Goal: Task Accomplishment & Management: Manage account settings

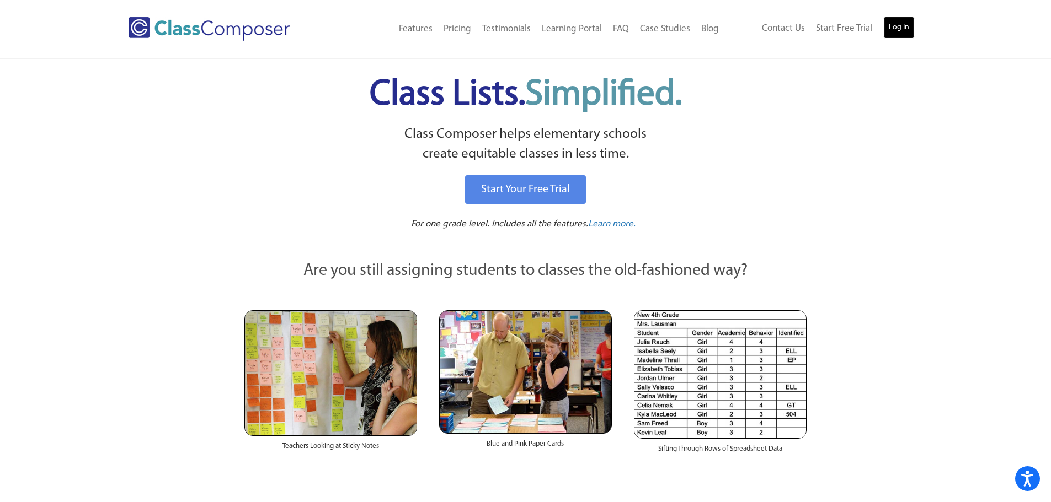
click at [903, 25] on link "Log In" at bounding box center [898, 28] width 31 height 22
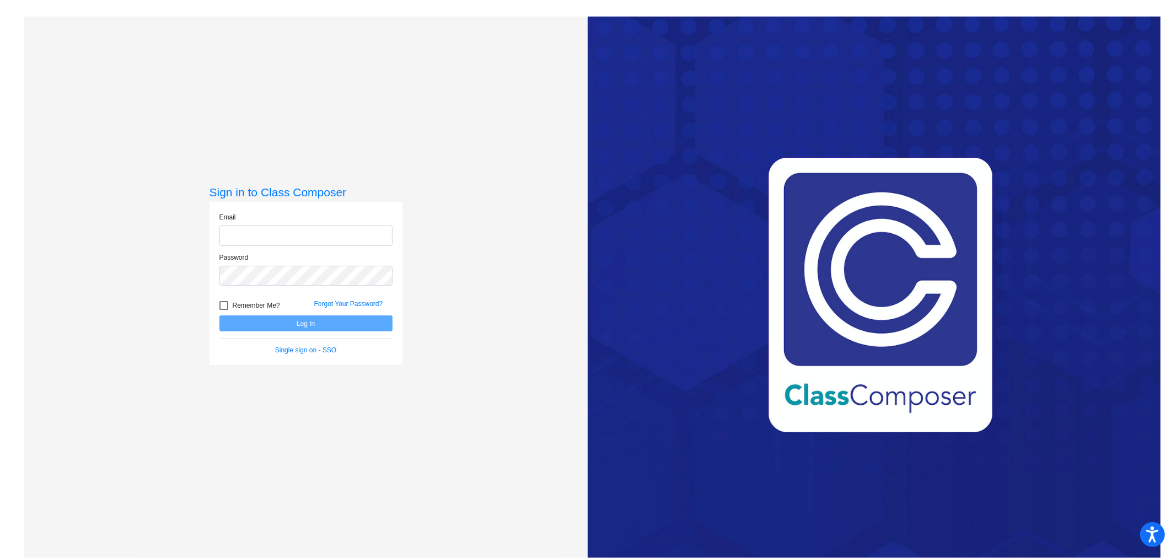
click at [312, 232] on input "email" at bounding box center [305, 236] width 173 height 20
type input "erinn.mahoney@monroe.k12.nj.us"
click at [225, 305] on div at bounding box center [223, 305] width 9 height 9
click at [224, 310] on input "Remember Me?" at bounding box center [223, 310] width 1 height 1
checkbox input "true"
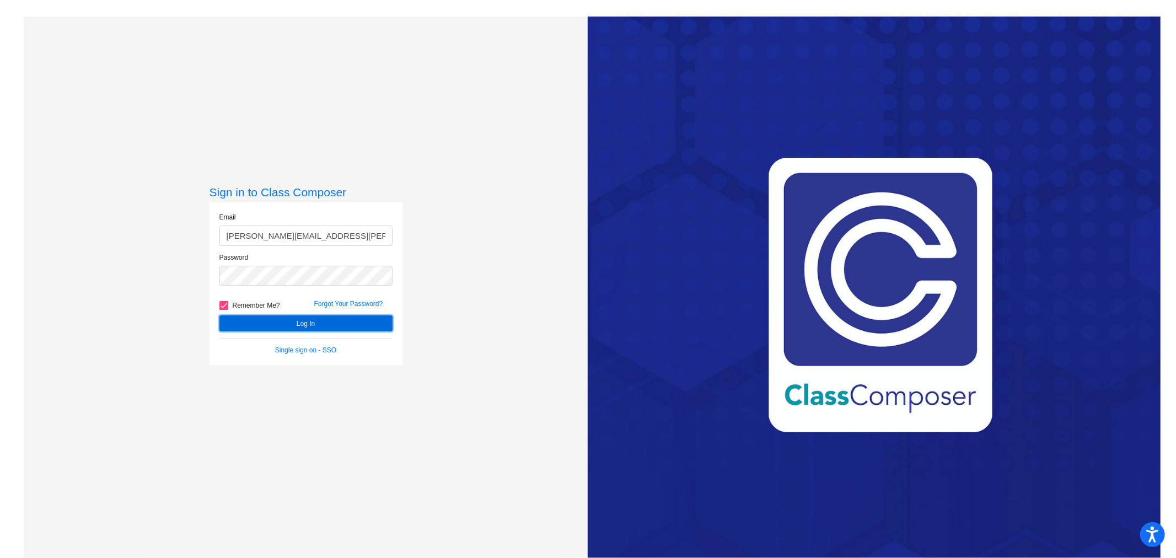
click at [282, 318] on button "Log In" at bounding box center [305, 323] width 173 height 16
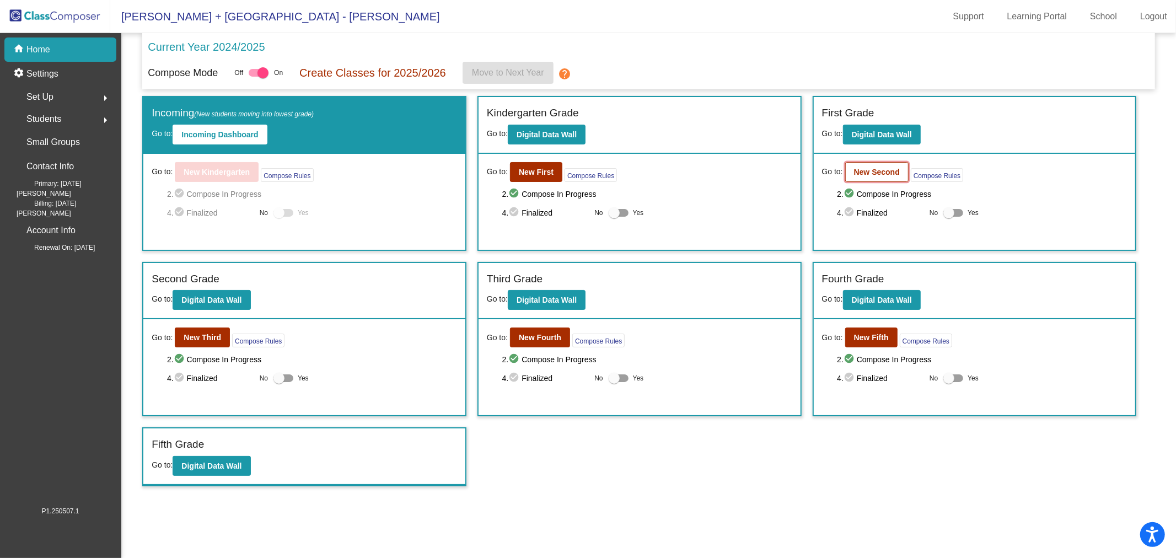
click at [868, 174] on b "New Second" at bounding box center [877, 172] width 46 height 9
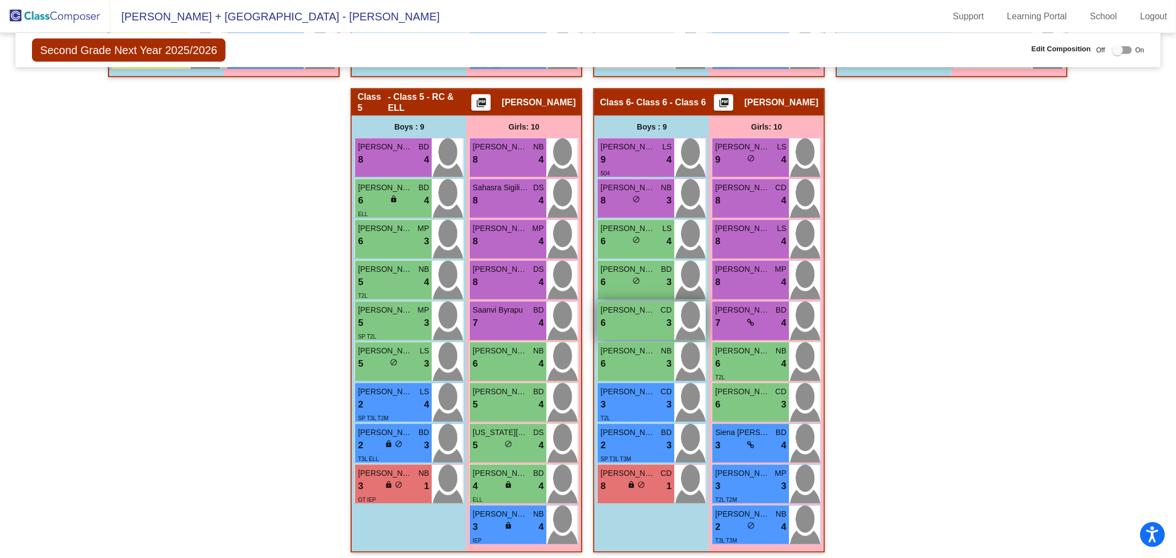
scroll to position [730, 0]
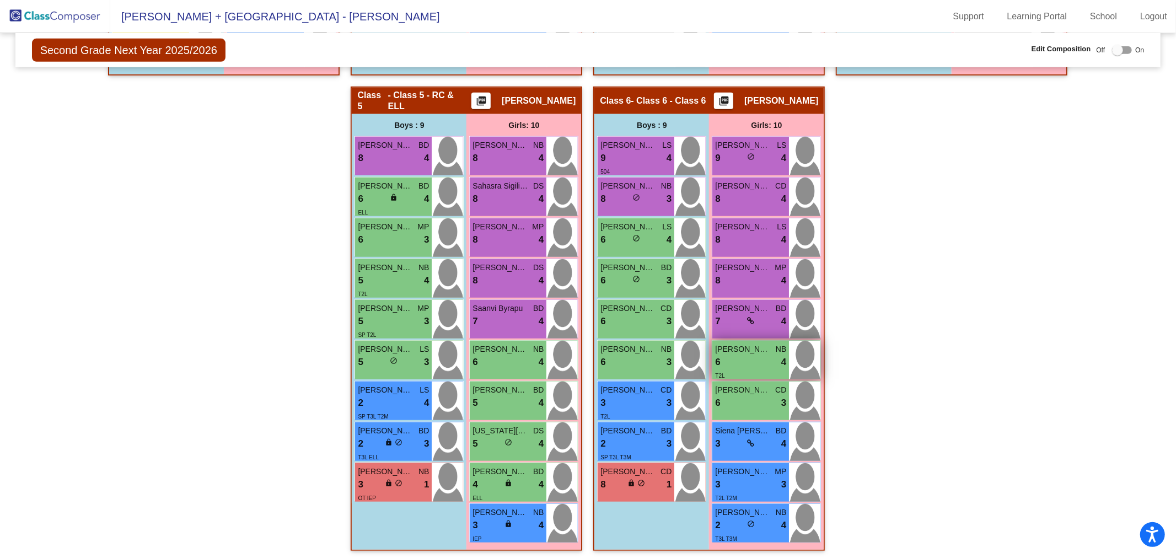
click at [757, 355] on div "6 lock do_not_disturb_alt 4" at bounding box center [750, 362] width 71 height 14
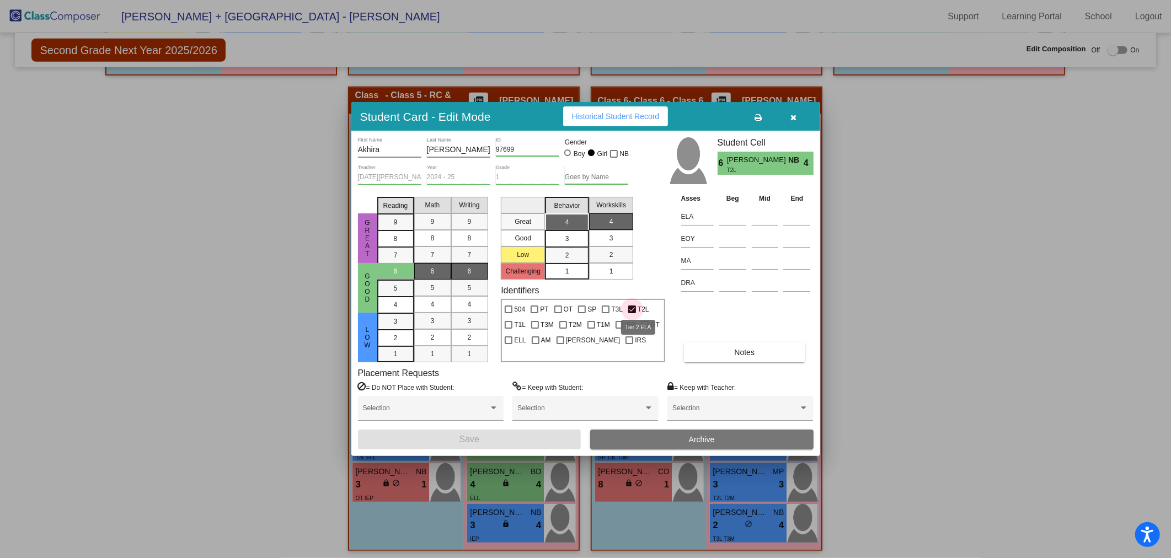
click at [630, 307] on div at bounding box center [632, 310] width 8 height 8
click at [631, 313] on input "T2L" at bounding box center [631, 313] width 1 height 1
checkbox input "false"
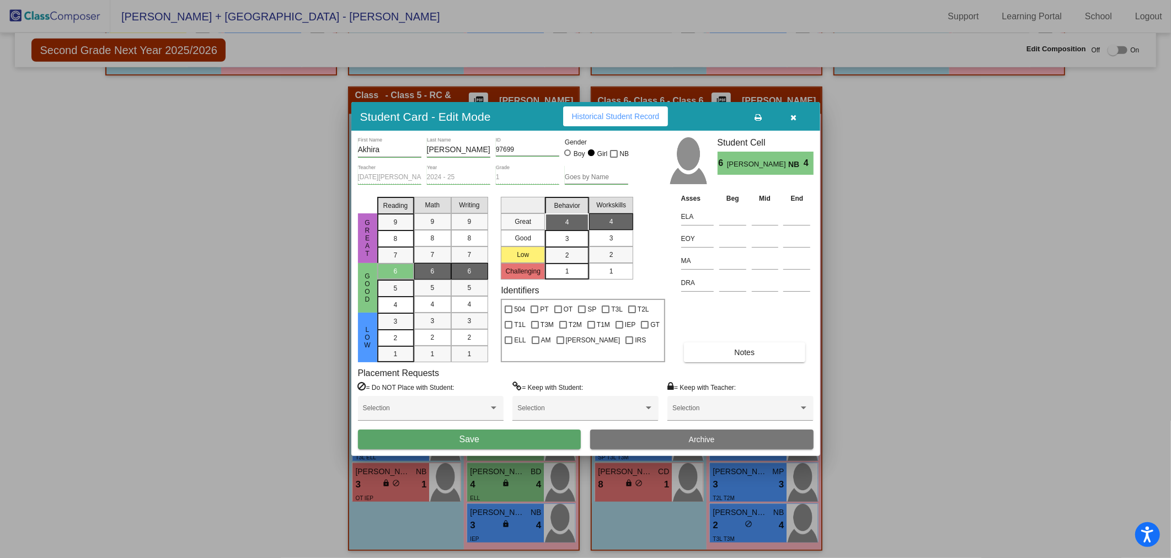
click at [560, 436] on button "Save" at bounding box center [469, 440] width 223 height 20
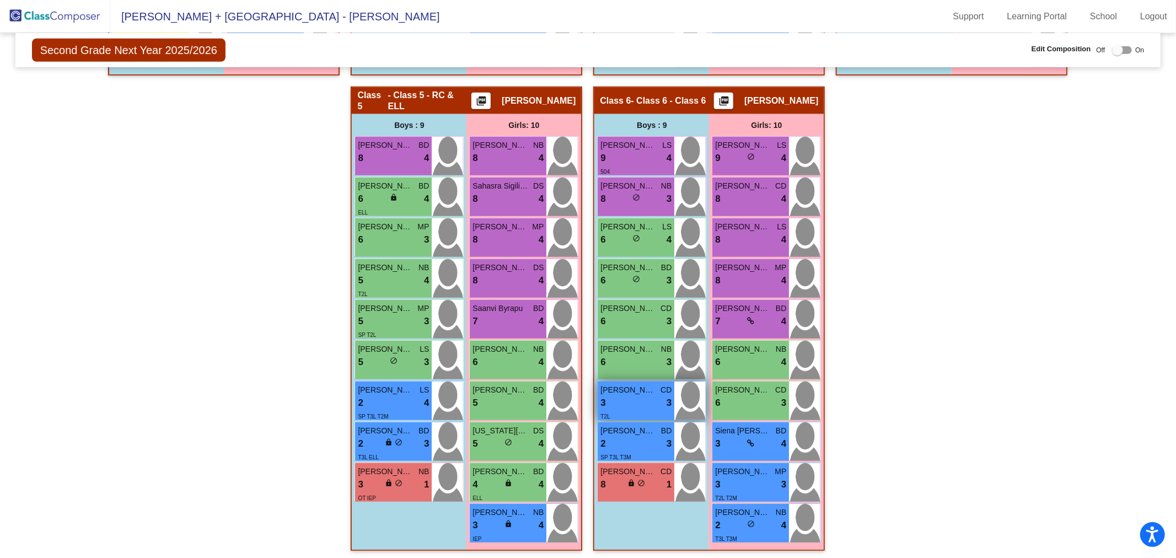
click at [644, 401] on div "3 lock do_not_disturb_alt 3" at bounding box center [636, 403] width 71 height 14
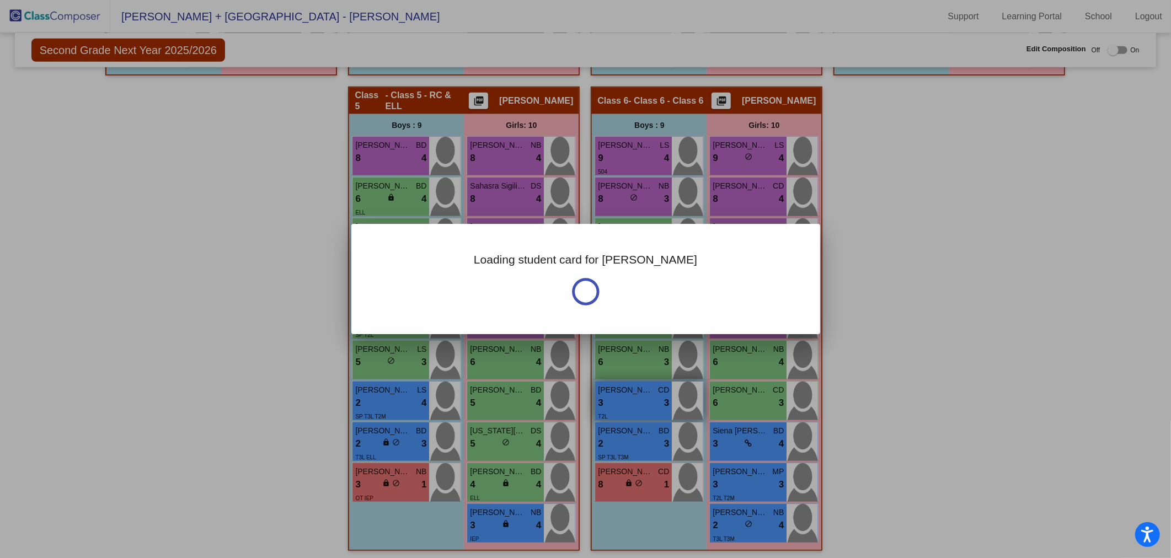
click at [644, 401] on div at bounding box center [585, 279] width 1171 height 558
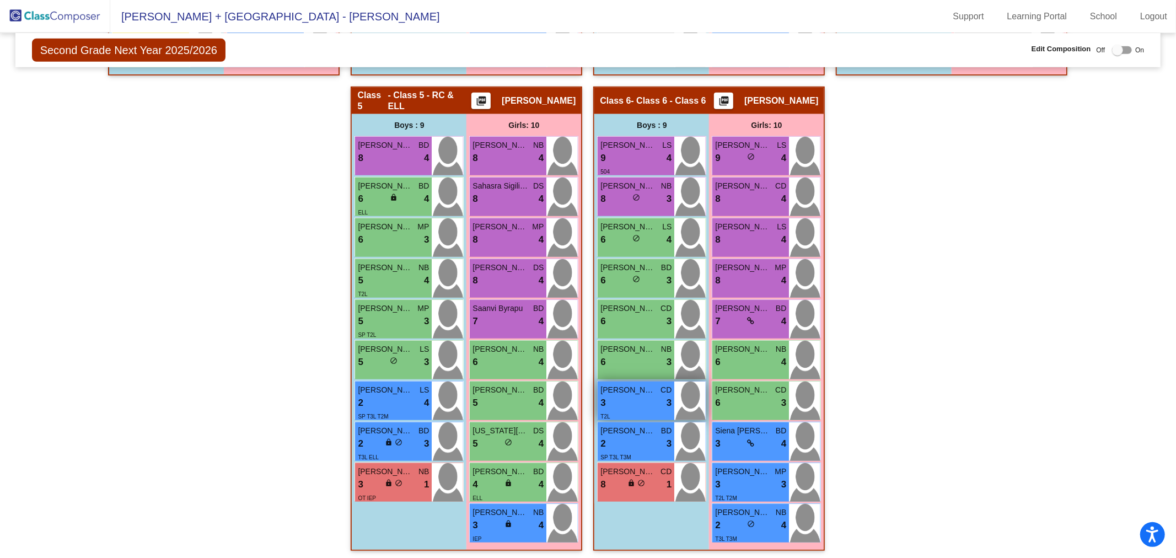
click at [644, 401] on div "3 lock do_not_disturb_alt 3" at bounding box center [636, 403] width 71 height 14
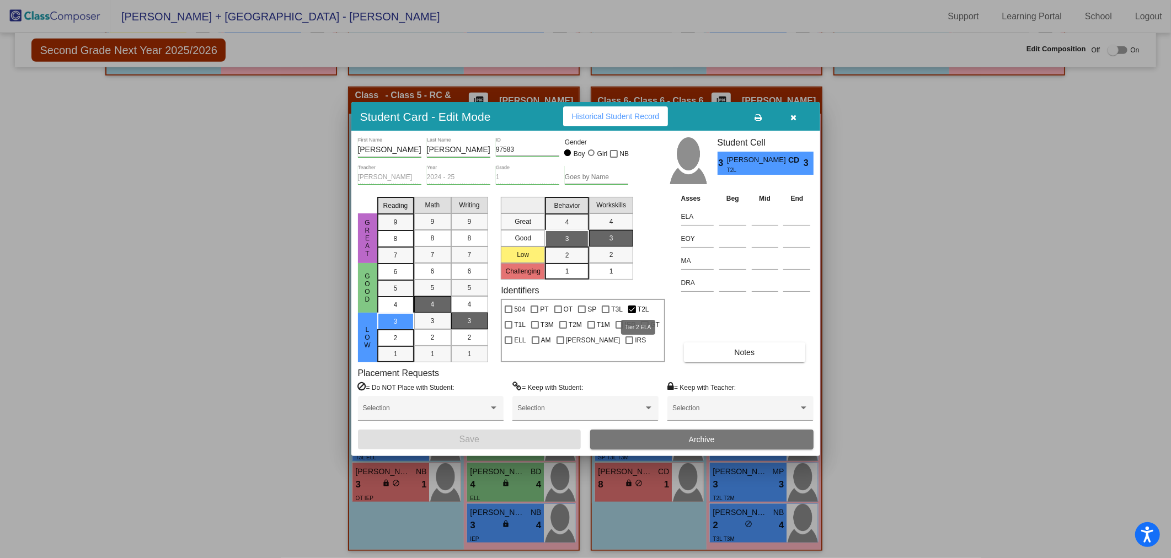
click at [630, 308] on div at bounding box center [632, 310] width 8 height 8
click at [631, 313] on input "T2L" at bounding box center [631, 313] width 1 height 1
checkbox input "false"
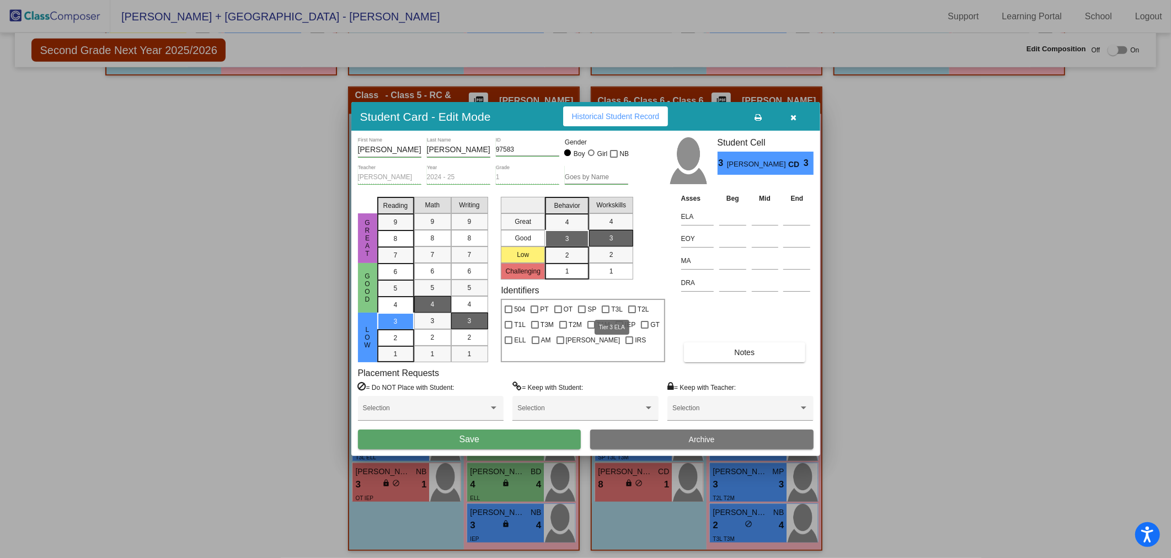
click at [602, 306] on div at bounding box center [606, 310] width 8 height 8
click at [605, 313] on input "T3L" at bounding box center [605, 313] width 1 height 1
checkbox input "true"
click at [492, 437] on button "Save" at bounding box center [469, 440] width 223 height 20
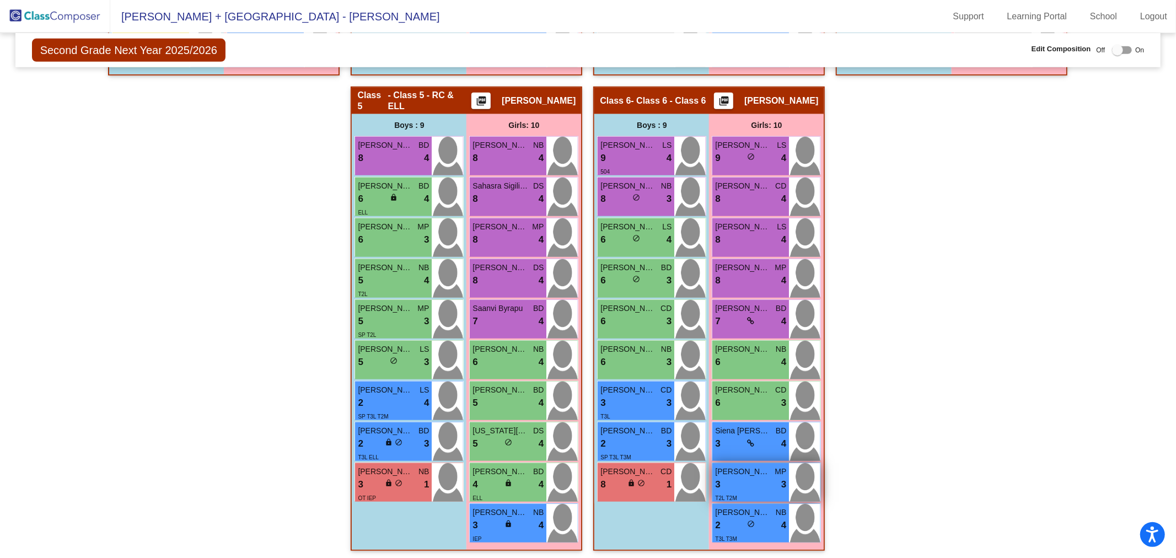
click at [758, 487] on div "3 lock do_not_disturb_alt 3" at bounding box center [750, 485] width 71 height 14
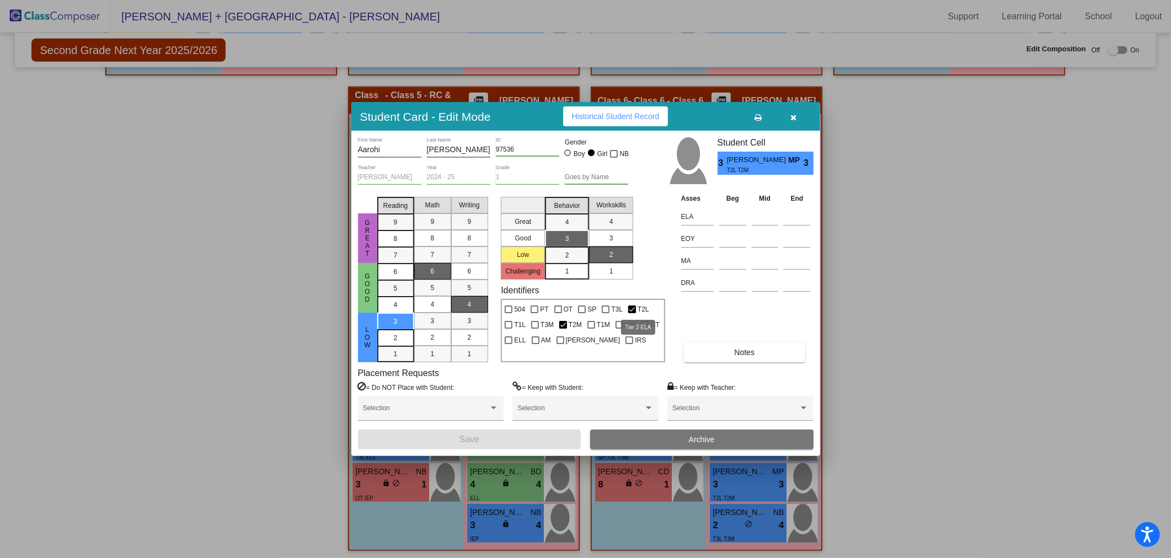
click at [630, 309] on div at bounding box center [632, 310] width 8 height 8
click at [631, 313] on input "T2L" at bounding box center [631, 313] width 1 height 1
checkbox input "false"
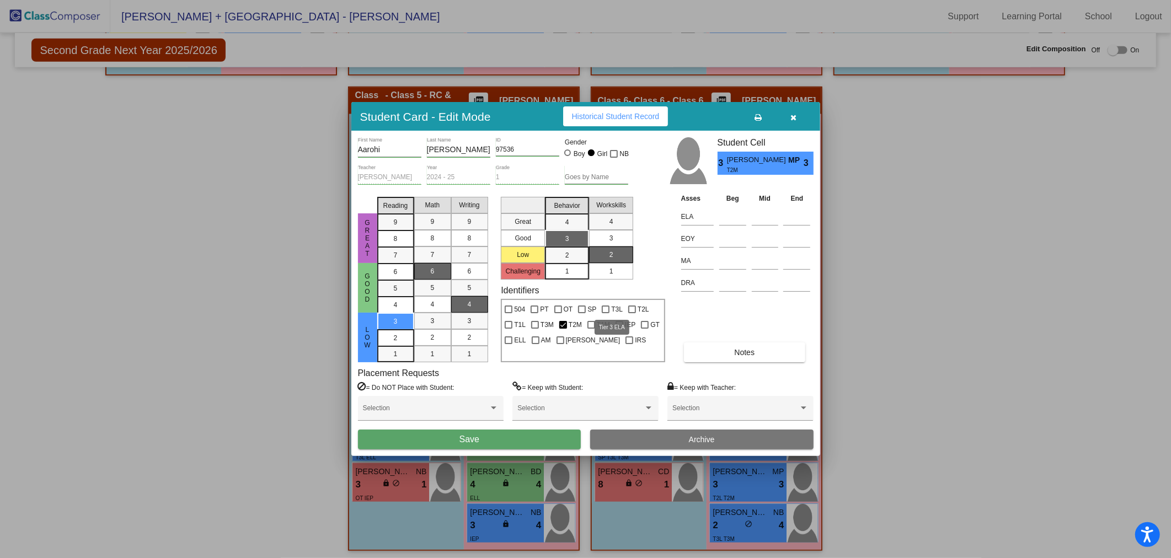
click at [609, 308] on label "T3L" at bounding box center [612, 309] width 21 height 13
click at [606, 313] on input "T3L" at bounding box center [605, 313] width 1 height 1
checkbox input "true"
click at [493, 430] on button "Save" at bounding box center [469, 440] width 223 height 20
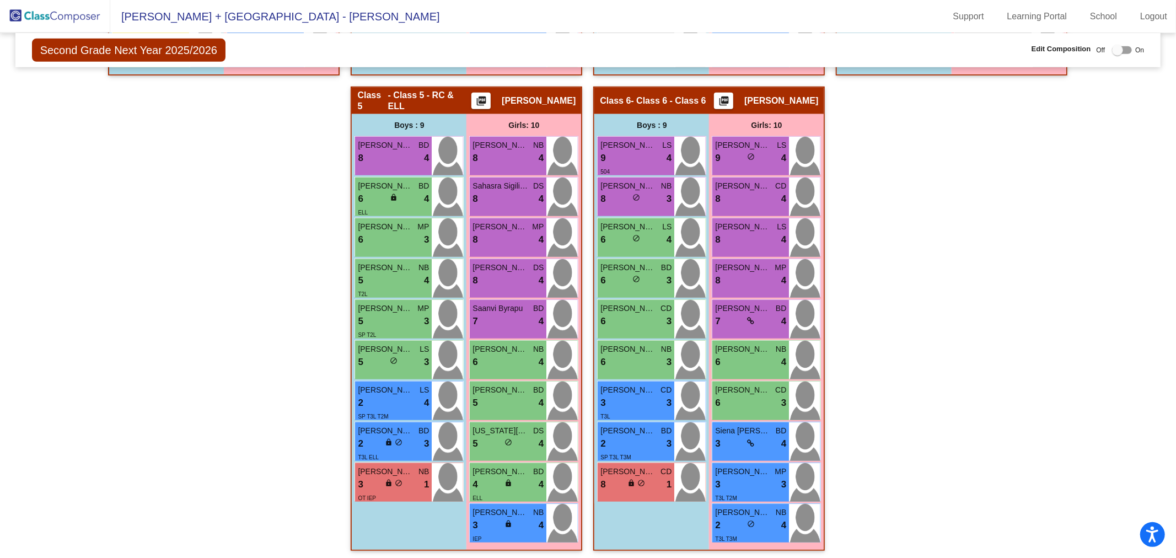
drag, startPoint x: 756, startPoint y: 476, endPoint x: 519, endPoint y: 459, distance: 237.2
click at [519, 459] on div "Hallway - Hallway Class picture_as_pdf Add Student First Name Last Name Student…" at bounding box center [588, 86] width 1129 height 951
click at [925, 499] on div "Hallway - Hallway Class picture_as_pdf Add Student First Name Last Name Student…" at bounding box center [588, 86] width 1129 height 951
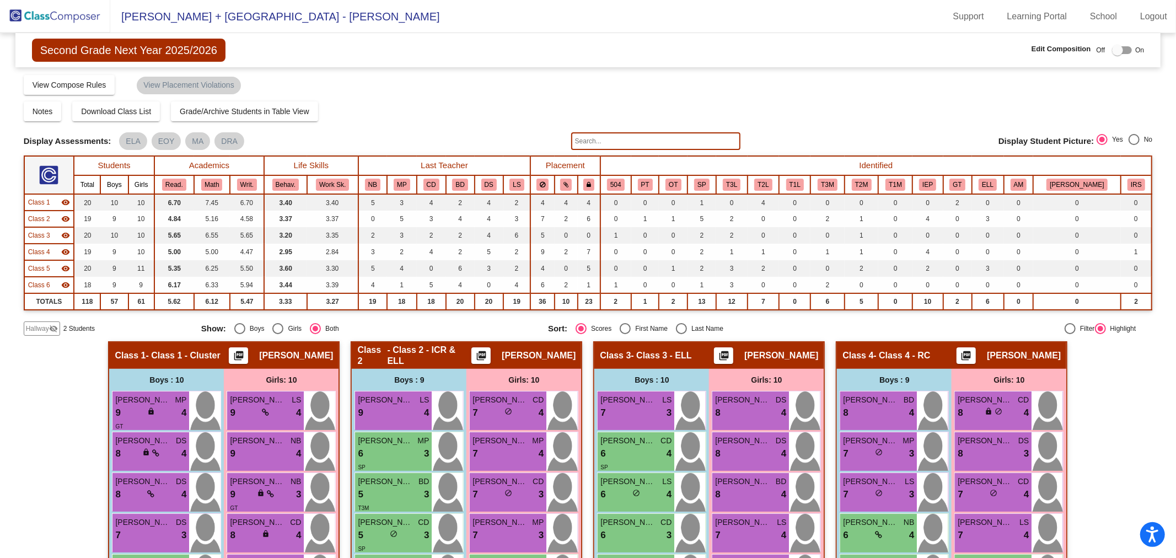
click at [72, 10] on img at bounding box center [55, 16] width 110 height 33
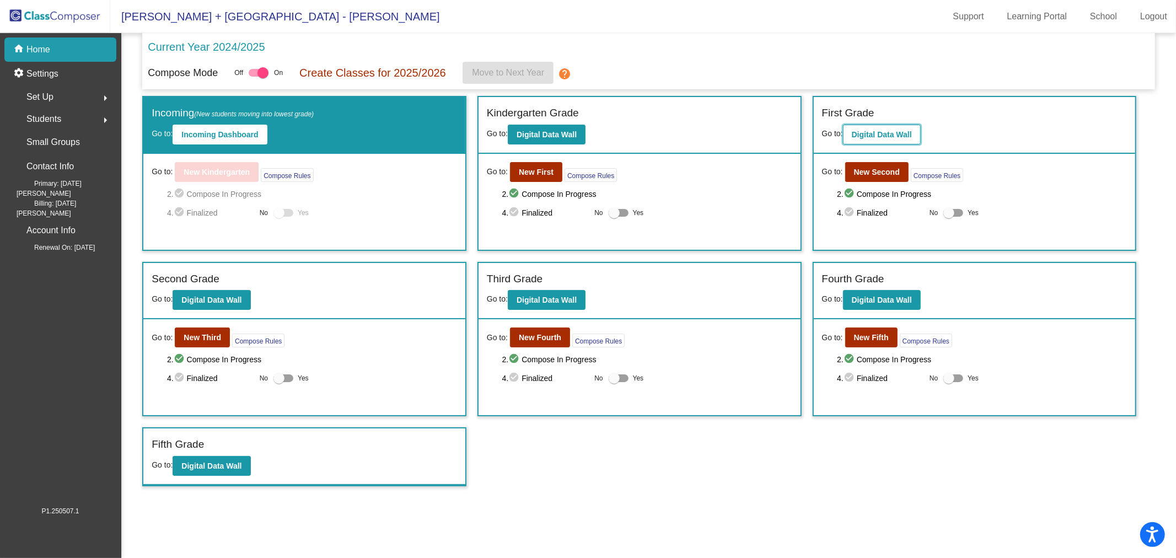
click at [897, 134] on b "Digital Data Wall" at bounding box center [882, 134] width 60 height 9
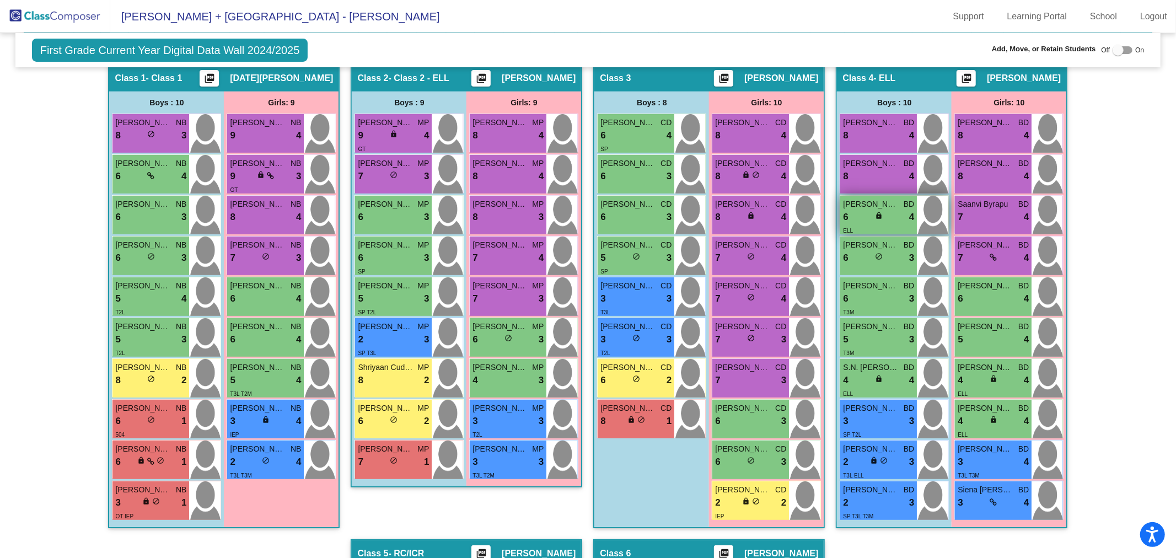
scroll to position [306, 0]
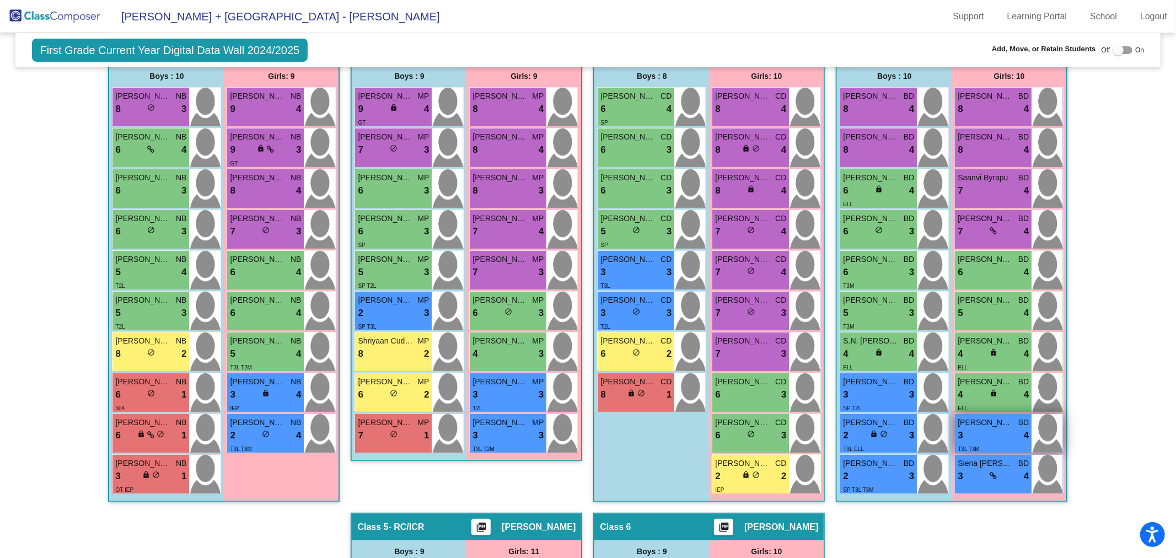
click at [996, 428] on div "3 lock do_not_disturb_alt 4" at bounding box center [993, 435] width 71 height 14
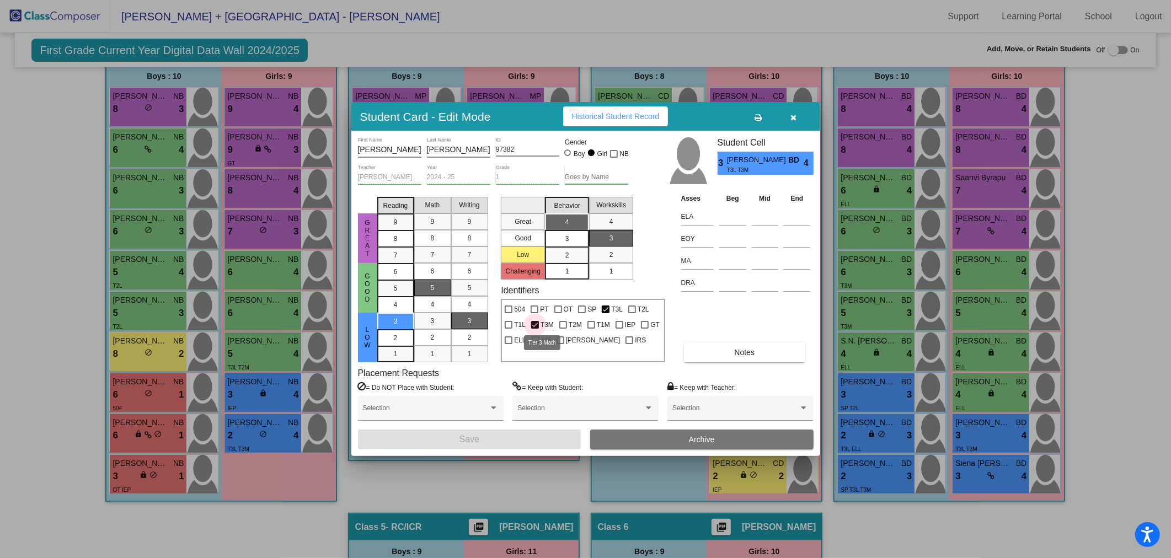
click at [532, 321] on div at bounding box center [535, 325] width 8 height 8
click at [534, 329] on input "T3M" at bounding box center [534, 329] width 1 height 1
checkbox input "false"
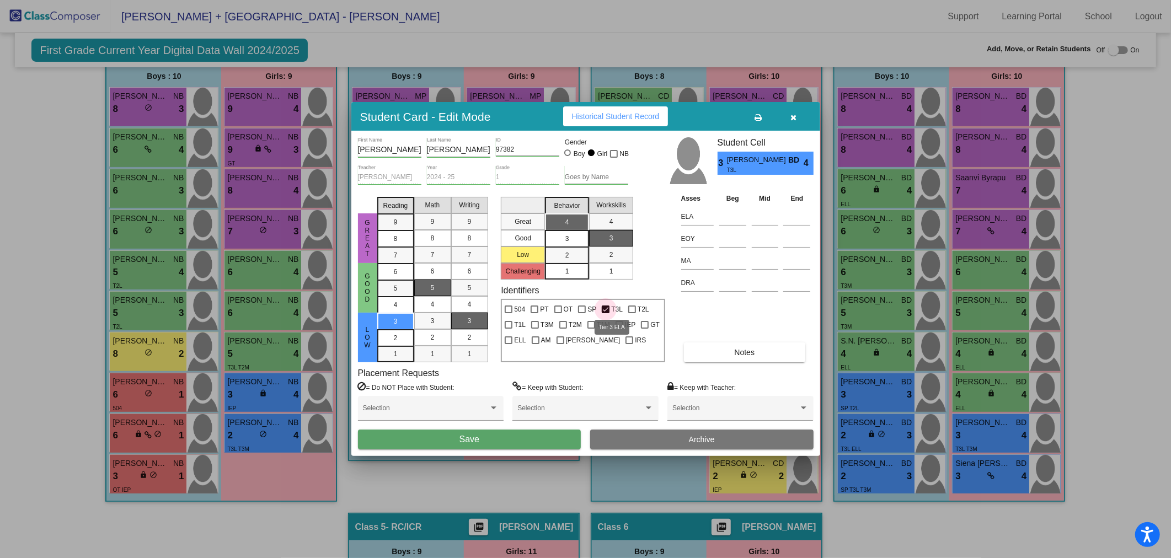
click at [605, 309] on div at bounding box center [606, 310] width 8 height 8
click at [605, 313] on input "T3L" at bounding box center [605, 313] width 1 height 1
checkbox input "false"
click at [628, 307] on div at bounding box center [632, 310] width 8 height 8
click at [631, 313] on input "T2L" at bounding box center [631, 313] width 1 height 1
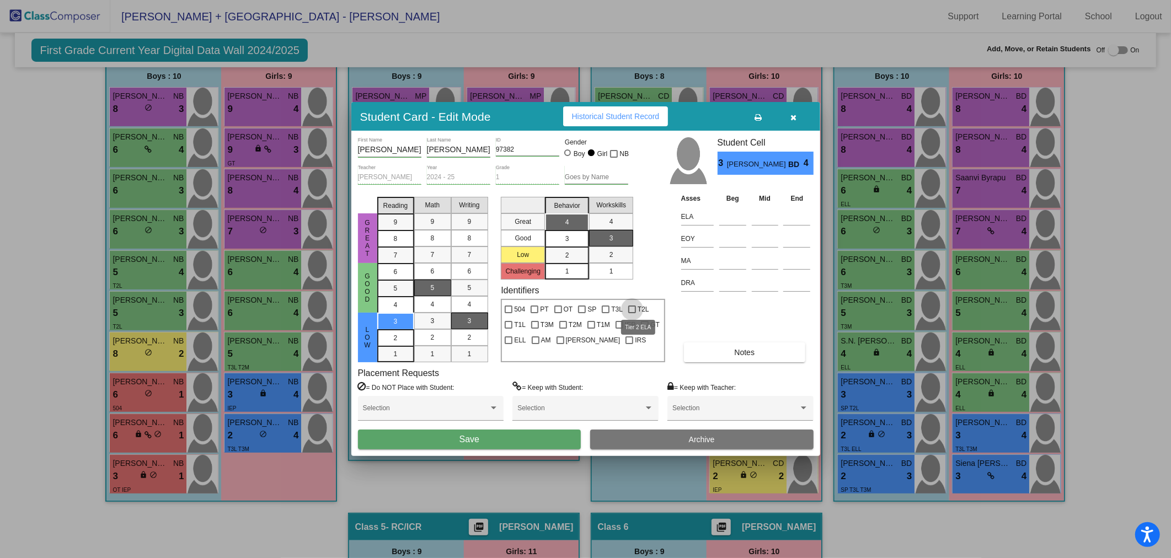
checkbox input "true"
click at [554, 440] on button "Save" at bounding box center [469, 440] width 223 height 20
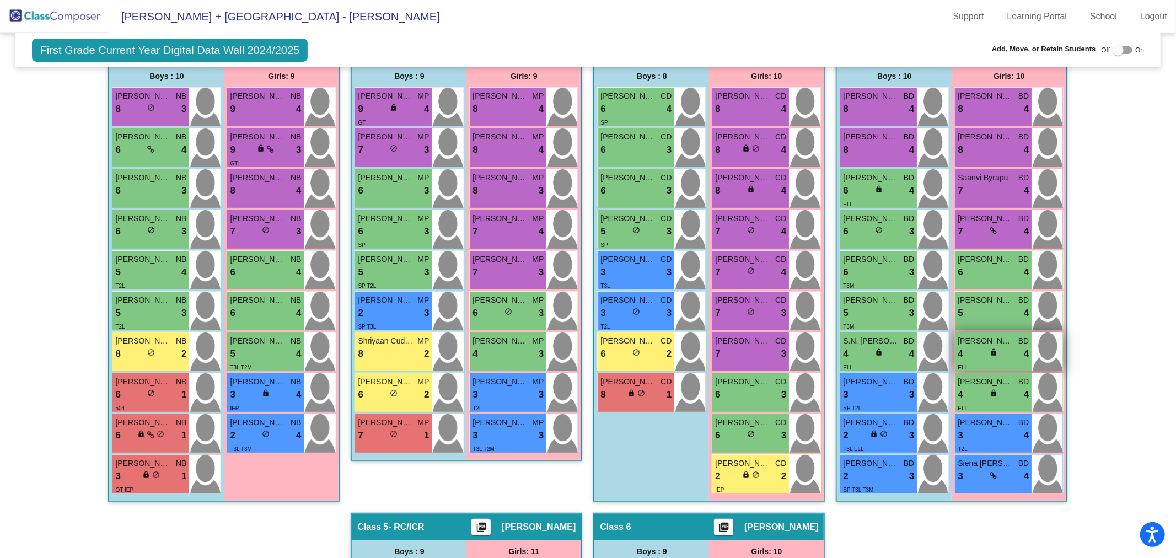
click at [991, 353] on span "lock" at bounding box center [994, 353] width 8 height 8
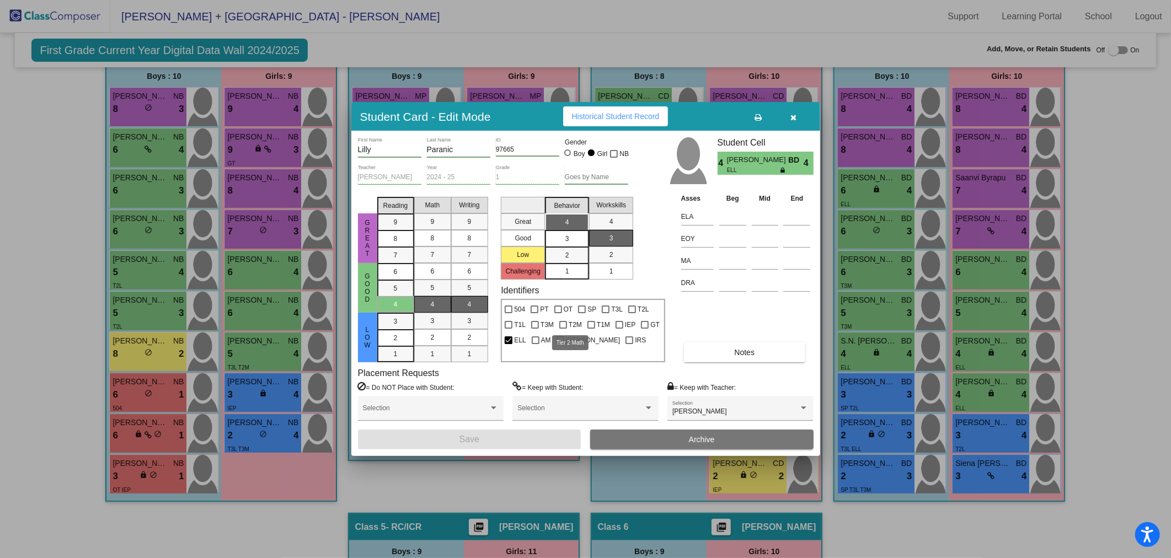
click at [570, 324] on span "T2M" at bounding box center [575, 324] width 13 height 13
click at [563, 329] on input "T2M" at bounding box center [562, 329] width 1 height 1
checkbox input "true"
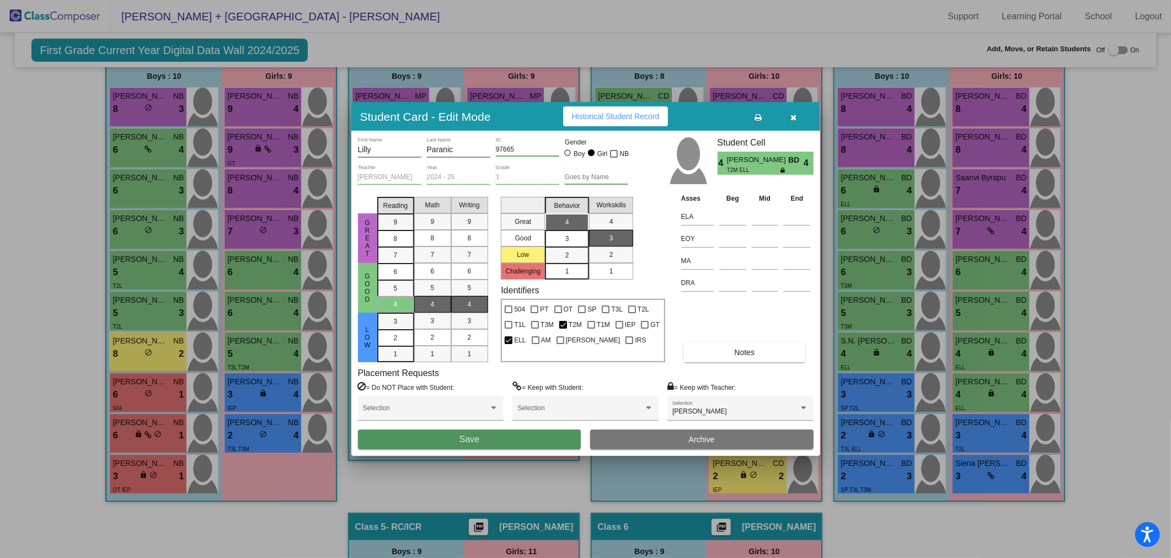
click at [559, 440] on button "Save" at bounding box center [469, 440] width 223 height 20
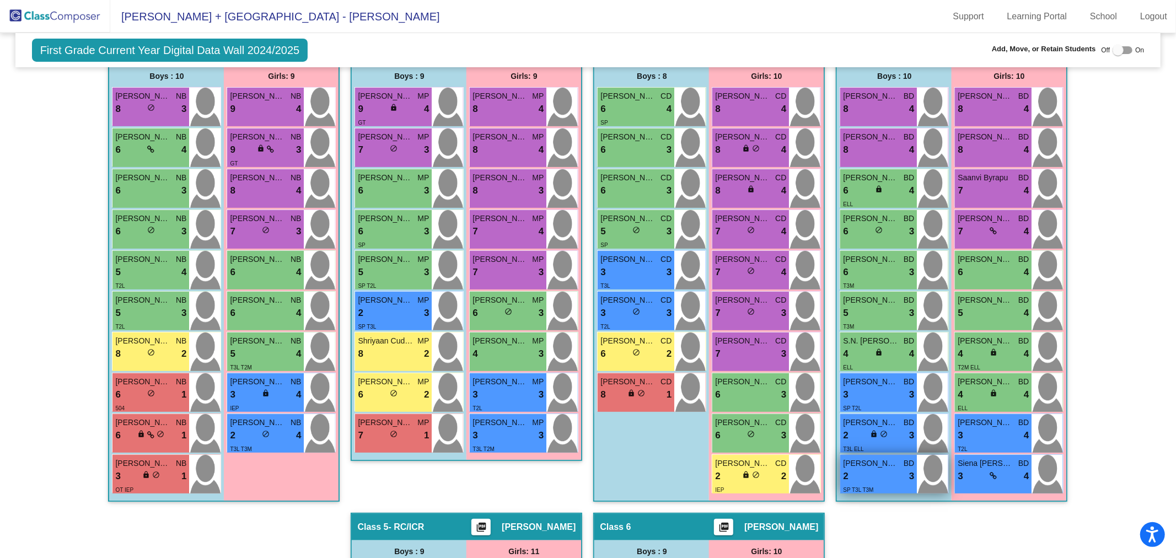
click at [889, 463] on span "Amay Parikh" at bounding box center [870, 464] width 55 height 12
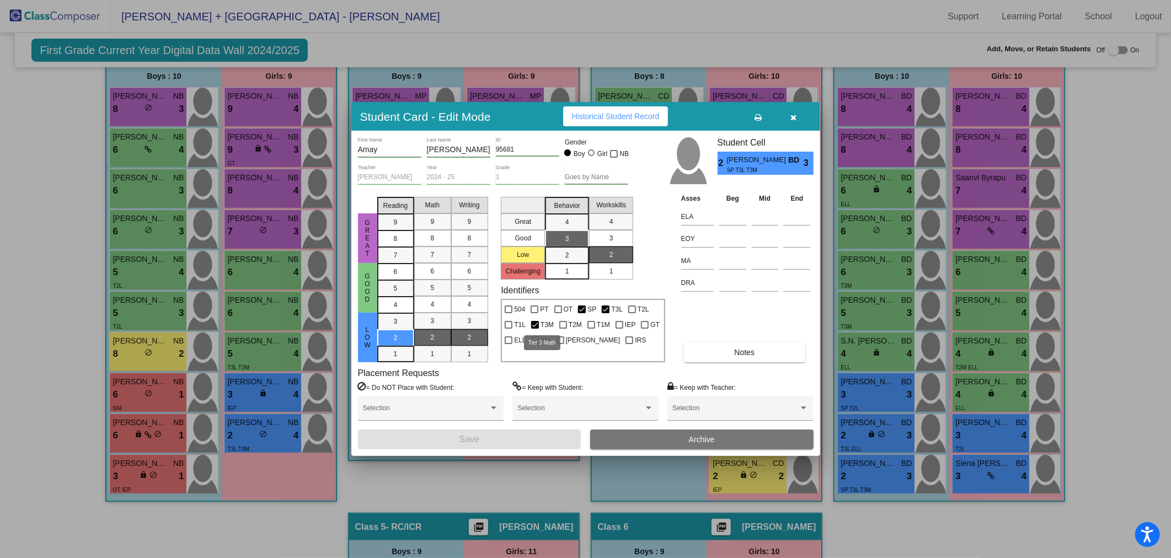
click at [533, 323] on div at bounding box center [535, 325] width 8 height 8
click at [534, 329] on input "T3M" at bounding box center [534, 329] width 1 height 1
checkbox input "false"
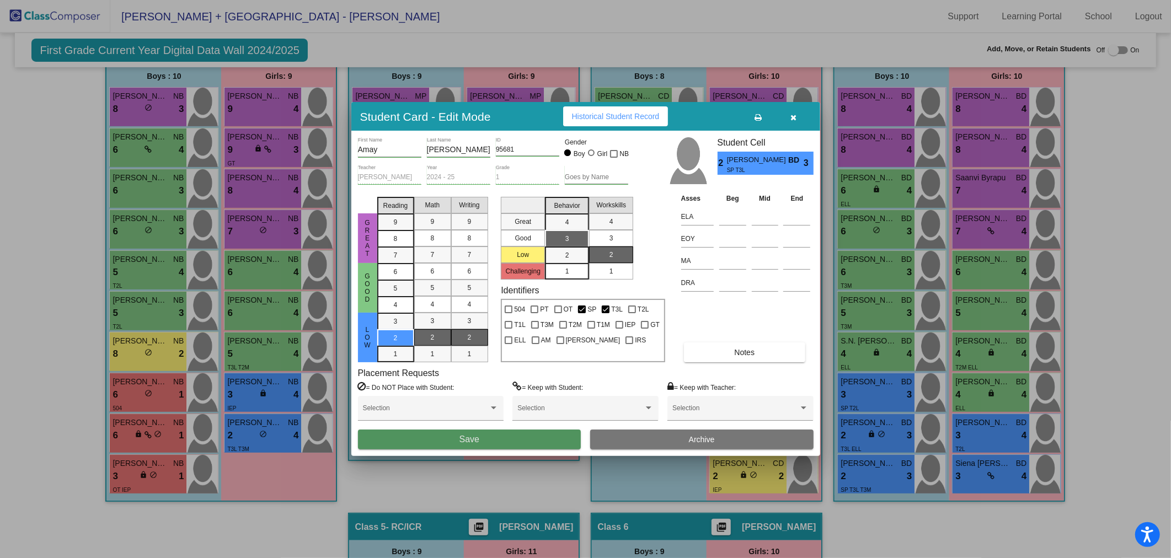
click at [513, 438] on button "Save" at bounding box center [469, 440] width 223 height 20
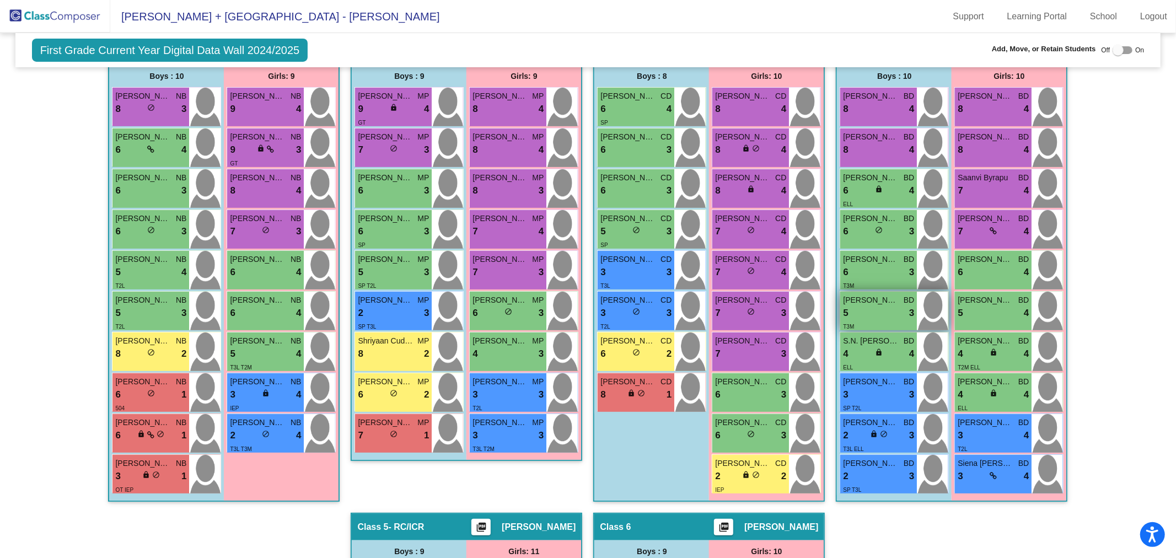
click at [871, 310] on div "5 lock do_not_disturb_alt 3" at bounding box center [878, 313] width 71 height 14
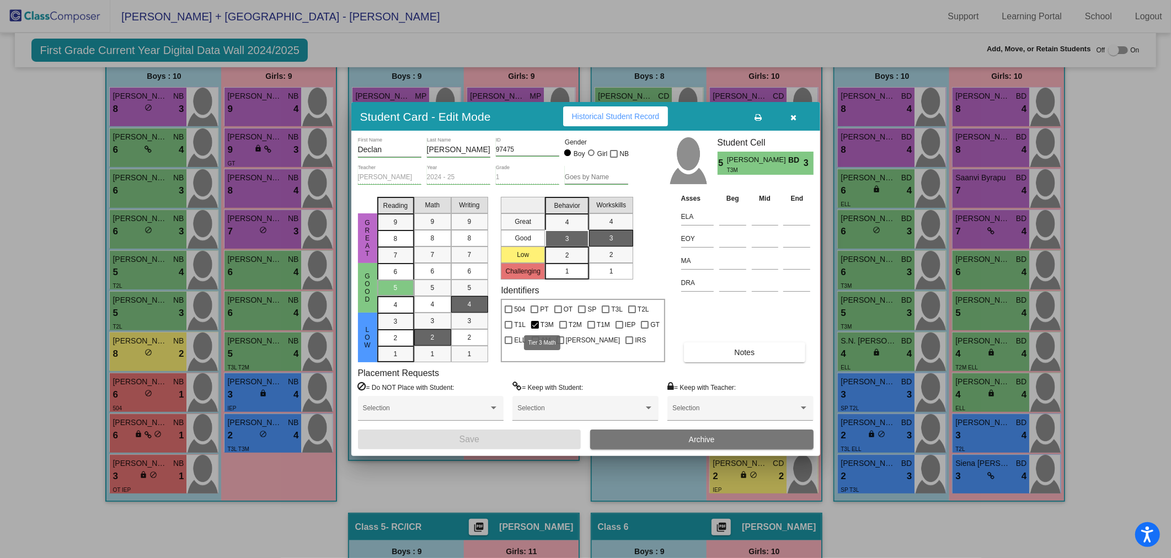
click at [532, 322] on div at bounding box center [535, 325] width 8 height 8
click at [534, 329] on input "T3M" at bounding box center [534, 329] width 1 height 1
checkbox input "false"
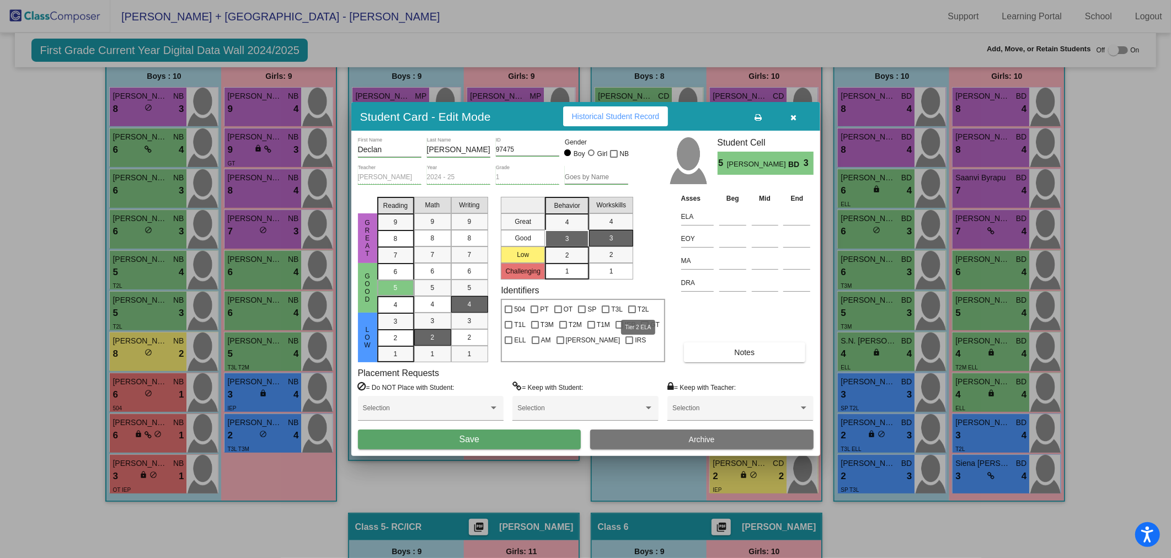
click at [637, 305] on span "T2L" at bounding box center [643, 309] width 12 height 13
click at [632, 313] on input "T2L" at bounding box center [631, 313] width 1 height 1
checkbox input "true"
click at [543, 448] on button "Save" at bounding box center [469, 440] width 223 height 20
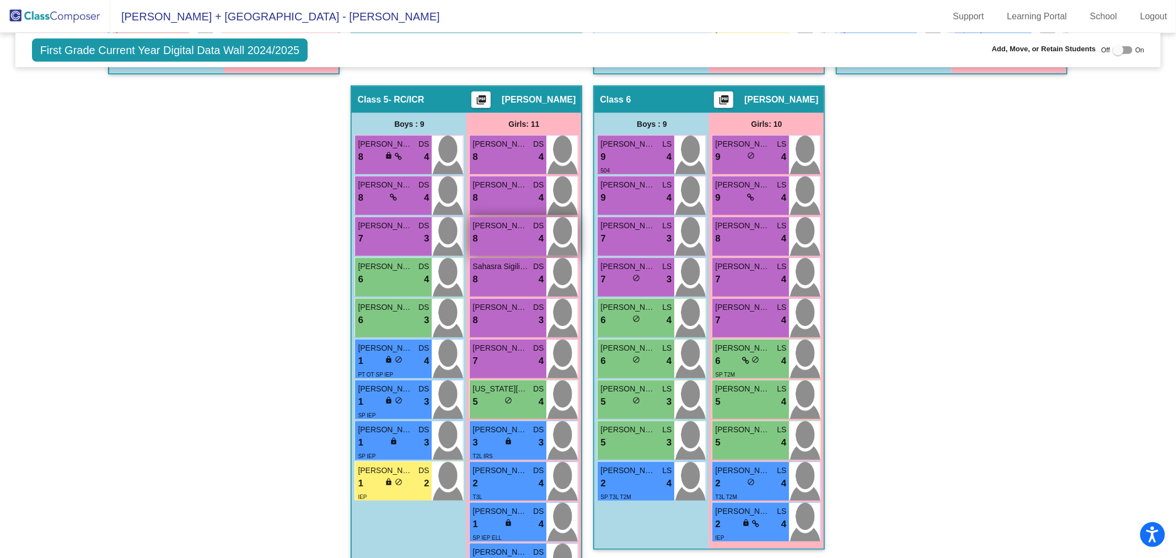
scroll to position [712, 0]
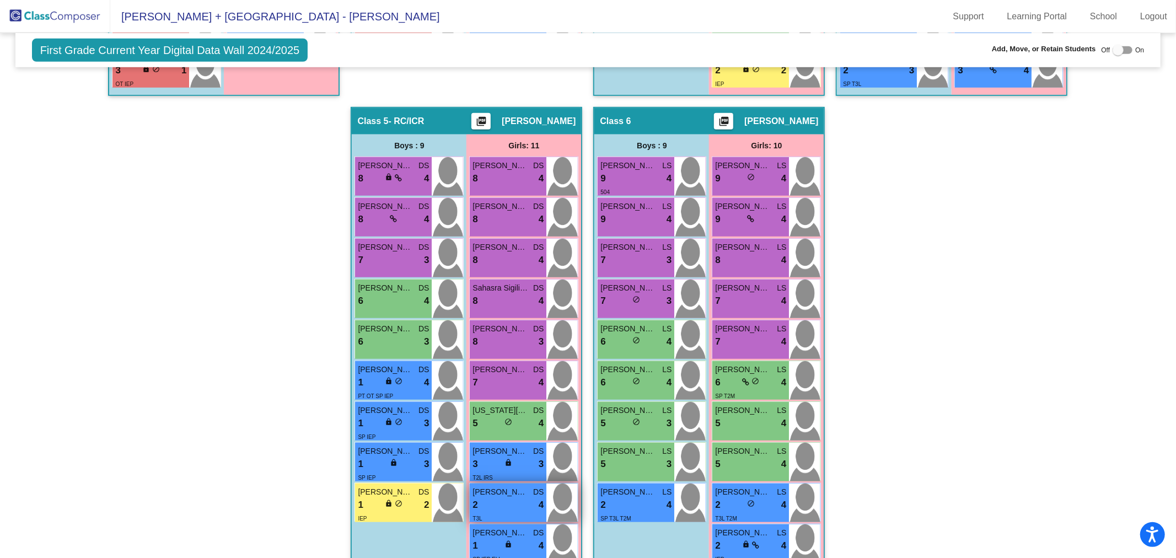
click at [498, 507] on div "2 lock do_not_disturb_alt 4" at bounding box center [508, 505] width 71 height 14
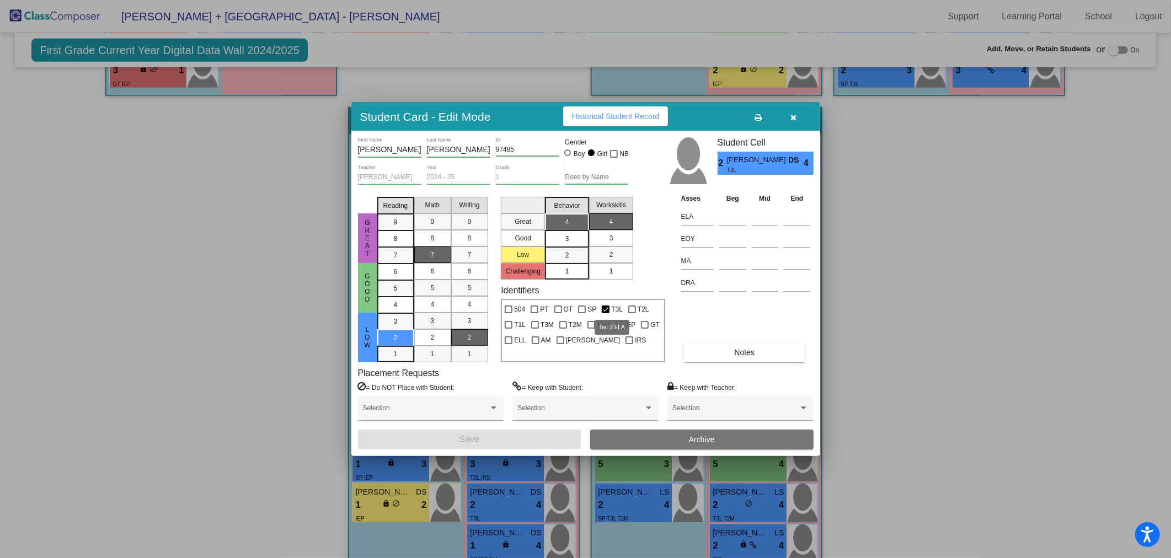
click at [606, 306] on div at bounding box center [606, 310] width 8 height 8
click at [606, 313] on input "T3L" at bounding box center [605, 313] width 1 height 1
checkbox input "false"
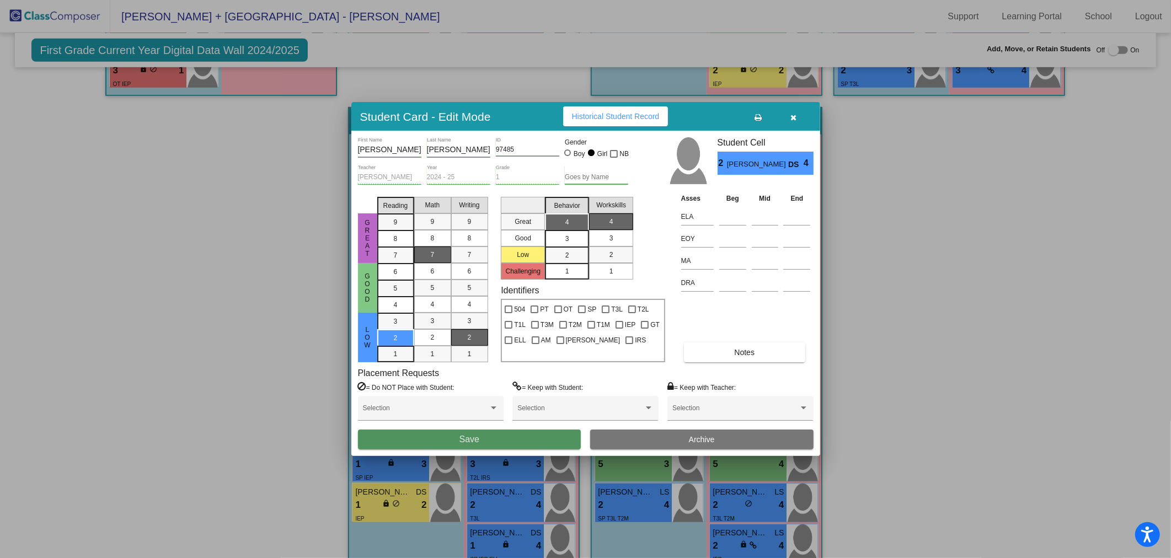
click at [521, 438] on button "Save" at bounding box center [469, 440] width 223 height 20
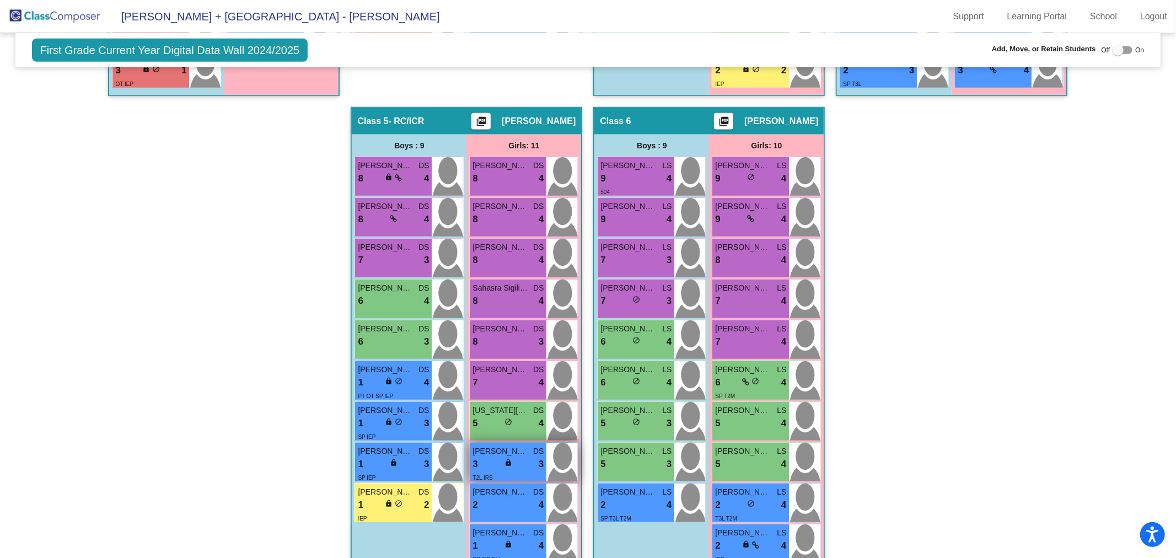
click at [519, 457] on div "3 lock do_not_disturb_alt 3" at bounding box center [508, 464] width 71 height 14
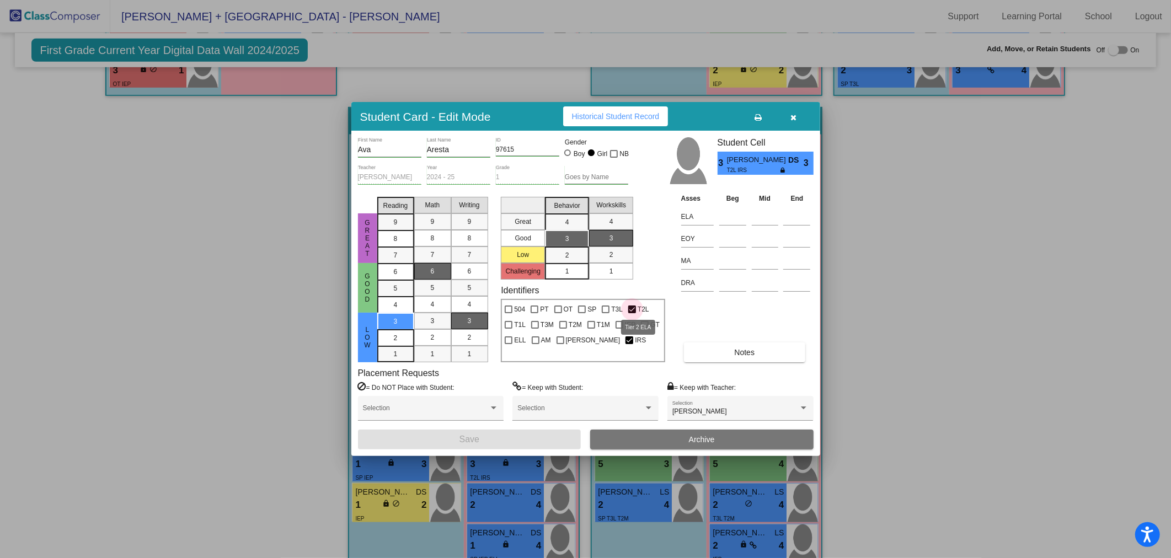
click at [630, 306] on div at bounding box center [632, 310] width 8 height 8
click at [631, 313] on input "T2L" at bounding box center [631, 313] width 1 height 1
checkbox input "false"
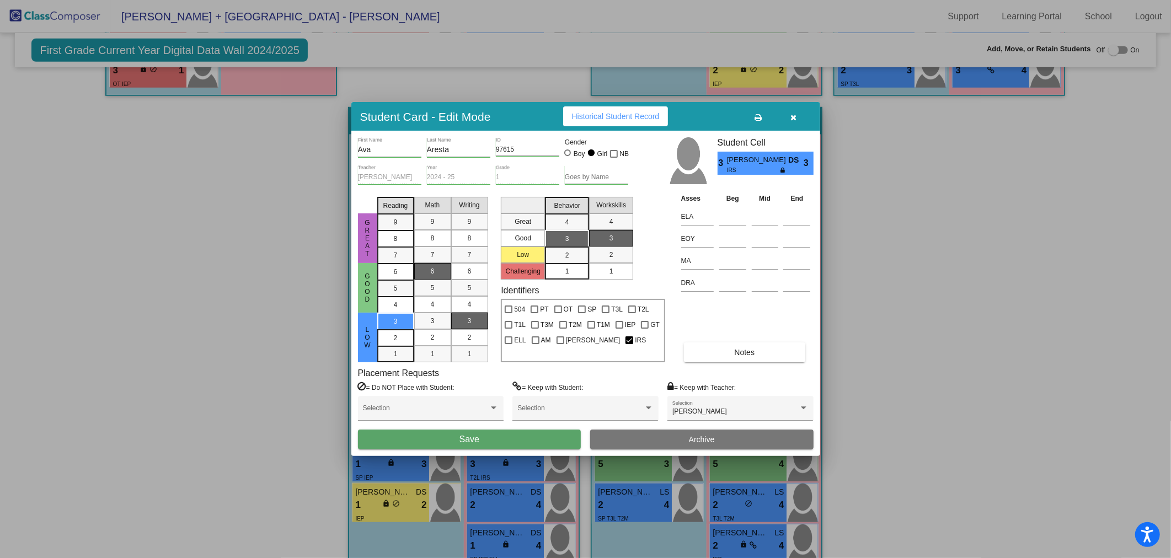
click at [539, 437] on button "Save" at bounding box center [469, 440] width 223 height 20
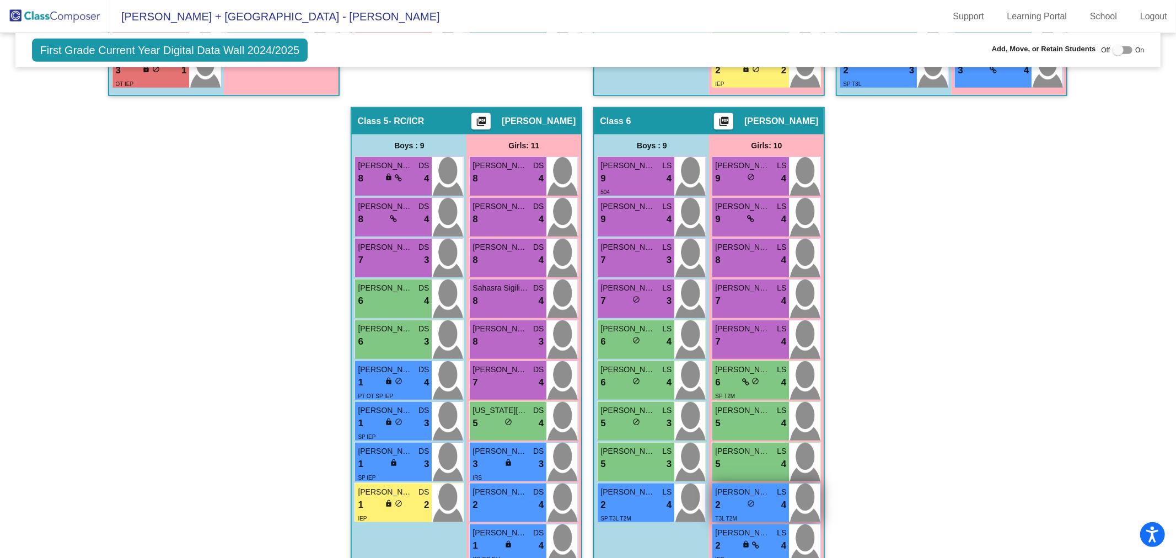
click at [748, 494] on span "Perla Ashraf" at bounding box center [742, 492] width 55 height 12
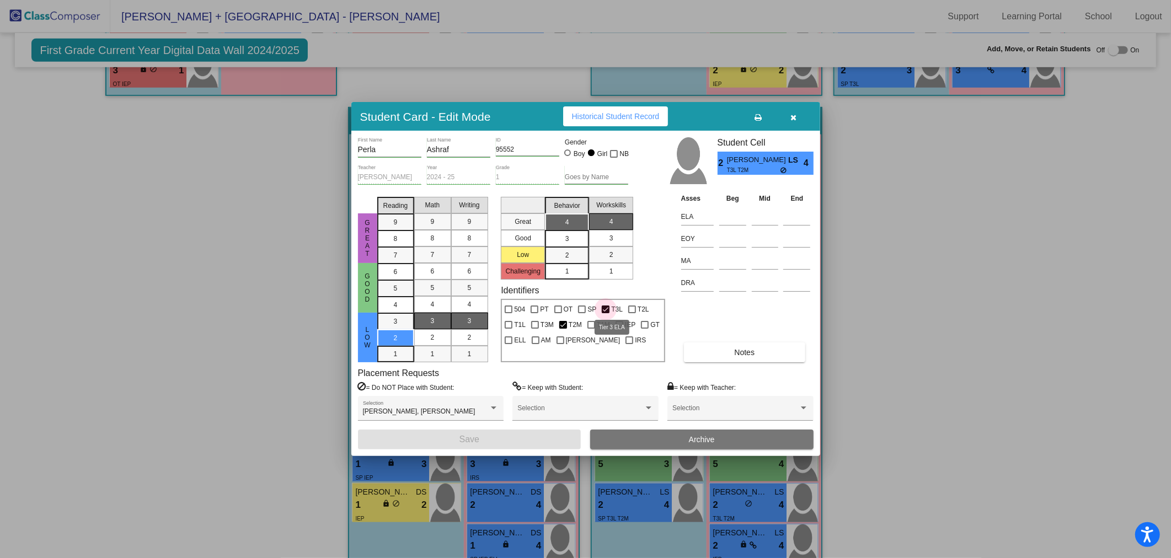
click at [604, 308] on div at bounding box center [606, 310] width 8 height 8
click at [605, 313] on input "T3L" at bounding box center [605, 313] width 1 height 1
checkbox input "false"
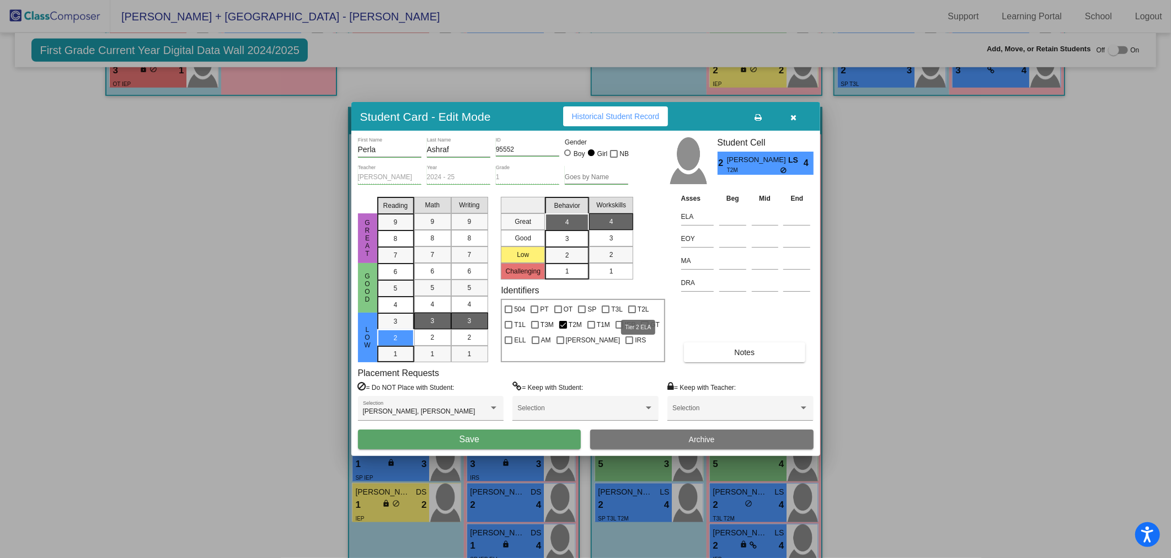
click at [630, 304] on label "T2L" at bounding box center [638, 309] width 21 height 13
click at [631, 313] on input "T2L" at bounding box center [631, 313] width 1 height 1
checkbox input "true"
click at [567, 318] on label "T2M" at bounding box center [570, 324] width 23 height 13
click at [563, 329] on input "T2M" at bounding box center [562, 329] width 1 height 1
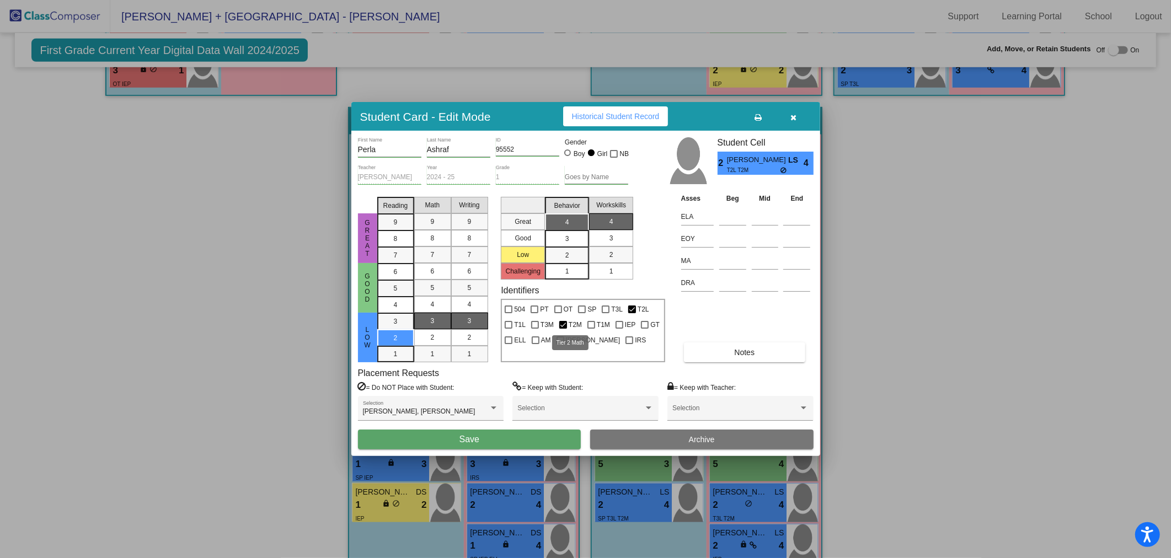
checkbox input "false"
click at [536, 440] on button "Save" at bounding box center [469, 440] width 223 height 20
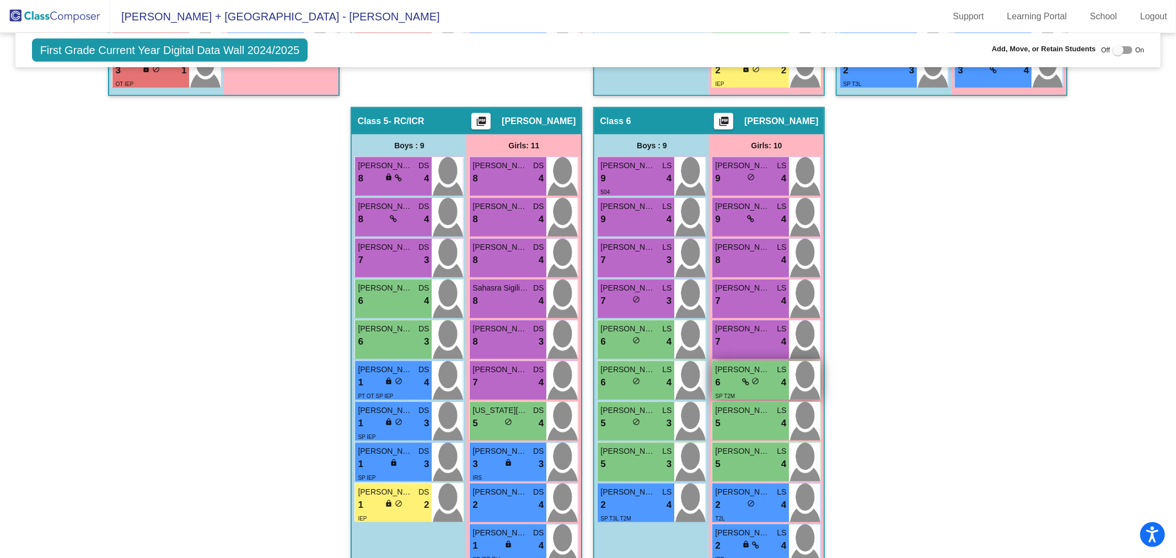
click at [733, 381] on div "6 lock do_not_disturb_alt 4" at bounding box center [750, 383] width 71 height 14
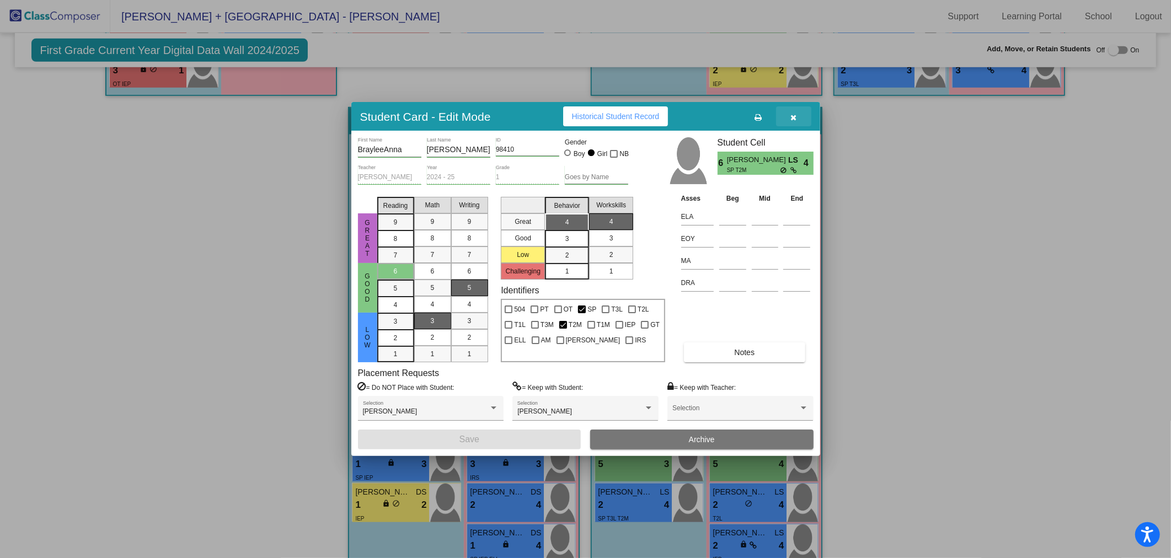
click at [800, 120] on button "button" at bounding box center [793, 116] width 35 height 20
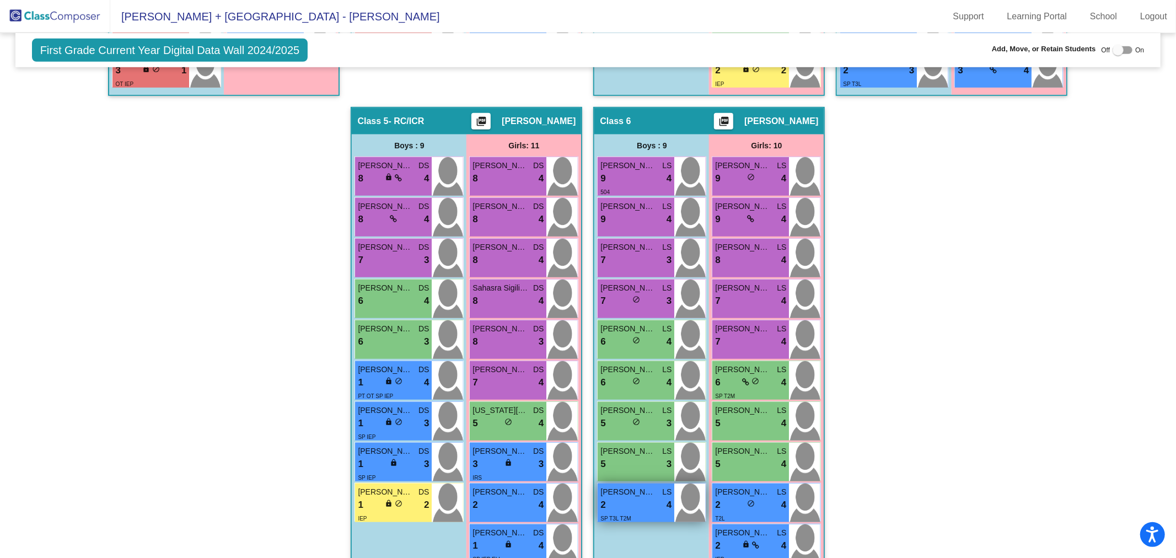
click at [635, 499] on div "2 lock do_not_disturb_alt 4" at bounding box center [636, 505] width 71 height 14
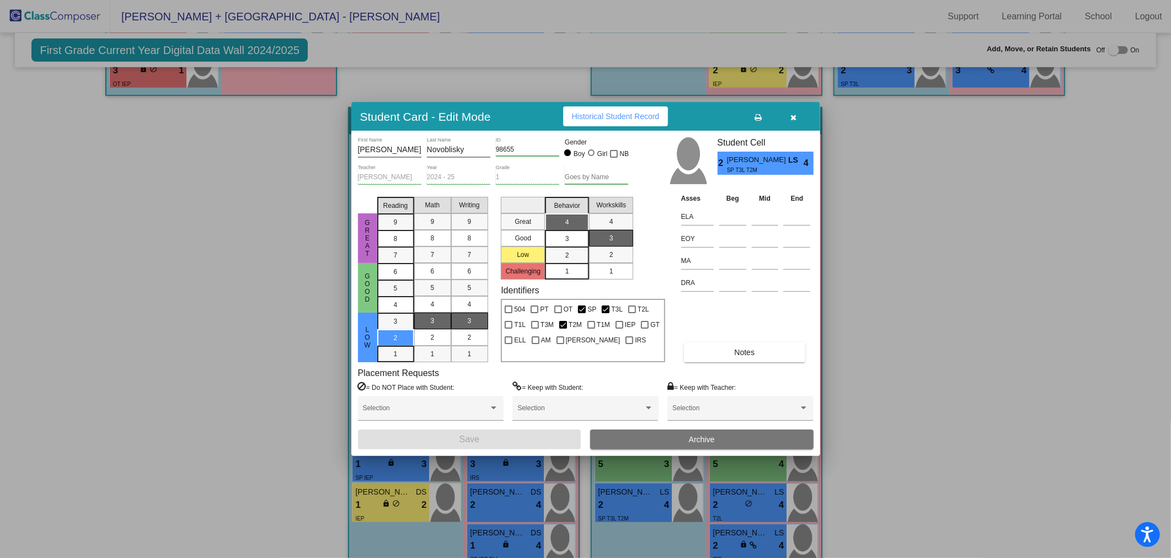
click at [796, 111] on button "button" at bounding box center [793, 116] width 35 height 20
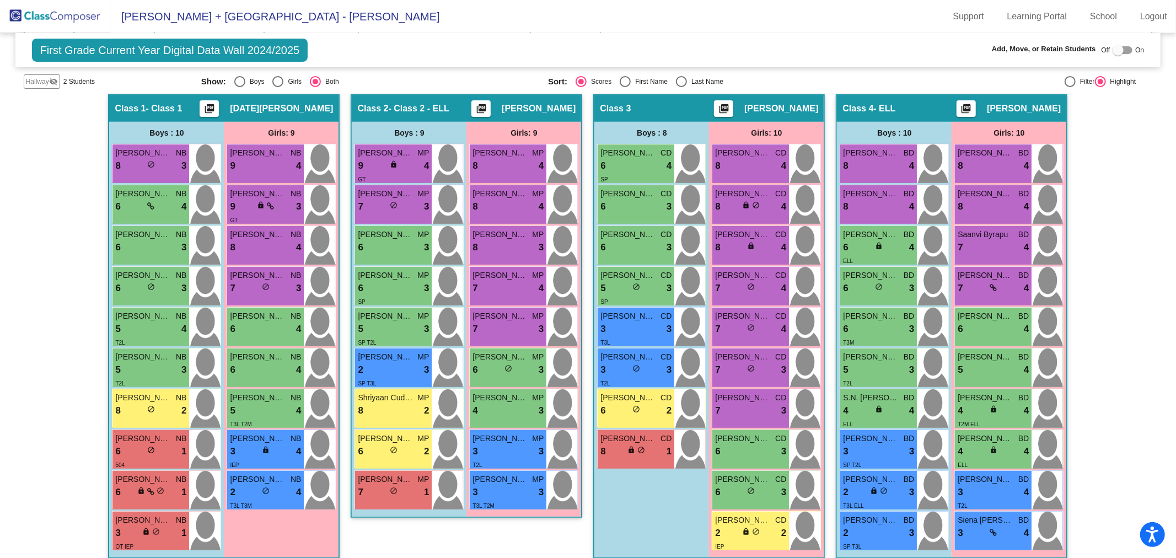
scroll to position [222, 0]
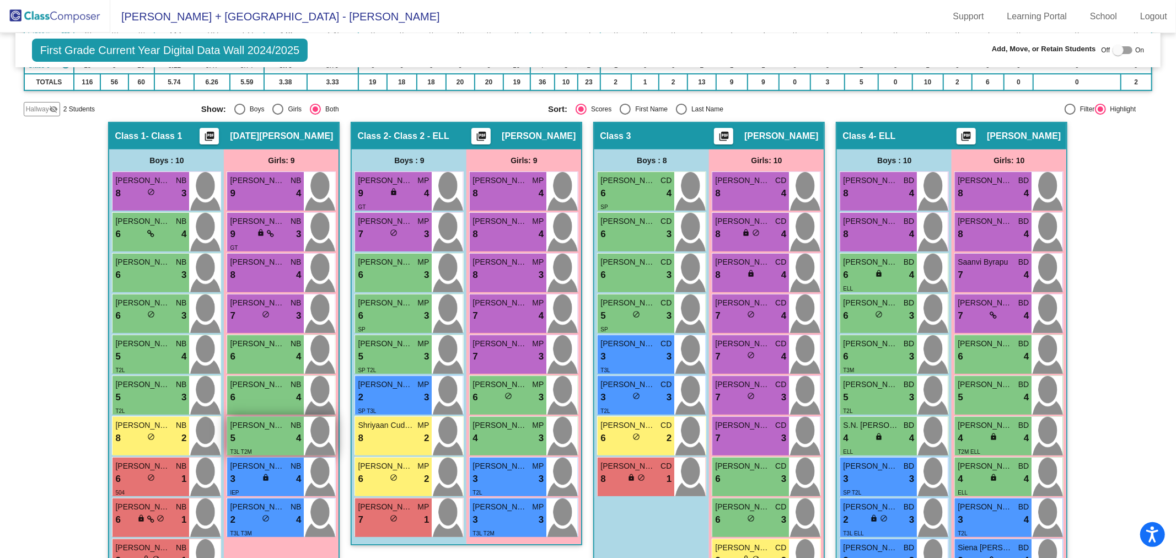
click at [273, 432] on div "5 lock do_not_disturb_alt 4" at bounding box center [265, 438] width 71 height 14
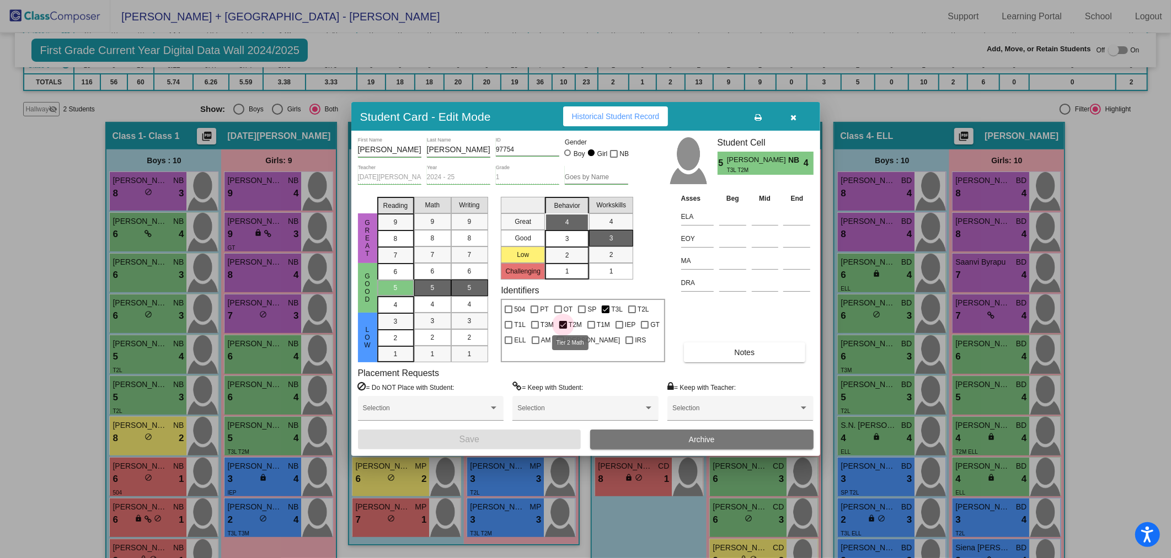
click at [561, 322] on div at bounding box center [563, 325] width 8 height 8
click at [562, 329] on input "T2M" at bounding box center [562, 329] width 1 height 1
checkbox input "false"
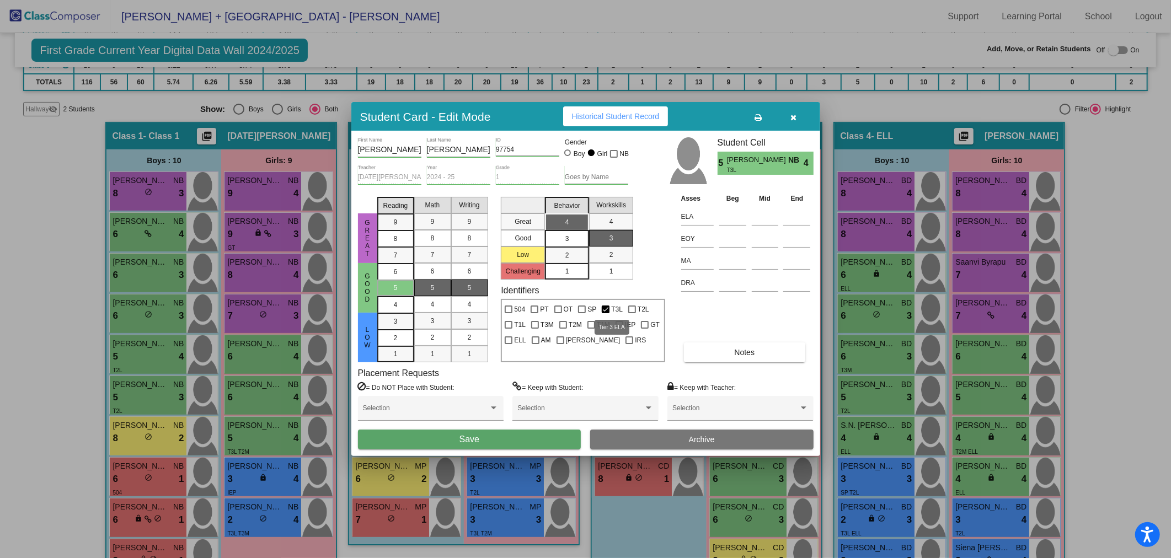
click at [612, 306] on span "T3L" at bounding box center [617, 309] width 12 height 13
click at [606, 313] on input "T3L" at bounding box center [605, 313] width 1 height 1
checkbox input "false"
click at [514, 444] on button "Save" at bounding box center [469, 440] width 223 height 20
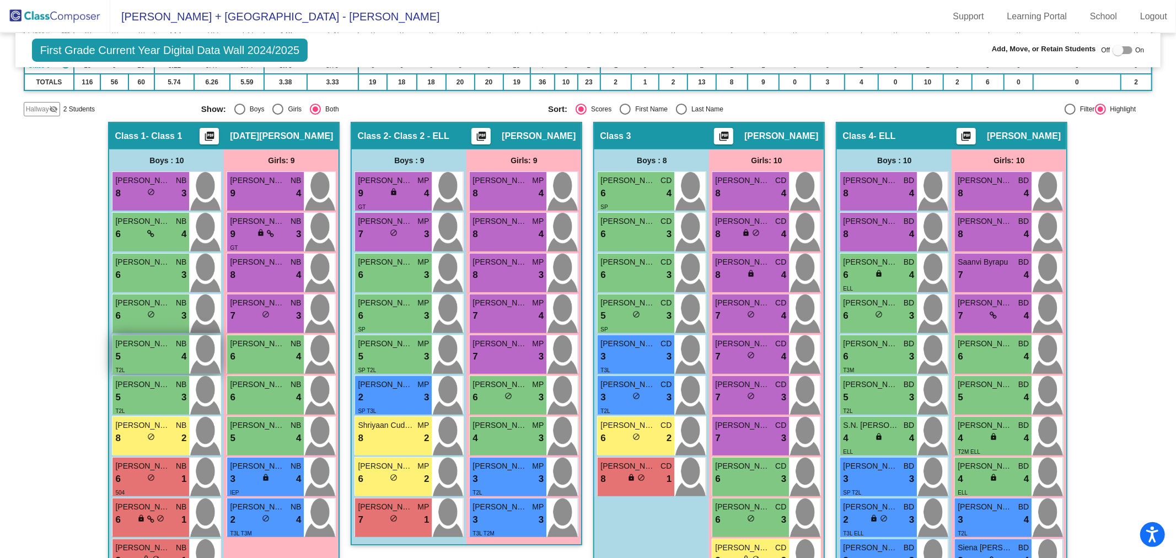
click at [160, 360] on div "5 lock do_not_disturb_alt 4" at bounding box center [150, 357] width 71 height 14
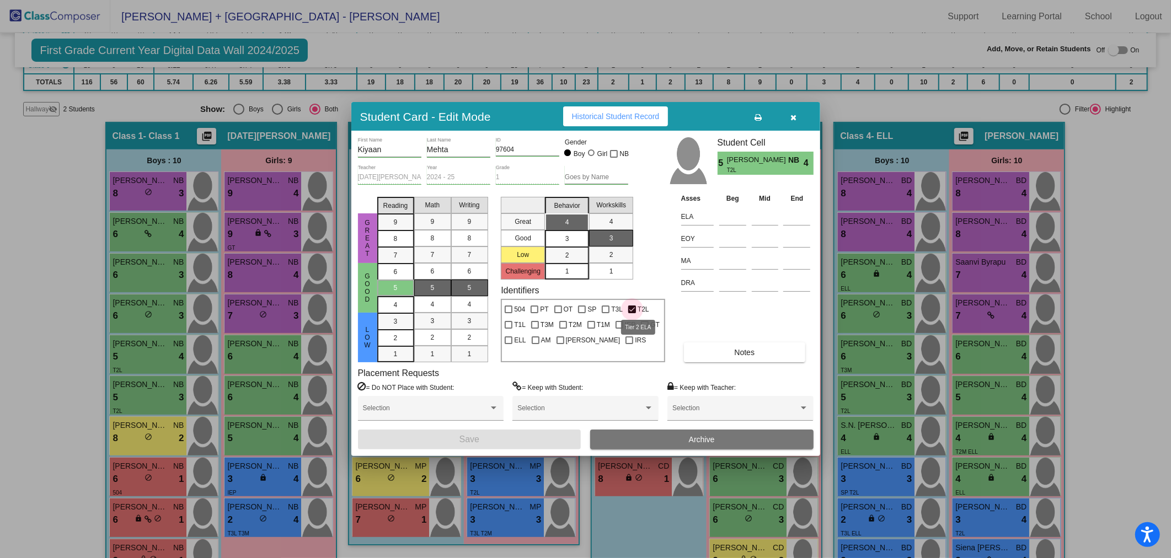
click at [637, 310] on span "T2L" at bounding box center [643, 309] width 12 height 13
click at [632, 313] on input "T2L" at bounding box center [631, 313] width 1 height 1
checkbox input "false"
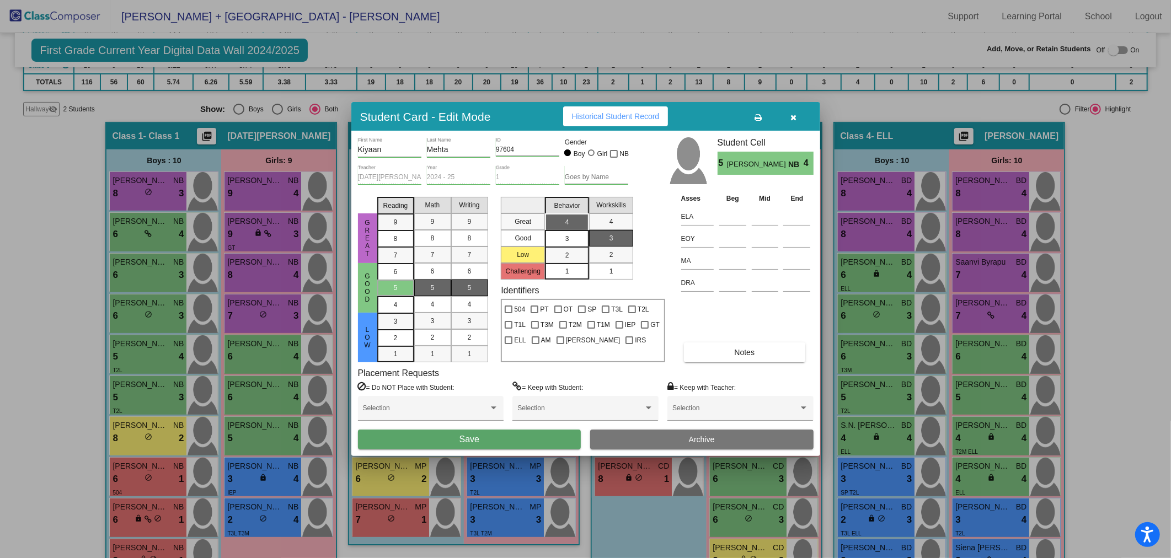
click at [542, 436] on button "Save" at bounding box center [469, 440] width 223 height 20
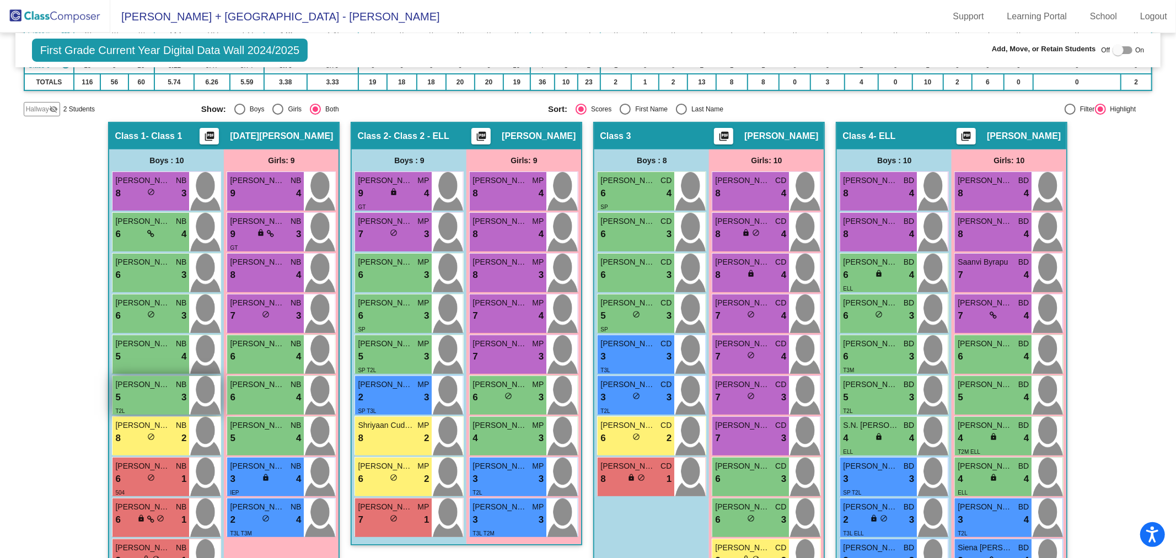
click at [140, 385] on span "Hiyaan Patel" at bounding box center [142, 385] width 55 height 12
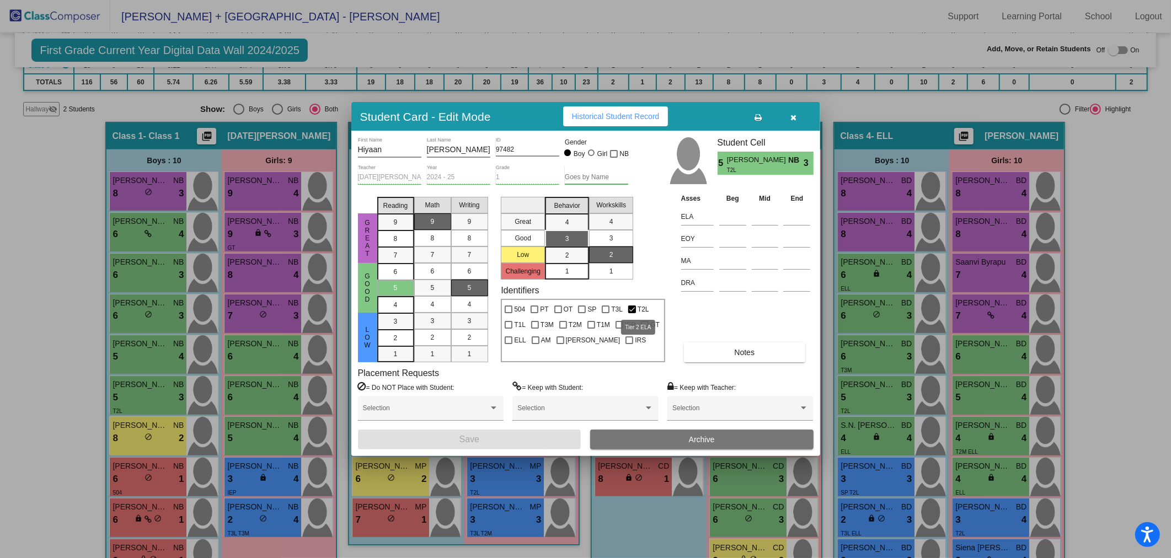
click at [631, 309] on div at bounding box center [632, 310] width 8 height 8
click at [631, 313] on input "T2L" at bounding box center [631, 313] width 1 height 1
checkbox input "false"
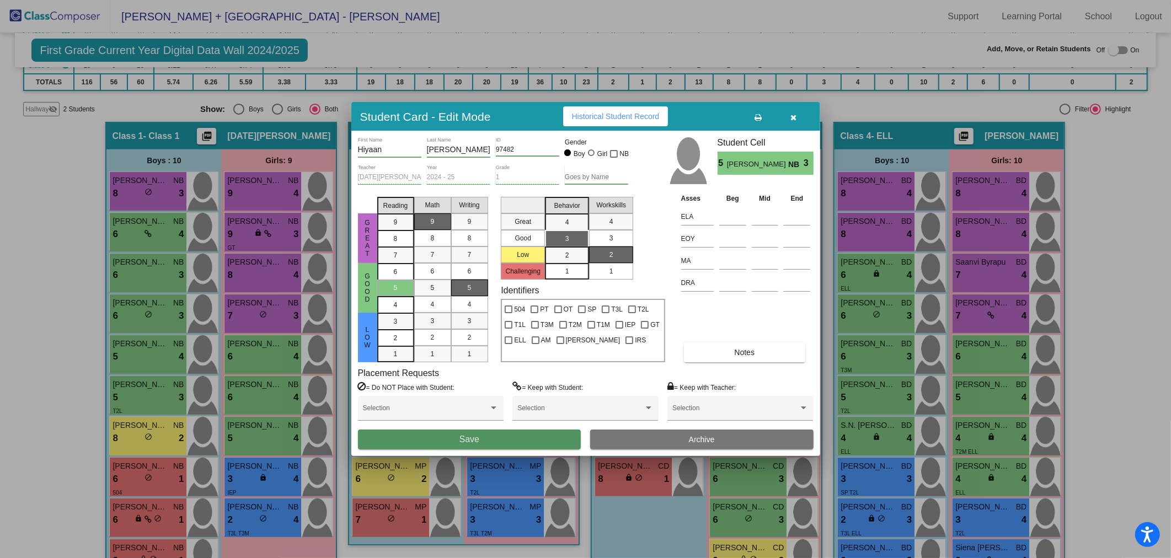
click at [513, 430] on button "Save" at bounding box center [469, 440] width 223 height 20
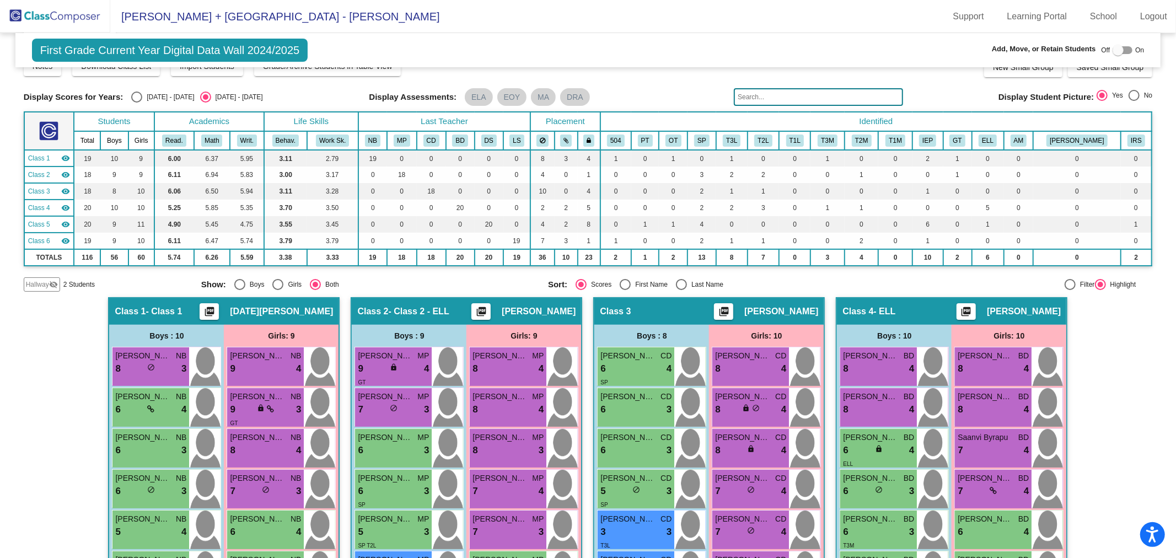
scroll to position [0, 0]
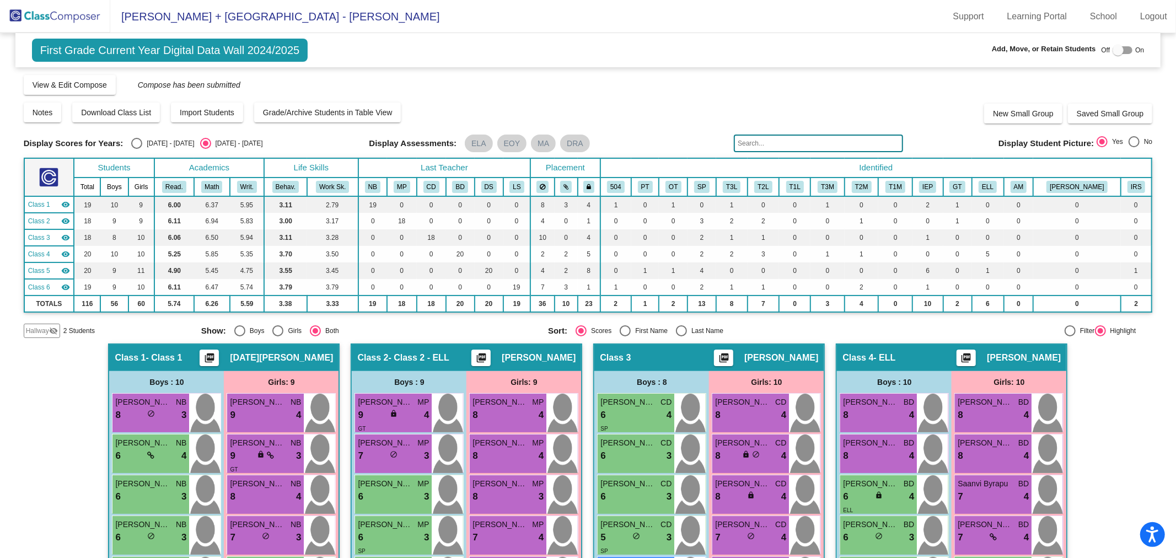
click at [57, 13] on img at bounding box center [55, 16] width 110 height 33
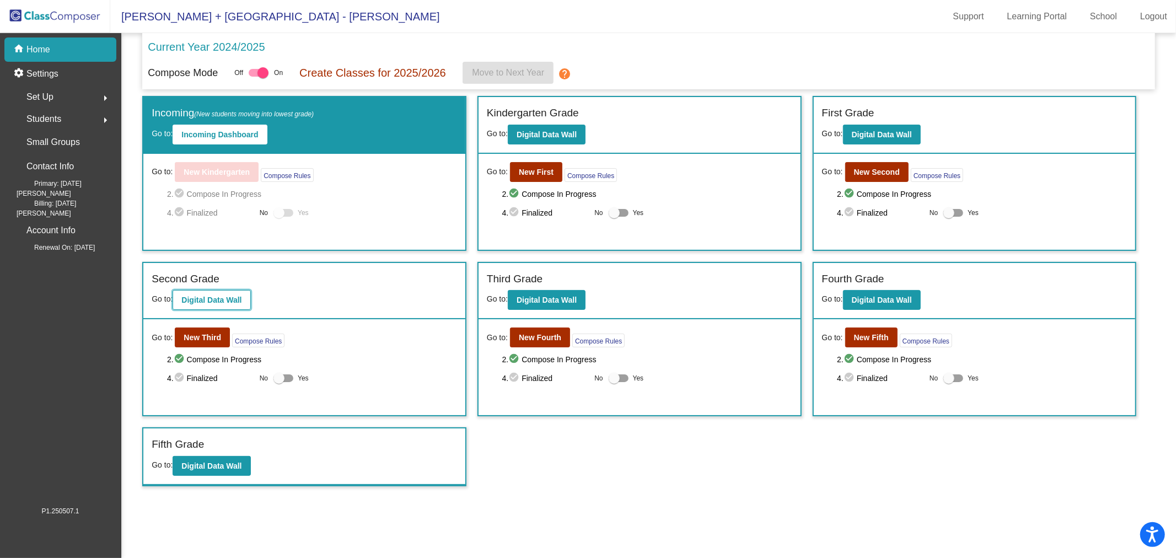
click at [211, 296] on b "Digital Data Wall" at bounding box center [211, 300] width 60 height 9
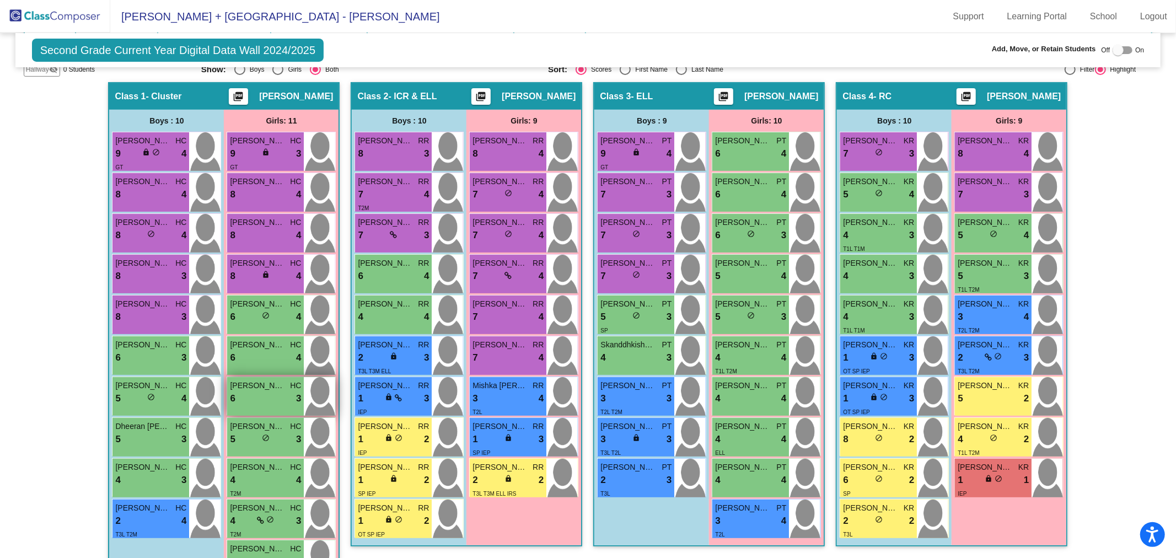
scroll to position [306, 0]
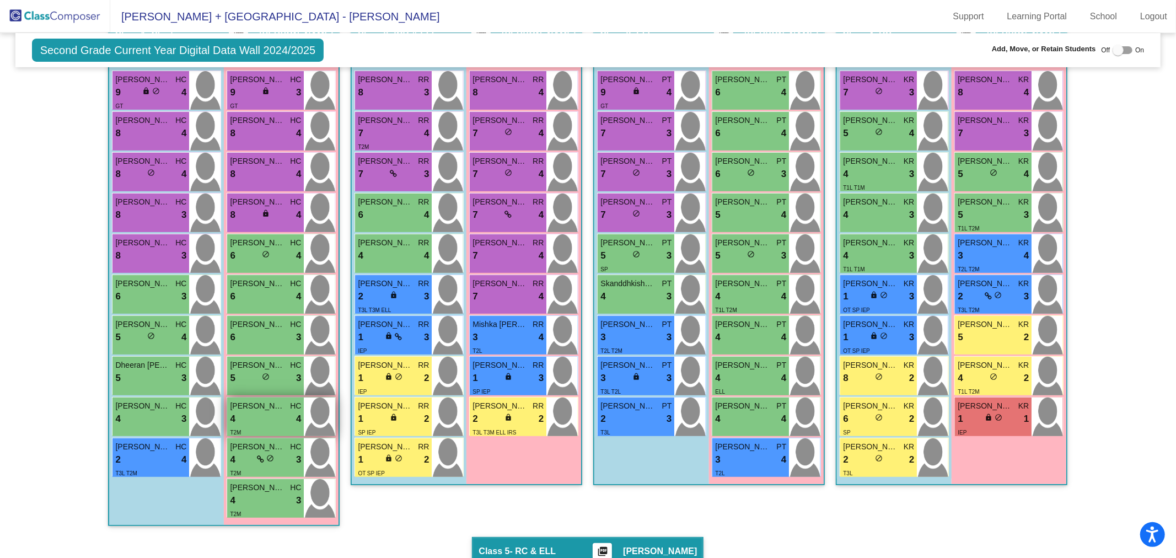
click at [269, 420] on div "4 lock do_not_disturb_alt 4" at bounding box center [265, 419] width 71 height 14
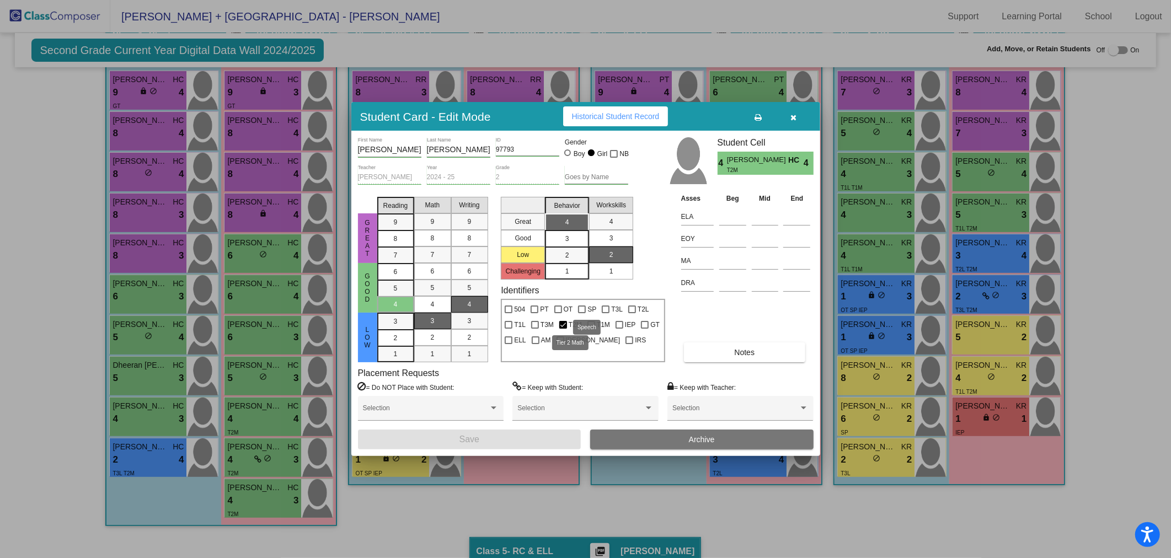
click at [562, 324] on div at bounding box center [563, 325] width 8 height 8
click at [562, 329] on input "T2M" at bounding box center [562, 329] width 1 height 1
checkbox input "false"
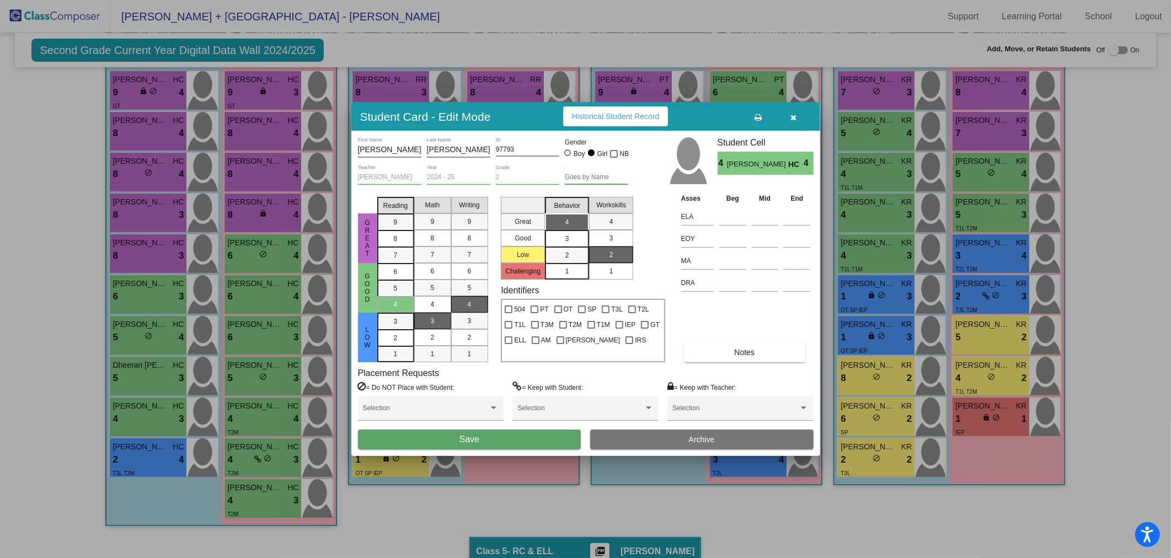
click at [529, 442] on button "Save" at bounding box center [469, 440] width 223 height 20
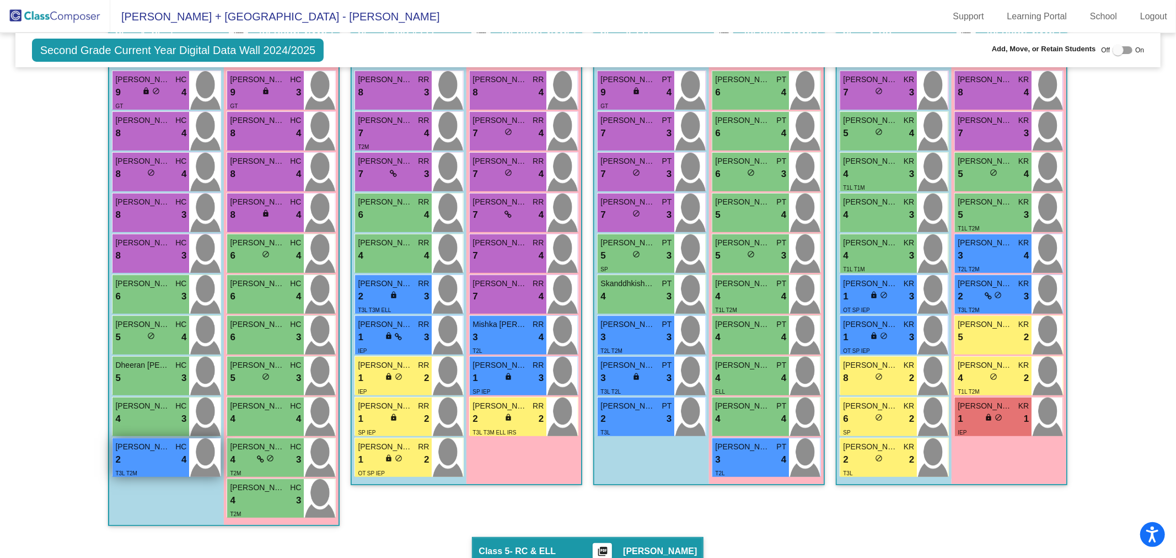
click at [167, 460] on div "2 lock do_not_disturb_alt 4" at bounding box center [150, 460] width 71 height 14
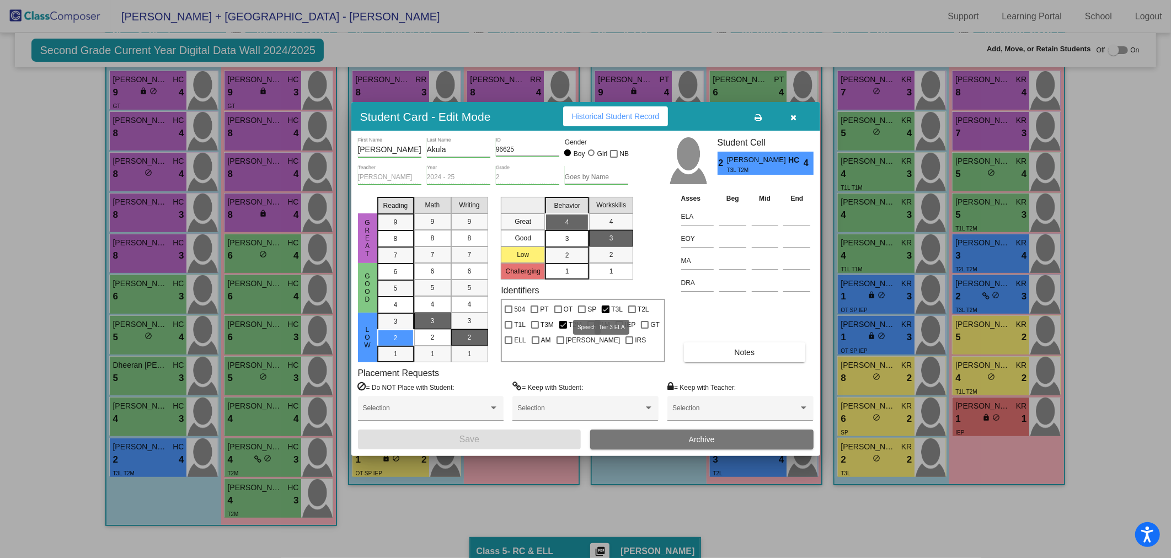
click at [607, 308] on div at bounding box center [606, 310] width 8 height 8
click at [606, 313] on input "T3L" at bounding box center [605, 313] width 1 height 1
checkbox input "false"
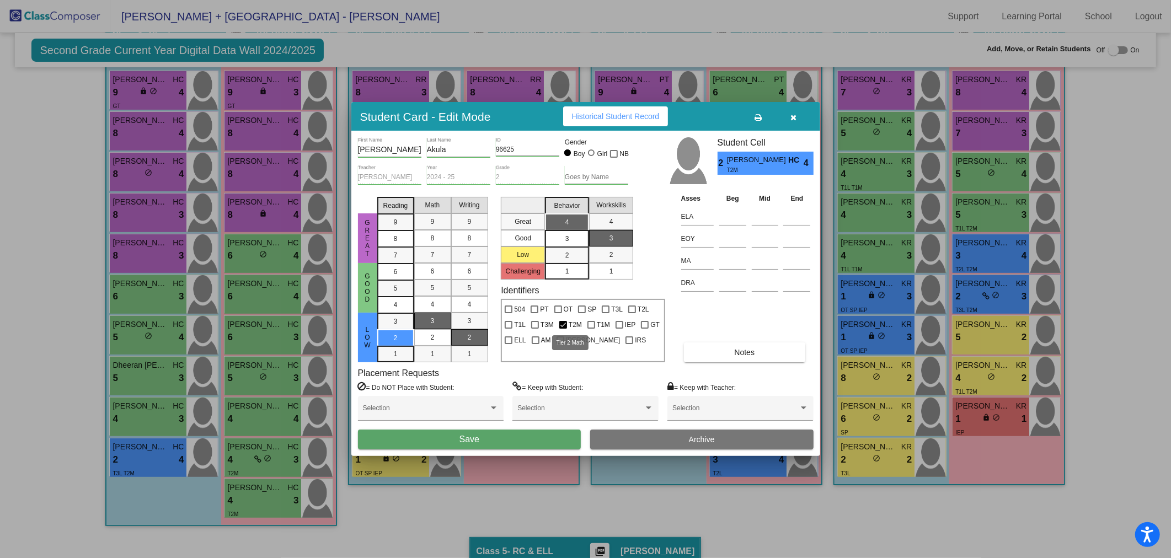
click at [561, 322] on div at bounding box center [563, 325] width 8 height 8
click at [562, 329] on input "T2M" at bounding box center [562, 329] width 1 height 1
checkbox input "false"
click at [498, 442] on button "Save" at bounding box center [469, 440] width 223 height 20
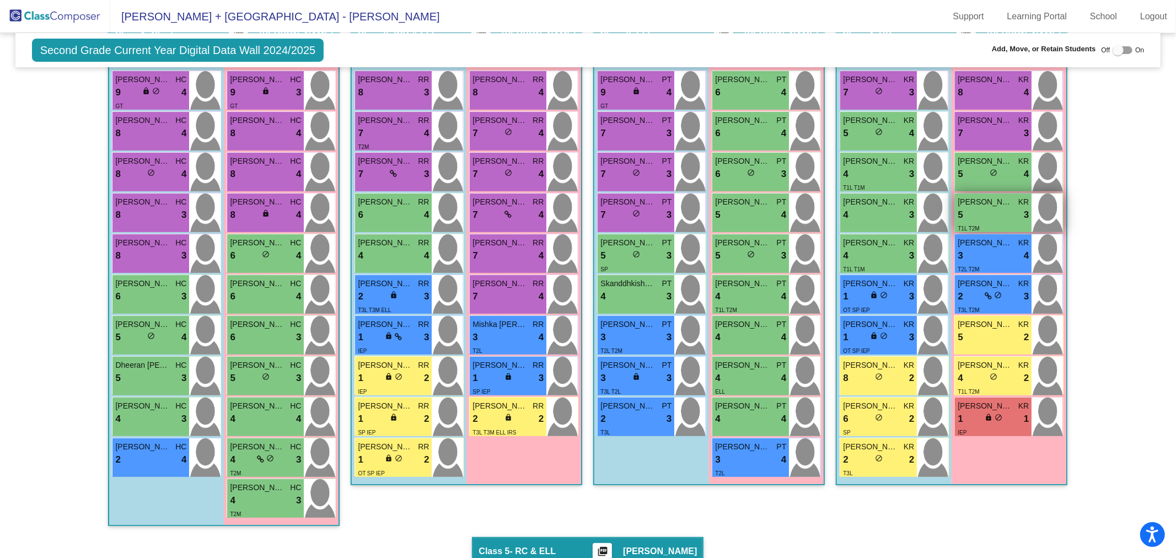
click at [986, 224] on div "T1L T2M" at bounding box center [993, 228] width 71 height 12
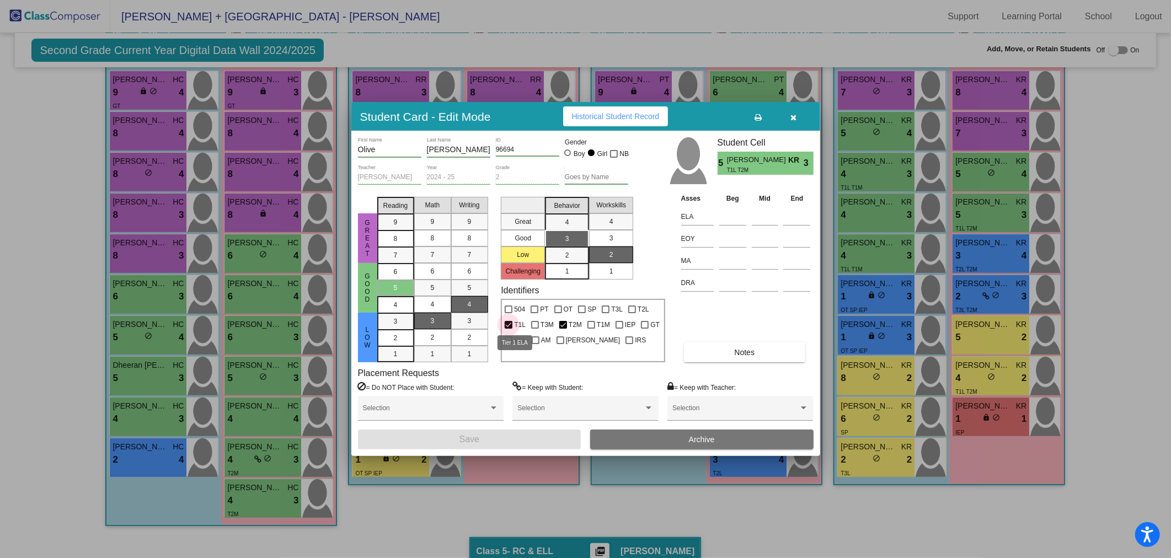
click at [509, 322] on div at bounding box center [509, 325] width 8 height 8
click at [508, 329] on input "T1L" at bounding box center [508, 329] width 1 height 1
checkbox input "false"
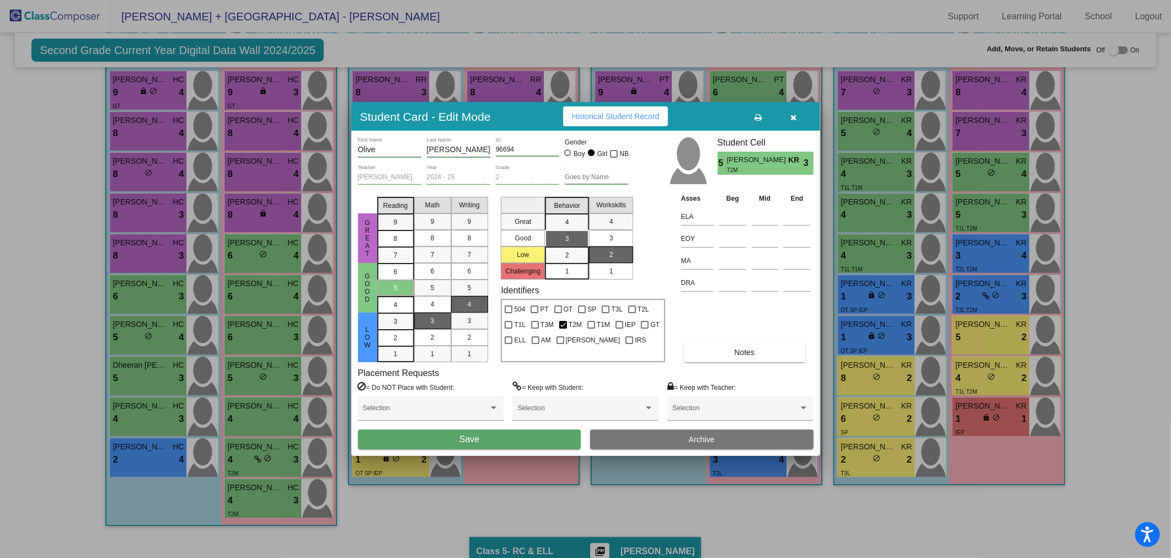
click at [510, 440] on button "Save" at bounding box center [469, 440] width 223 height 20
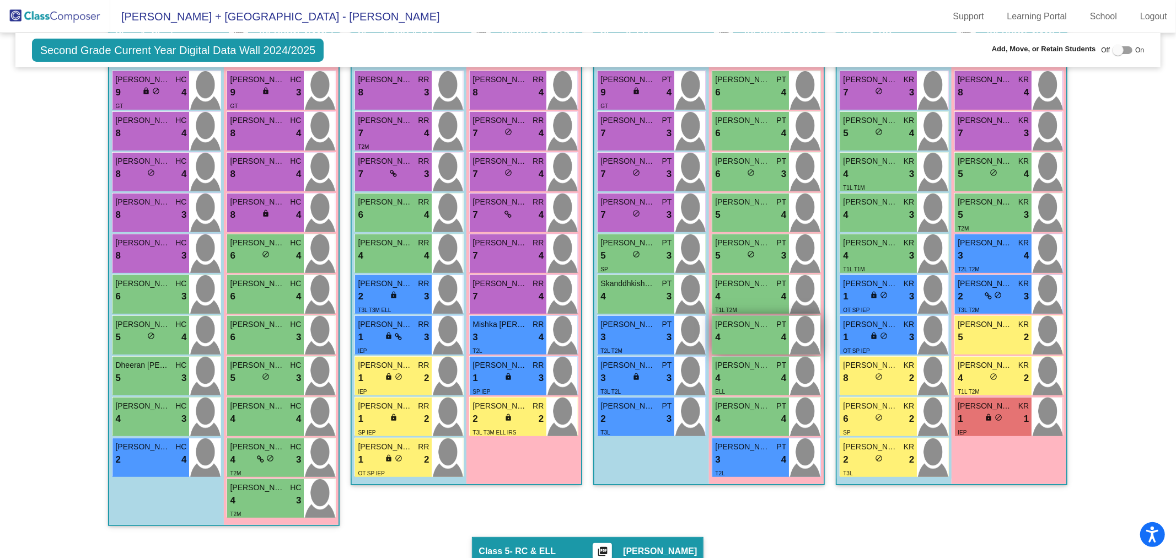
scroll to position [245, 0]
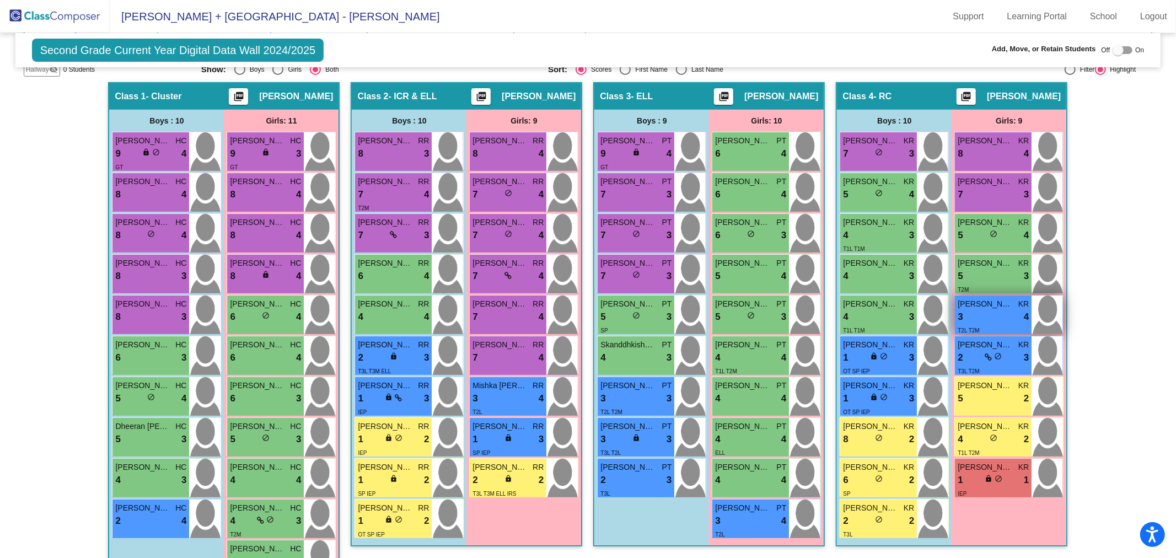
click at [1006, 313] on div "3 lock do_not_disturb_alt 4" at bounding box center [993, 317] width 71 height 14
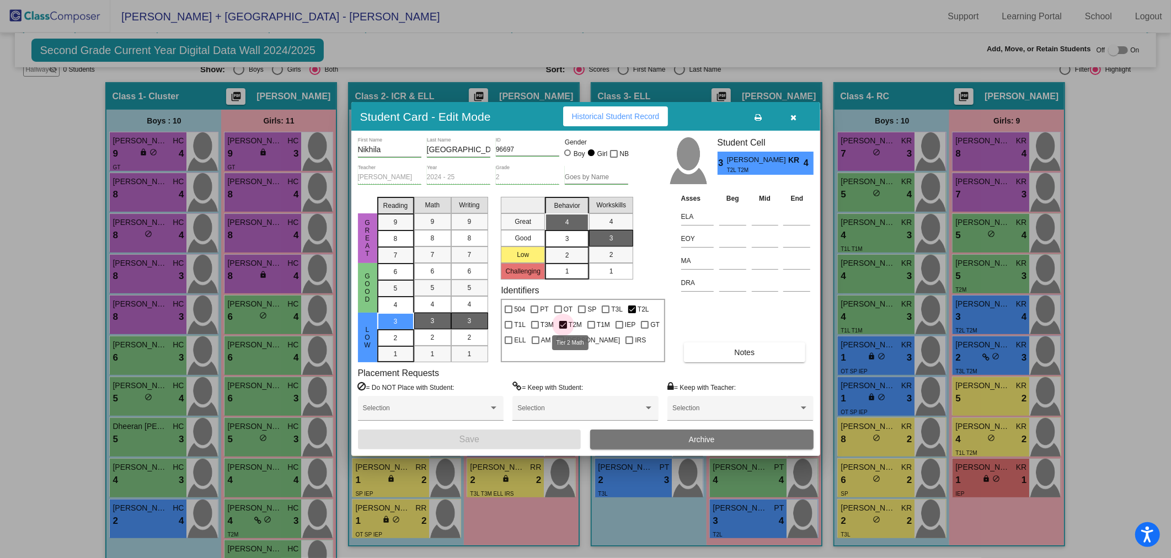
click at [565, 322] on div at bounding box center [563, 325] width 8 height 8
click at [563, 329] on input "T2M" at bounding box center [562, 329] width 1 height 1
checkbox input "false"
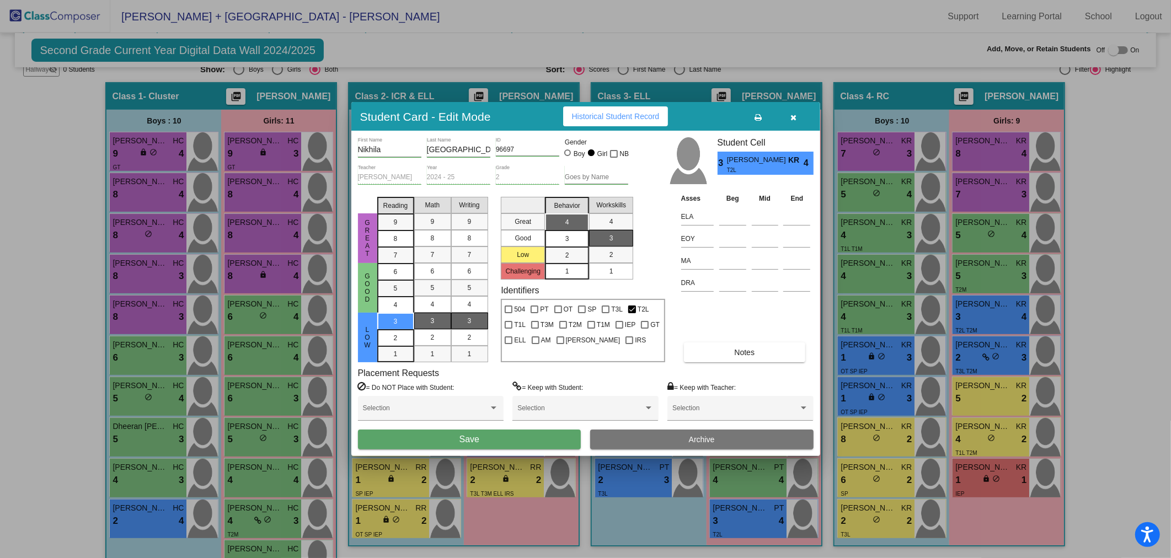
click at [550, 440] on button "Save" at bounding box center [469, 440] width 223 height 20
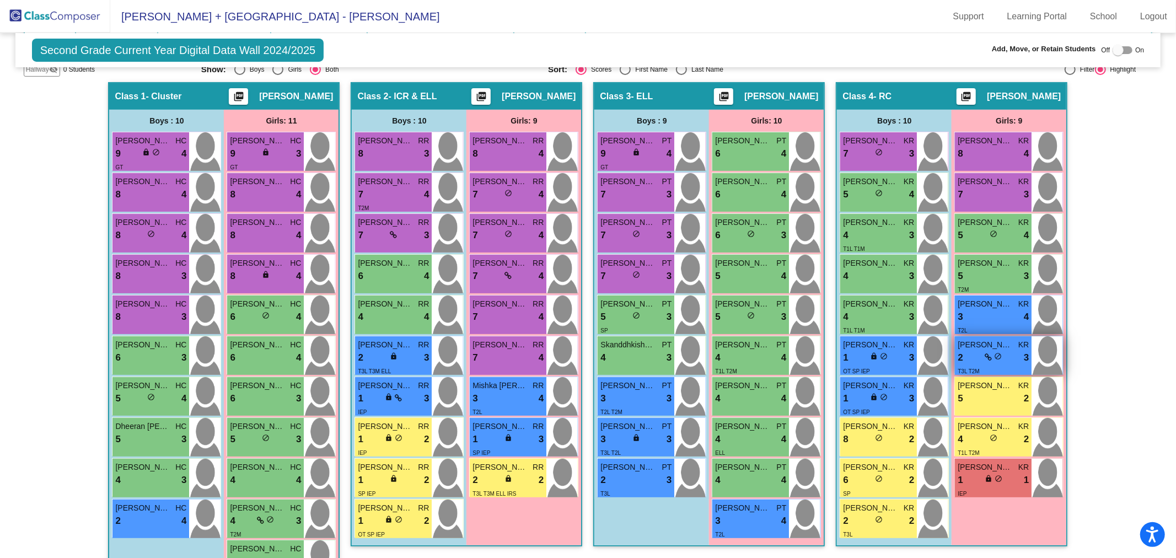
click at [958, 351] on span "2" at bounding box center [960, 358] width 5 height 14
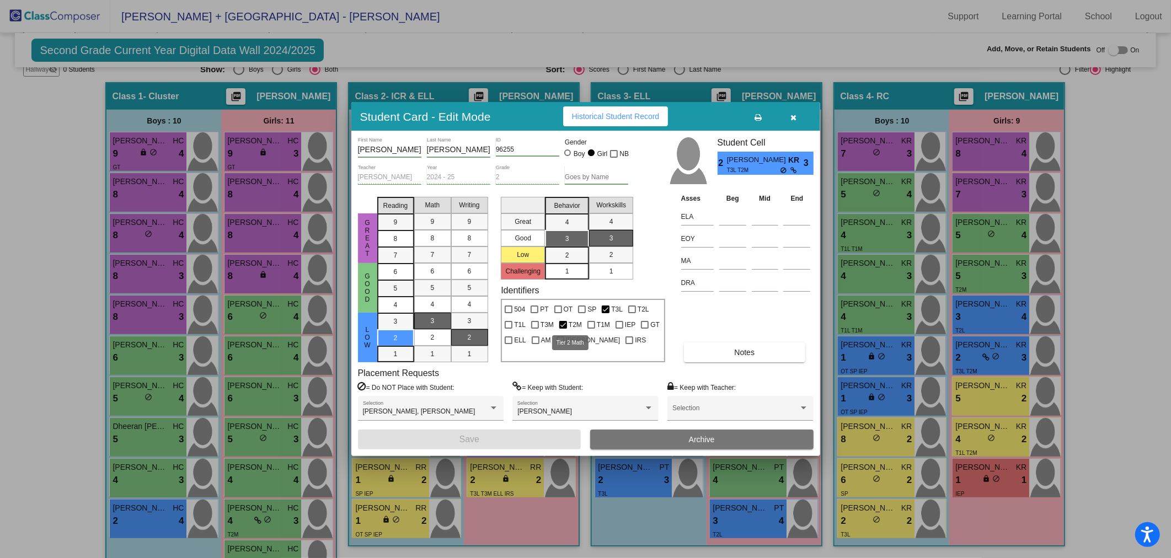
click at [569, 323] on span "T2M" at bounding box center [575, 324] width 13 height 13
click at [563, 329] on input "T2M" at bounding box center [562, 329] width 1 height 1
checkbox input "false"
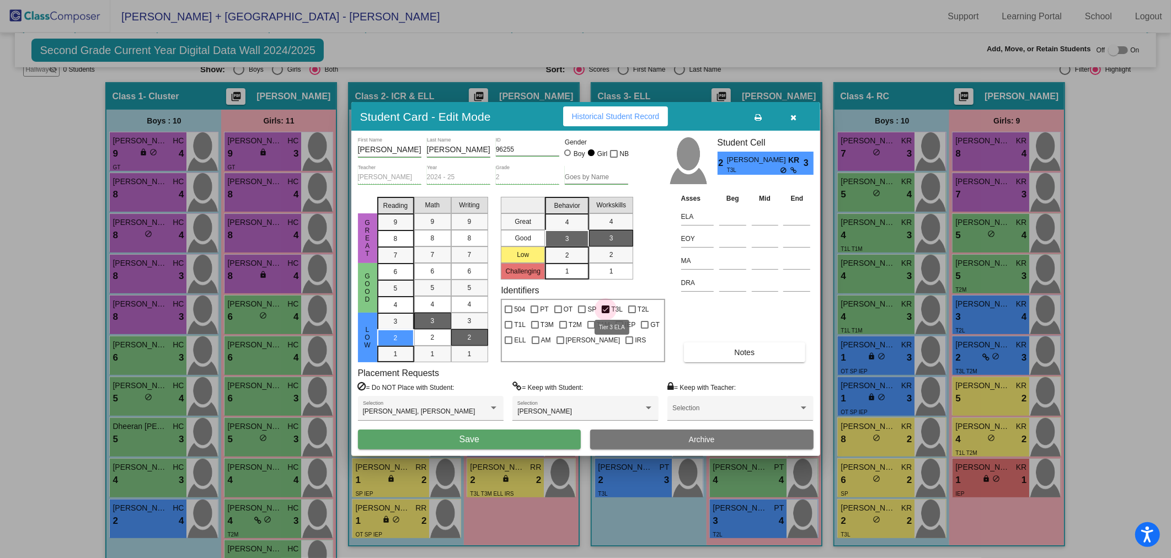
click at [613, 308] on span "T3L" at bounding box center [617, 309] width 12 height 13
click at [606, 313] on input "T3L" at bounding box center [605, 313] width 1 height 1
checkbox input "false"
click at [631, 303] on label "T2L" at bounding box center [638, 309] width 21 height 13
click at [631, 313] on input "T2L" at bounding box center [631, 313] width 1 height 1
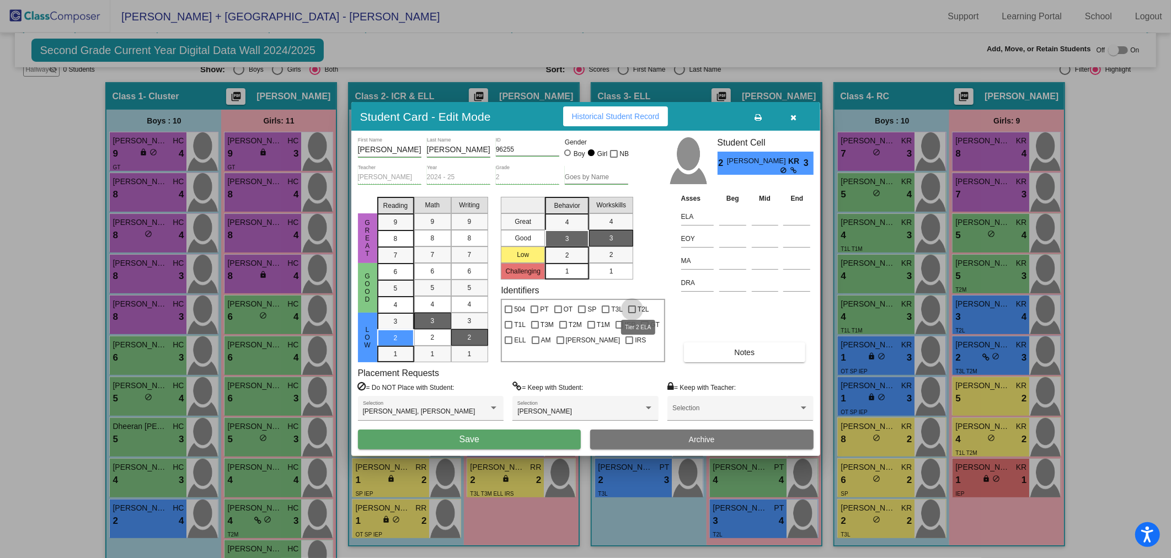
checkbox input "true"
click at [529, 438] on button "Save" at bounding box center [469, 440] width 223 height 20
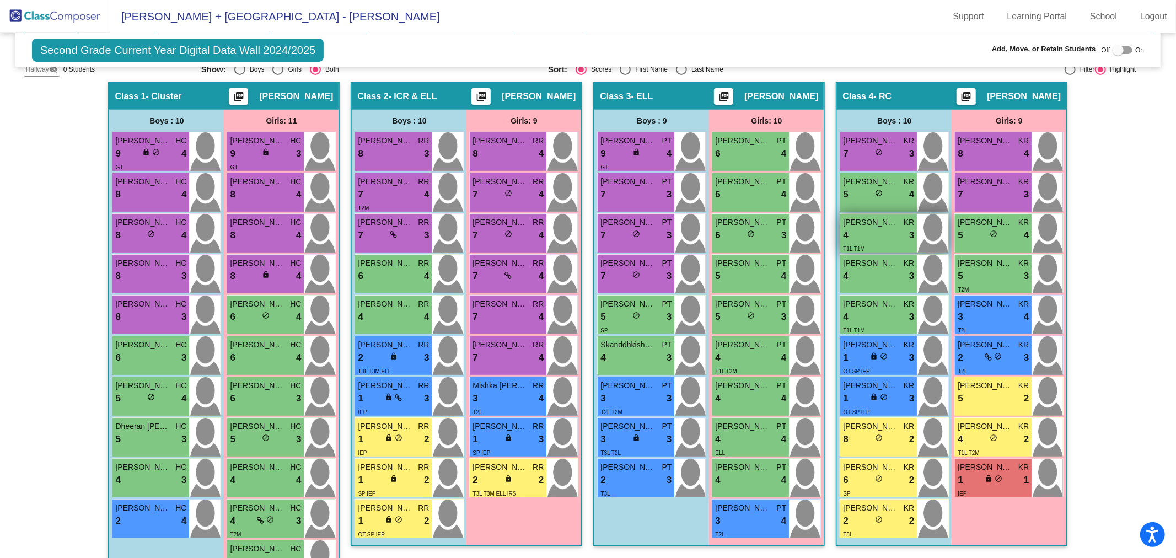
click at [880, 234] on div "4 lock do_not_disturb_alt 3" at bounding box center [878, 235] width 71 height 14
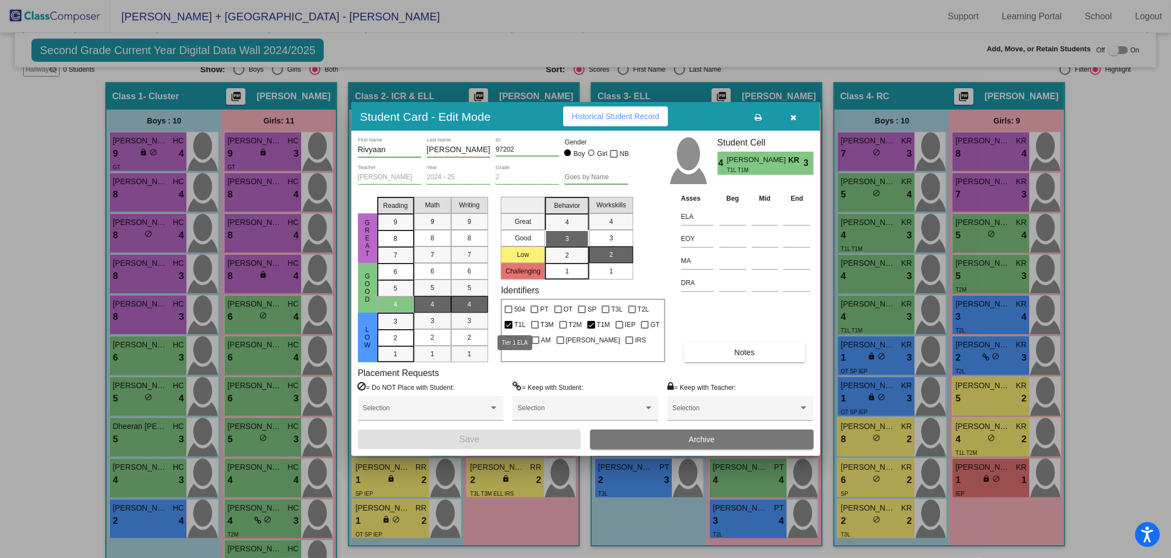
click at [511, 320] on label "T1L" at bounding box center [515, 324] width 21 height 13
click at [508, 329] on input "T1L" at bounding box center [508, 329] width 1 height 1
checkbox input "false"
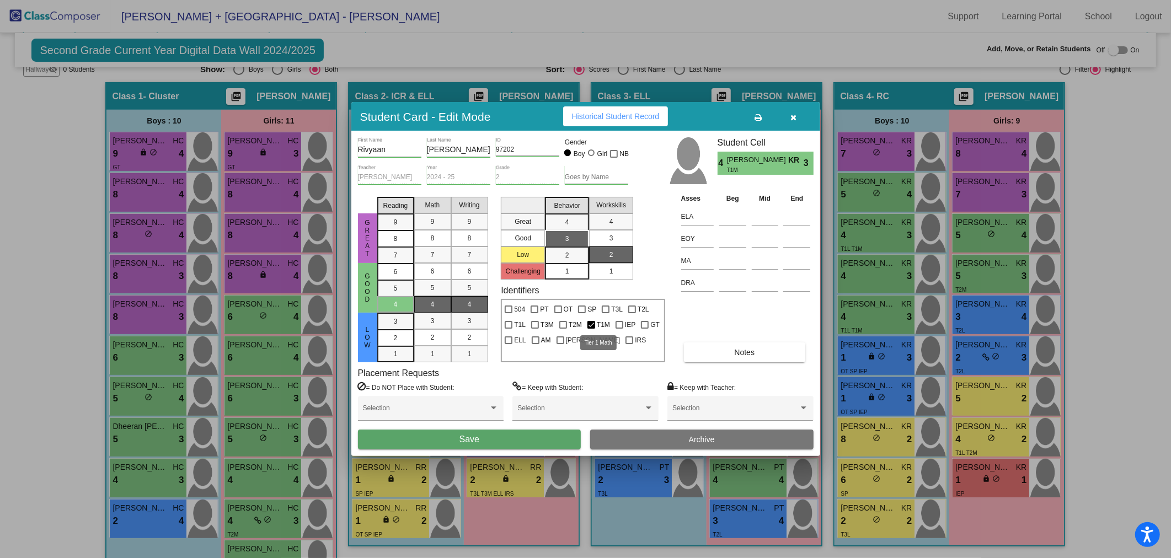
click at [592, 323] on div at bounding box center [591, 325] width 8 height 8
click at [591, 329] on input "T1M" at bounding box center [591, 329] width 1 height 1
checkbox input "false"
click at [526, 444] on button "Save" at bounding box center [469, 440] width 223 height 20
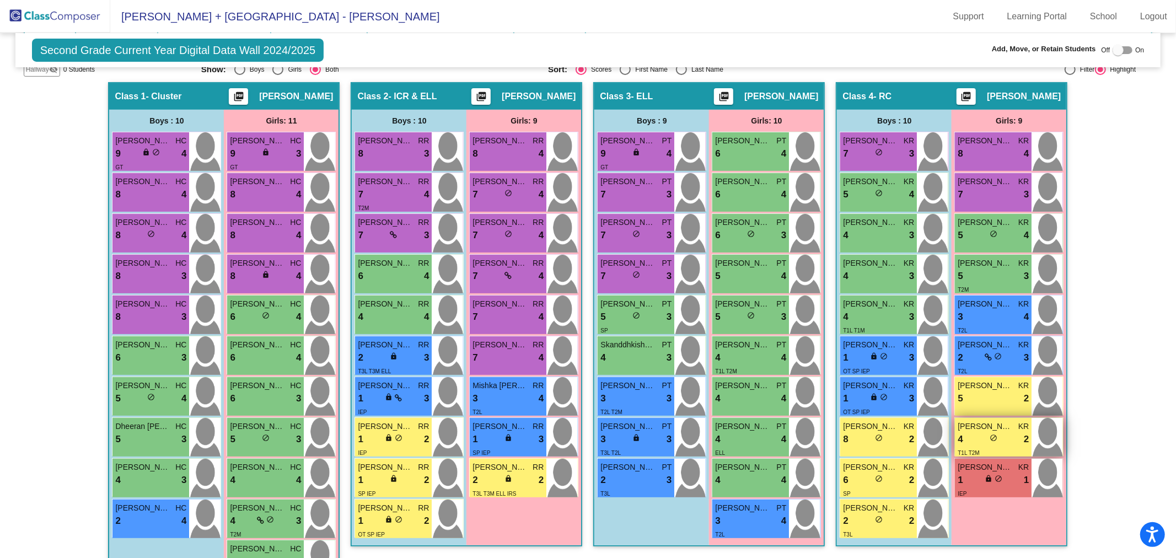
click at [974, 439] on div "4 lock do_not_disturb_alt 2" at bounding box center [993, 439] width 71 height 14
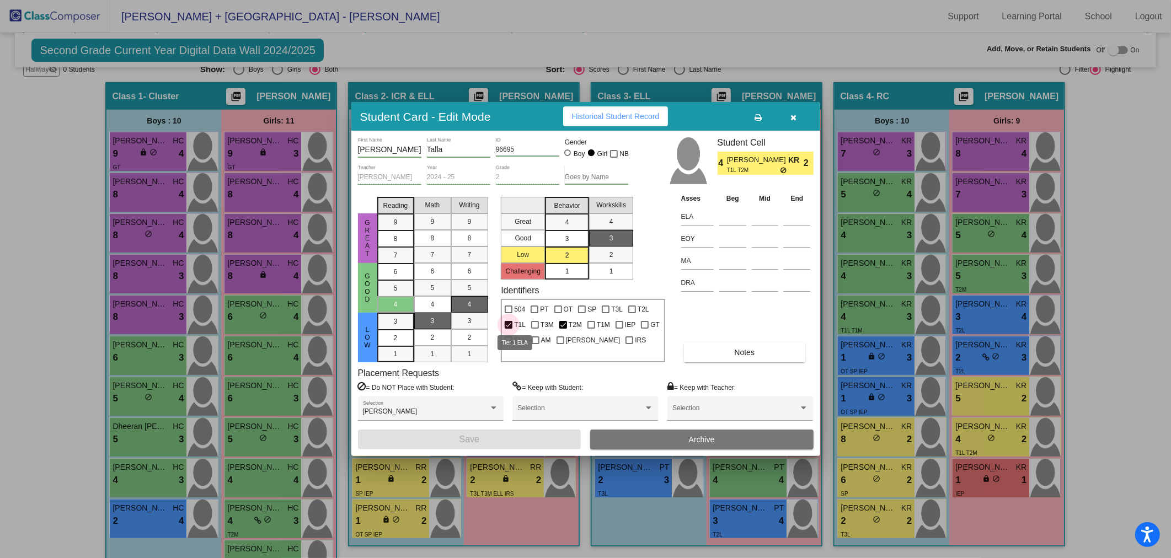
click at [511, 321] on div at bounding box center [509, 325] width 8 height 8
click at [508, 329] on input "T1L" at bounding box center [508, 329] width 1 height 1
checkbox input "false"
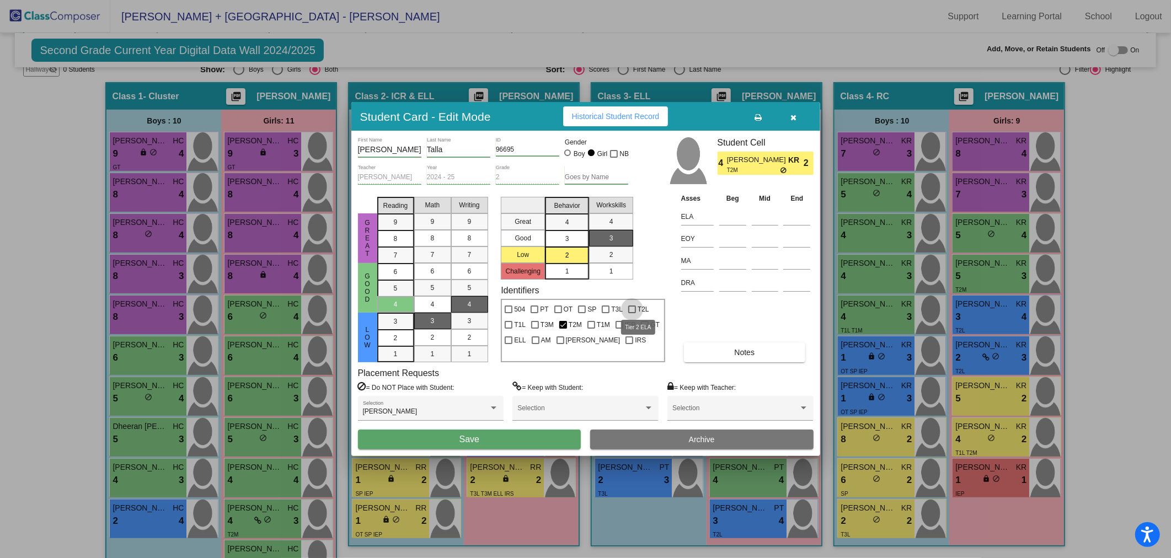
drag, startPoint x: 637, startPoint y: 307, endPoint x: 588, endPoint y: 323, distance: 52.1
click at [637, 307] on span "T2L" at bounding box center [643, 309] width 12 height 13
click at [632, 313] on input "T2L" at bounding box center [631, 313] width 1 height 1
checkbox input "true"
click at [563, 324] on div at bounding box center [563, 325] width 8 height 8
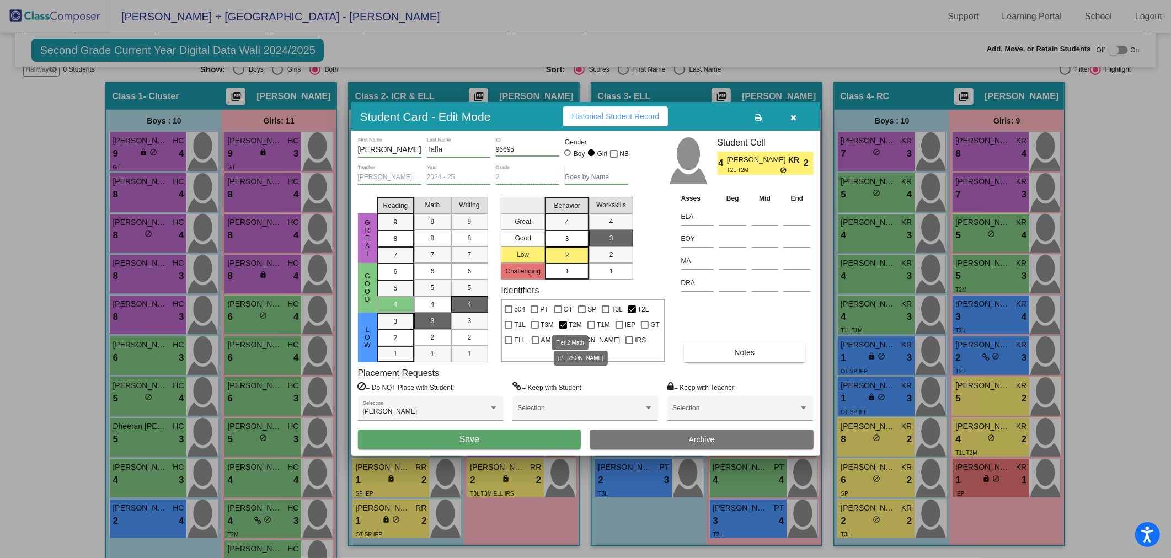
click at [563, 329] on input "T2M" at bounding box center [562, 329] width 1 height 1
checkbox input "false"
click at [446, 440] on button "Save" at bounding box center [469, 440] width 223 height 20
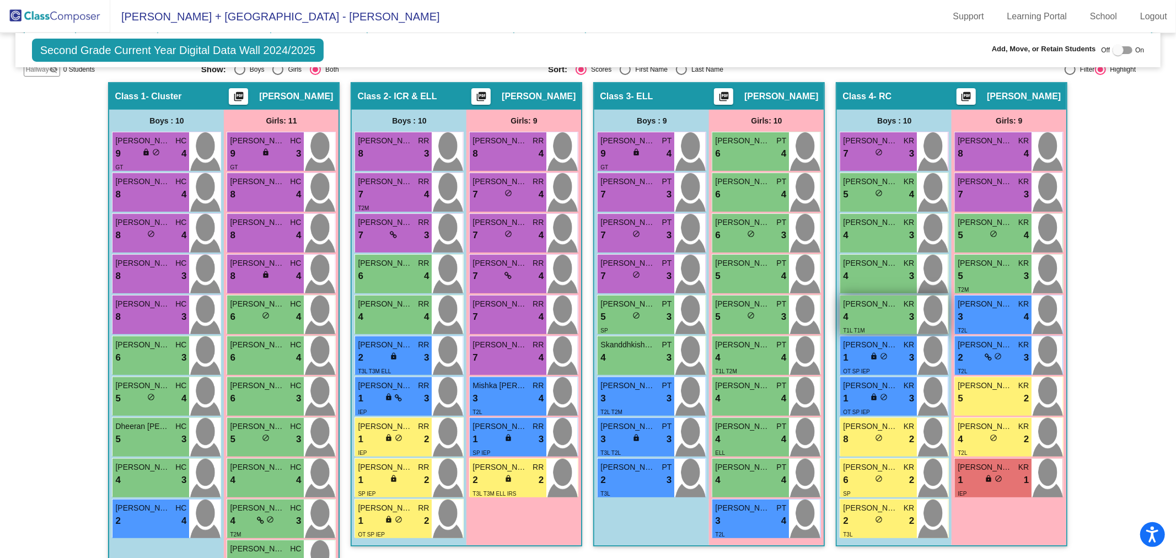
click at [872, 320] on div "4 lock do_not_disturb_alt 3" at bounding box center [878, 317] width 71 height 14
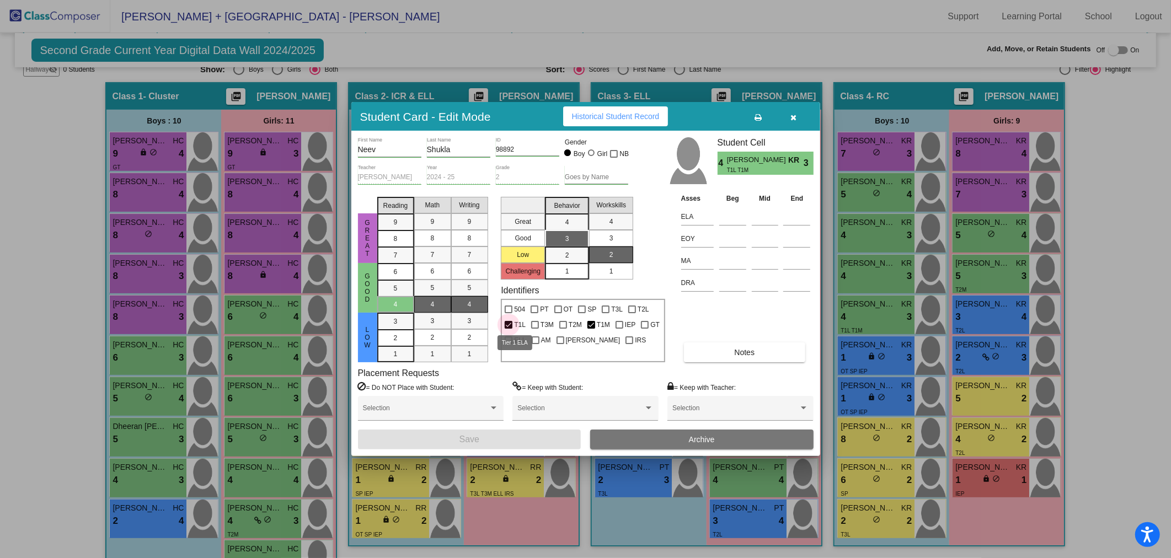
click at [512, 321] on label "T1L" at bounding box center [515, 324] width 21 height 13
click at [508, 329] on input "T1L" at bounding box center [508, 329] width 1 height 1
checkbox input "false"
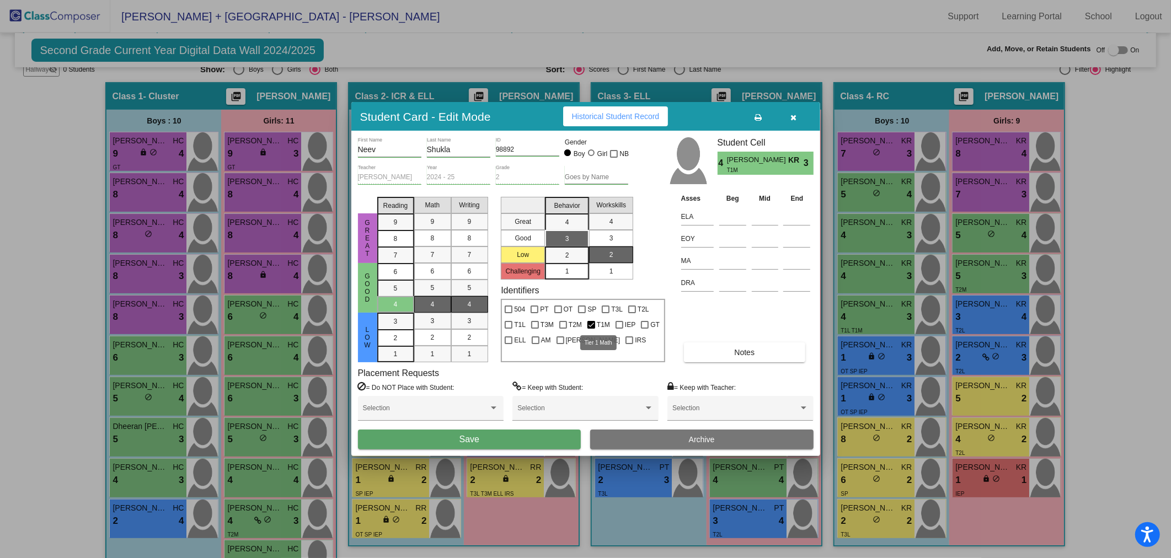
click at [592, 322] on div at bounding box center [591, 325] width 8 height 8
click at [591, 329] on input "T1M" at bounding box center [591, 329] width 1 height 1
checkbox input "false"
click at [538, 435] on button "Save" at bounding box center [469, 440] width 223 height 20
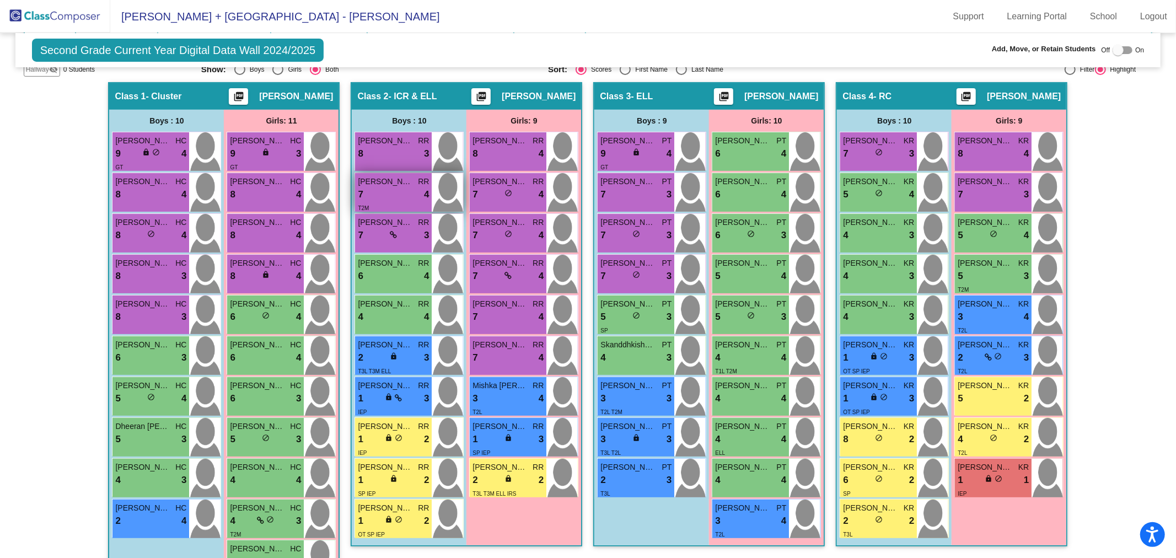
click at [393, 197] on div "7 lock do_not_disturb_alt 4" at bounding box center [393, 194] width 71 height 14
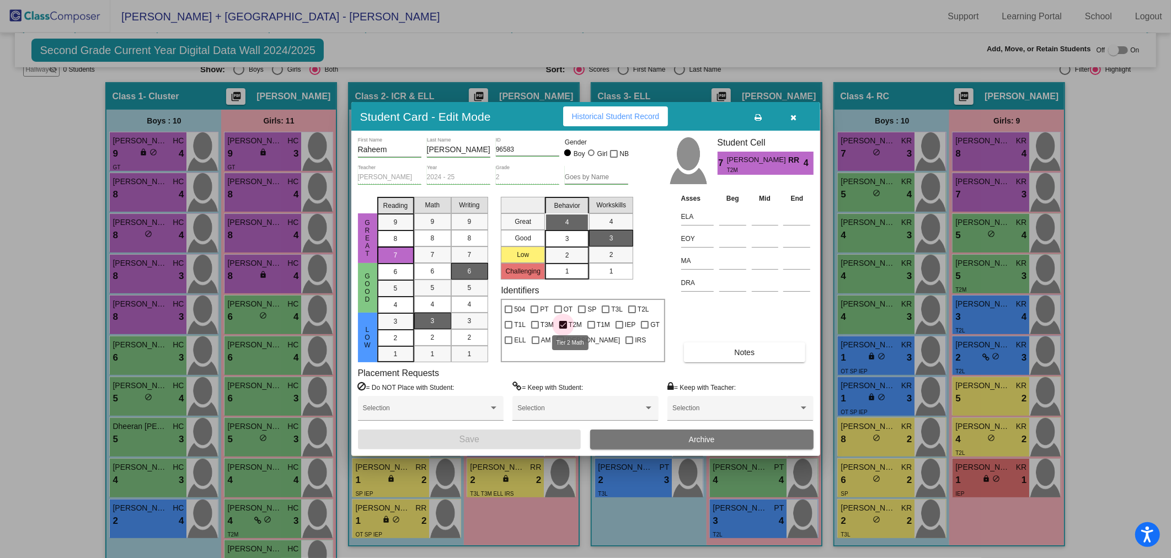
click at [562, 321] on div at bounding box center [563, 325] width 8 height 8
click at [562, 329] on input "T2M" at bounding box center [562, 329] width 1 height 1
checkbox input "false"
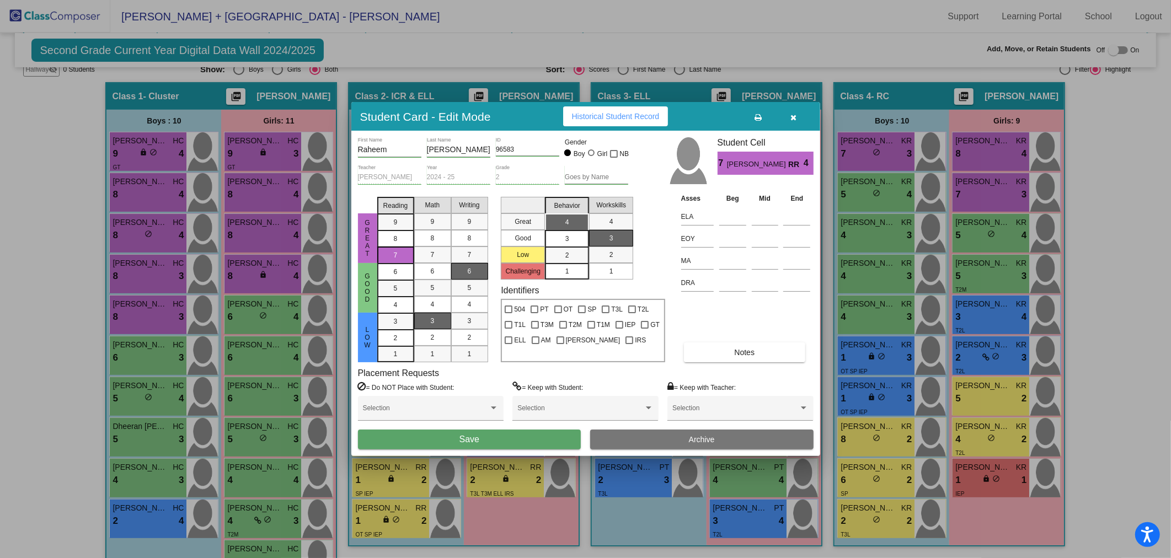
click at [525, 443] on button "Save" at bounding box center [469, 440] width 223 height 20
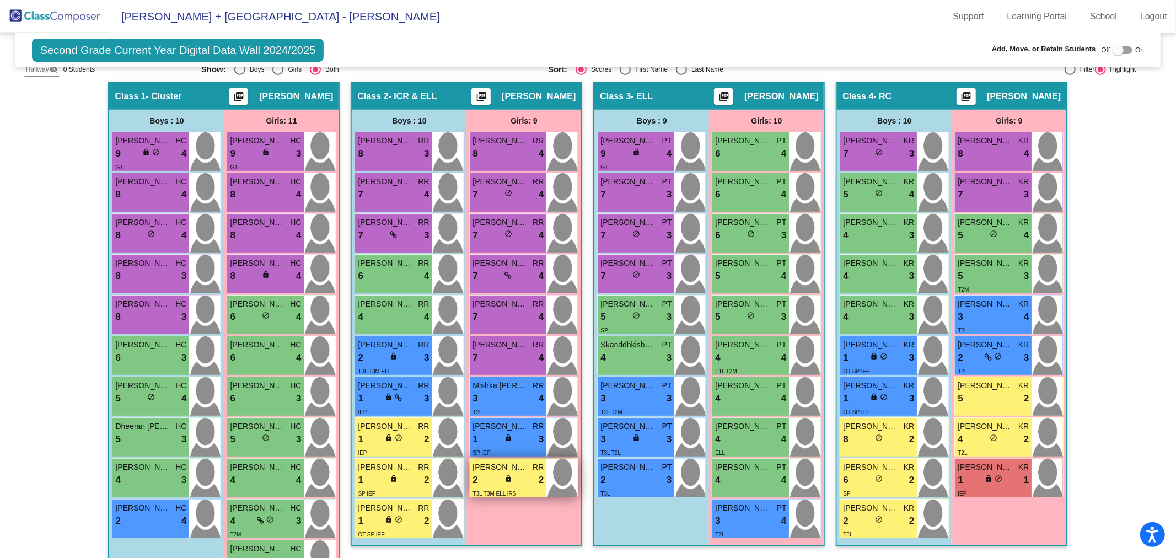
click at [499, 487] on div "T3L T3M ELL IRS" at bounding box center [495, 493] width 44 height 12
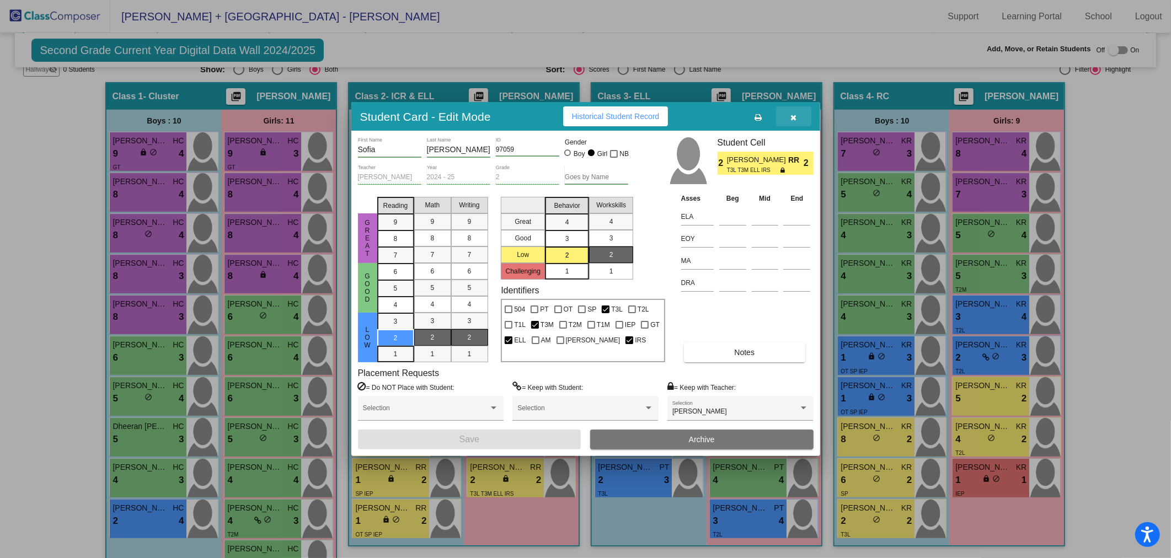
click at [796, 116] on icon "button" at bounding box center [793, 118] width 6 height 8
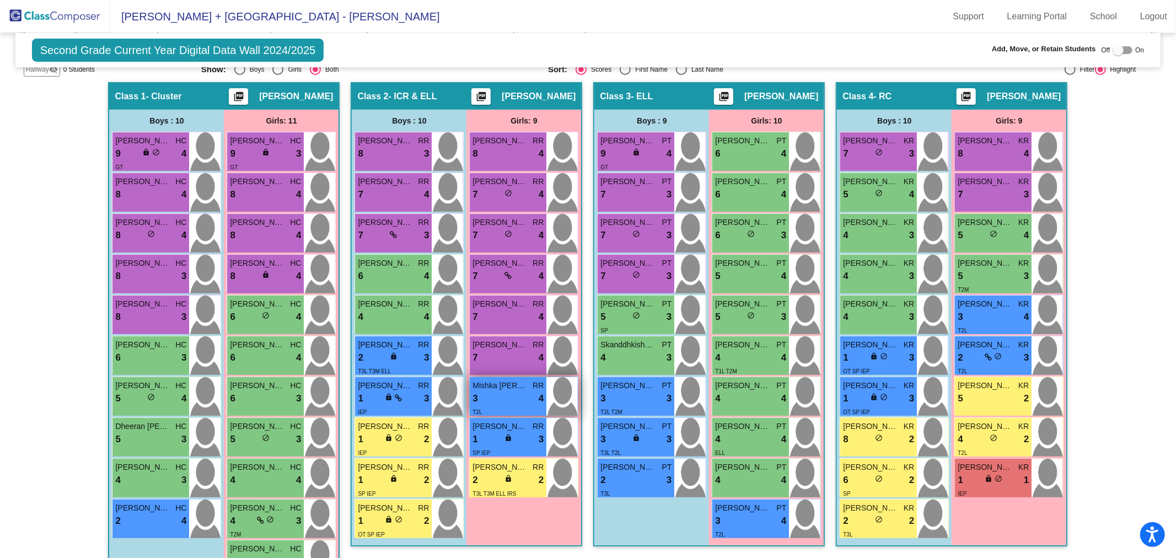
click at [495, 401] on div "3 lock do_not_disturb_alt 4" at bounding box center [508, 399] width 71 height 14
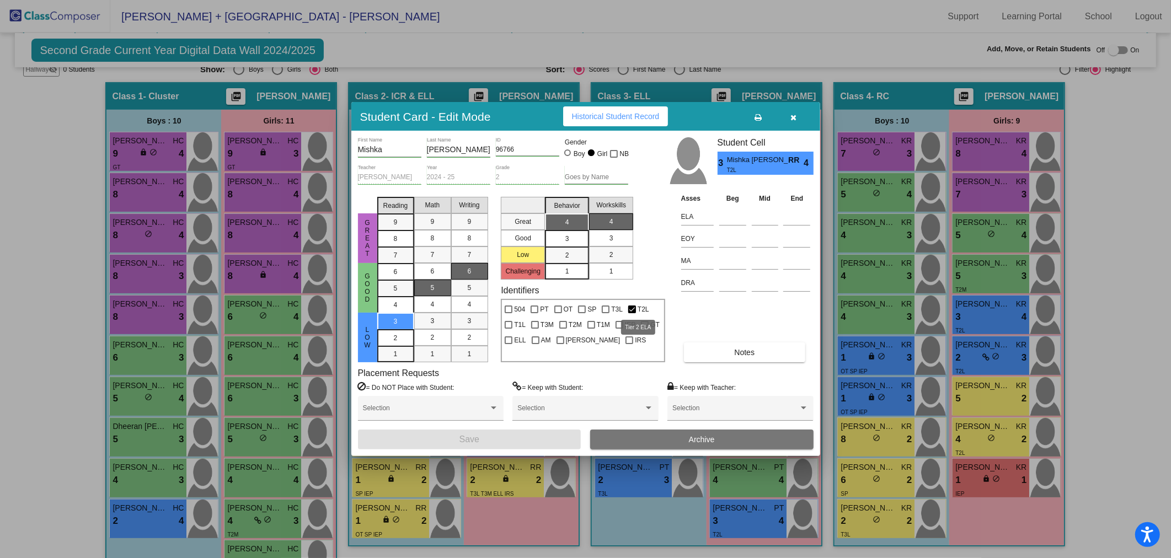
click at [630, 308] on div at bounding box center [632, 310] width 8 height 8
click at [631, 313] on input "T2L" at bounding box center [631, 313] width 1 height 1
checkbox input "false"
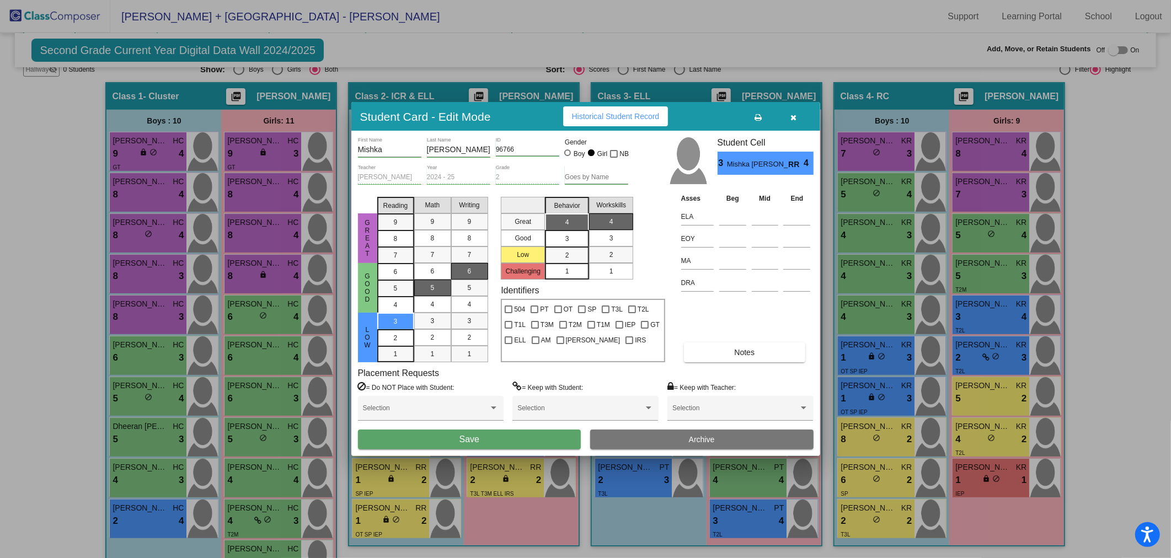
click at [560, 437] on button "Save" at bounding box center [469, 440] width 223 height 20
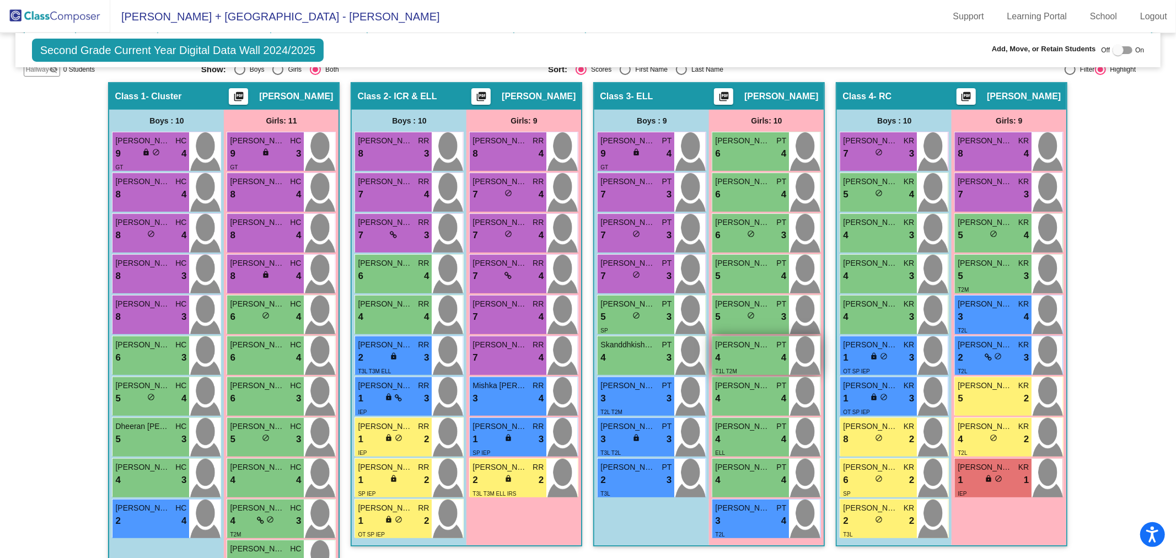
click at [744, 356] on div "4 lock do_not_disturb_alt 4" at bounding box center [750, 358] width 71 height 14
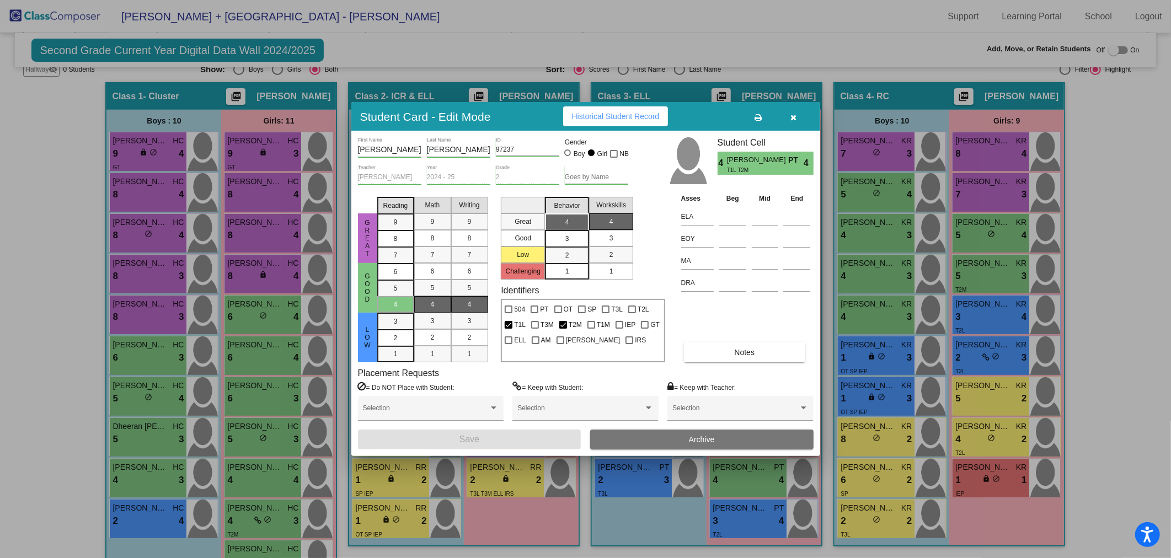
click at [566, 324] on div at bounding box center [563, 325] width 8 height 8
click at [563, 329] on input "T2M" at bounding box center [562, 329] width 1 height 1
checkbox input "false"
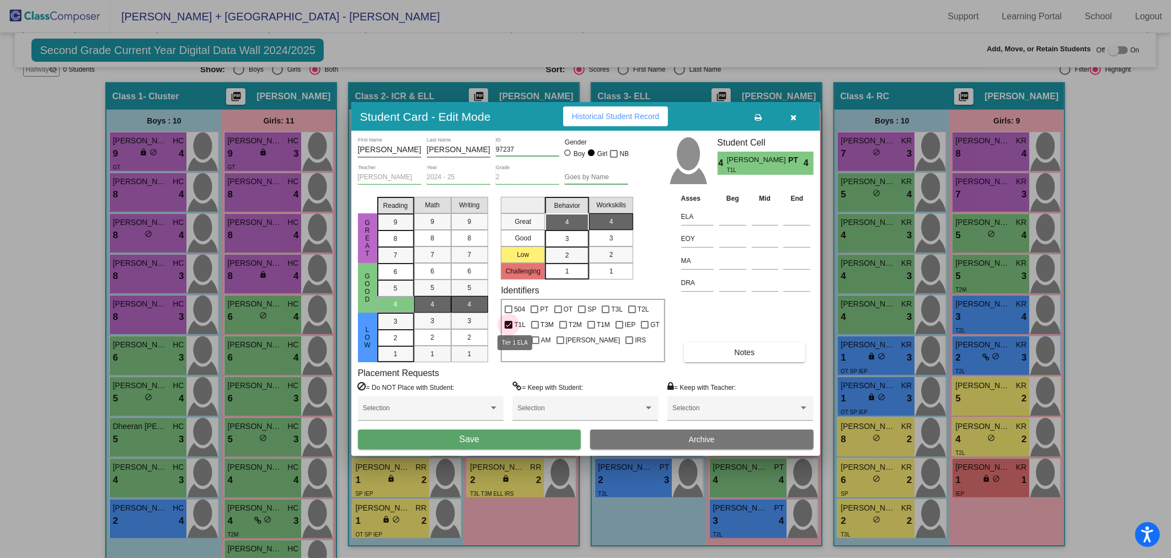
click at [505, 321] on div at bounding box center [509, 325] width 8 height 8
click at [508, 329] on input "T1L" at bounding box center [508, 329] width 1 height 1
checkbox input "false"
click at [497, 439] on button "Save" at bounding box center [469, 440] width 223 height 20
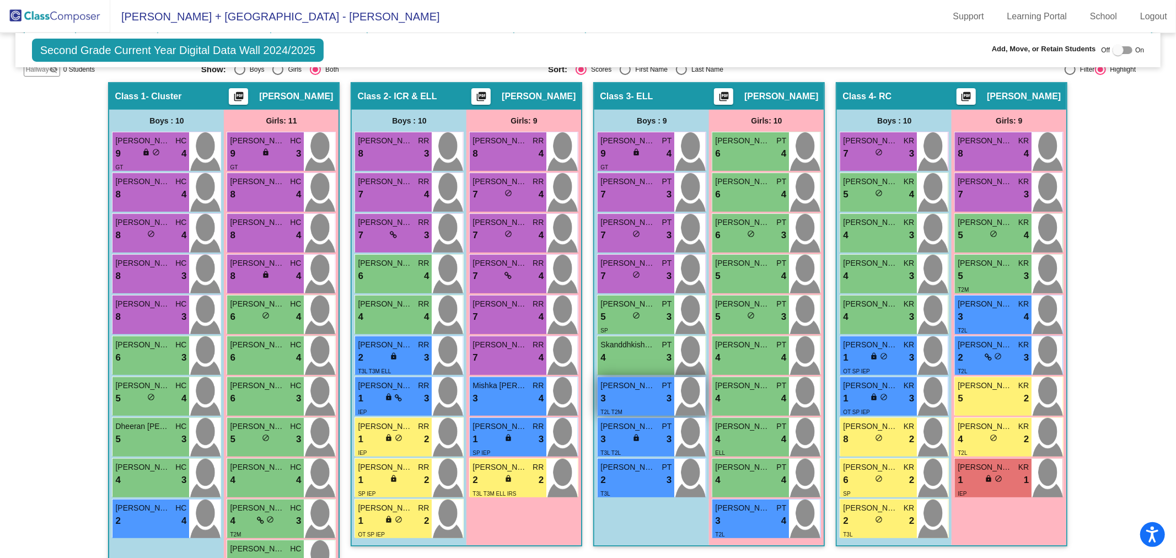
click at [619, 393] on div "3 lock do_not_disturb_alt 3" at bounding box center [636, 399] width 71 height 14
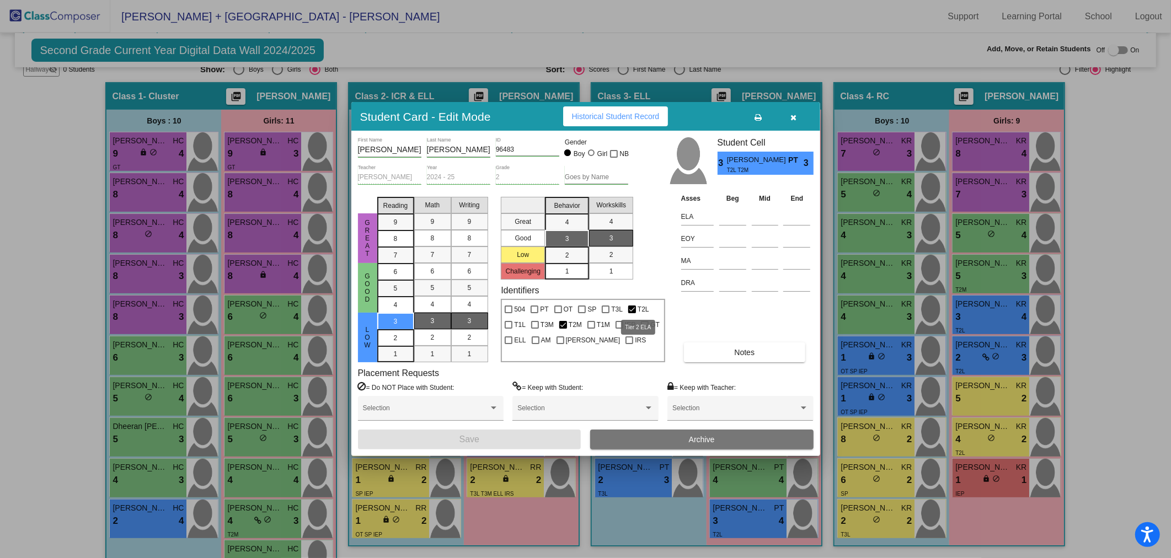
click at [628, 306] on div at bounding box center [632, 310] width 8 height 8
click at [631, 313] on input "T2L" at bounding box center [631, 313] width 1 height 1
checkbox input "false"
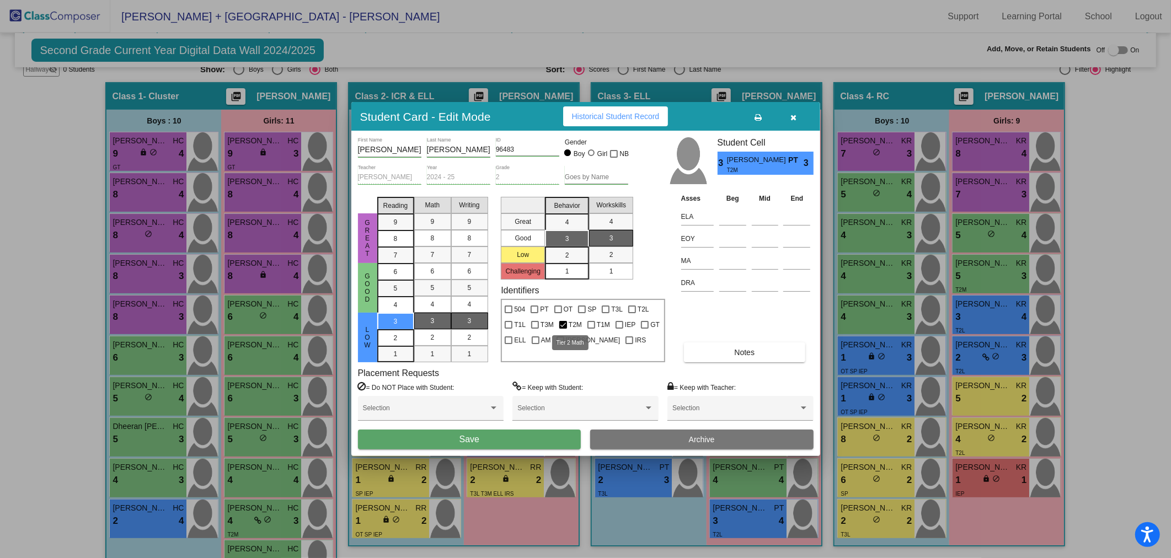
click at [565, 324] on div at bounding box center [563, 325] width 8 height 8
click at [563, 329] on input "T2M" at bounding box center [562, 329] width 1 height 1
checkbox input "false"
click at [532, 321] on div at bounding box center [535, 325] width 8 height 8
click at [534, 329] on input "T3M" at bounding box center [534, 329] width 1 height 1
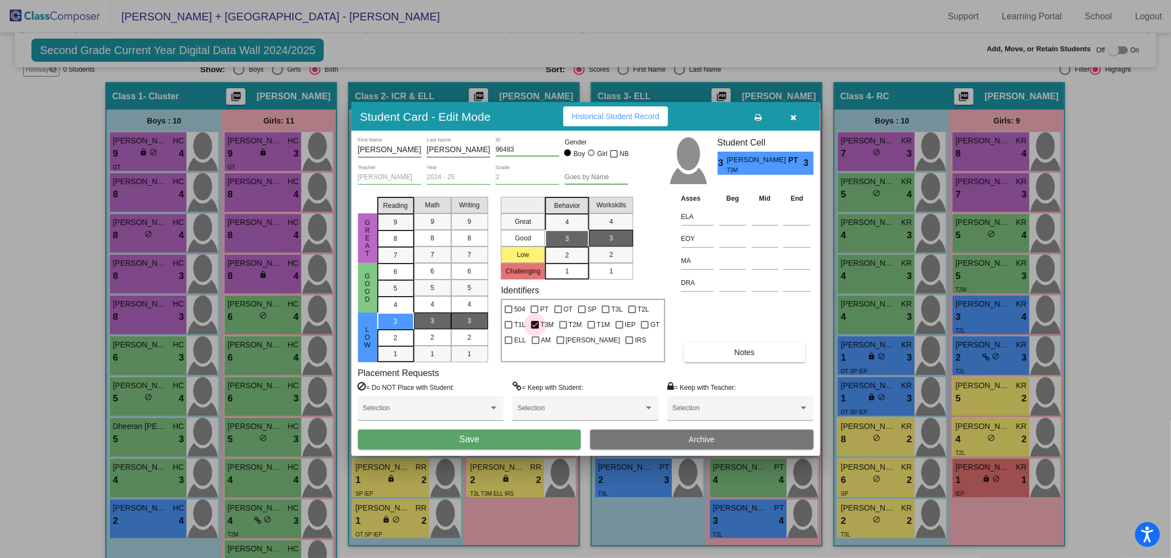
click at [532, 321] on div at bounding box center [535, 325] width 8 height 8
click at [534, 329] on input "T3M" at bounding box center [534, 329] width 1 height 1
checkbox input "false"
click at [602, 306] on div at bounding box center [606, 310] width 8 height 8
click at [605, 313] on input "T3L" at bounding box center [605, 313] width 1 height 1
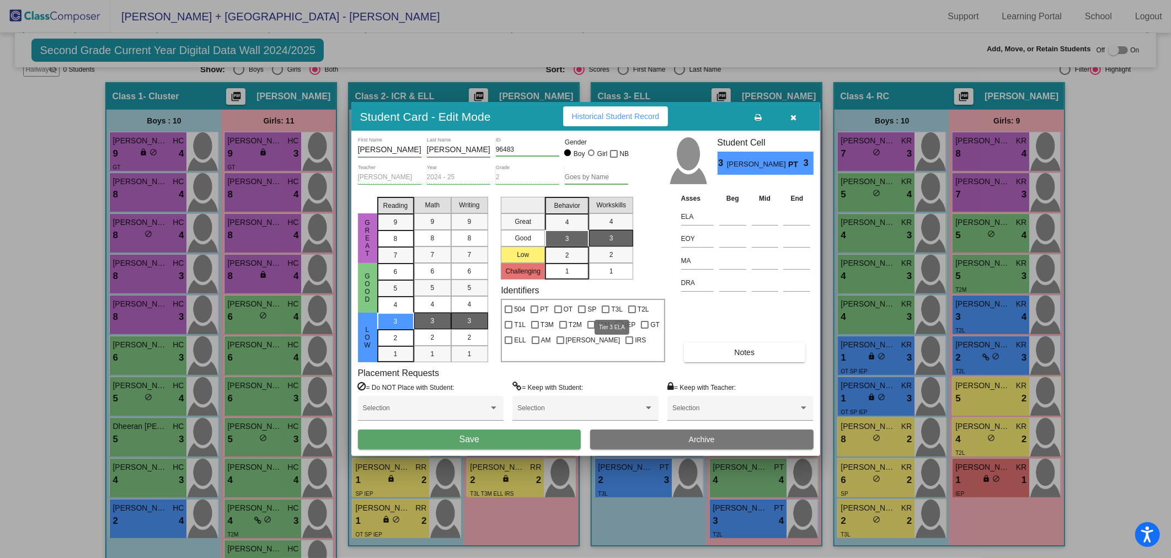
checkbox input "true"
click at [526, 442] on button "Save" at bounding box center [469, 440] width 223 height 20
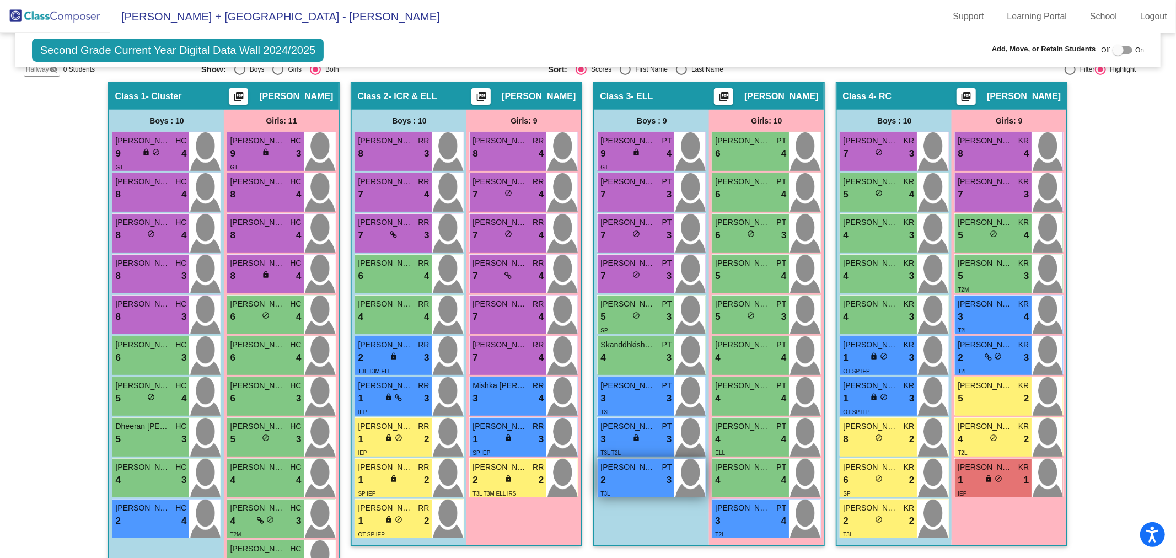
click at [621, 470] on span "Jayanth Grandhe" at bounding box center [628, 468] width 55 height 12
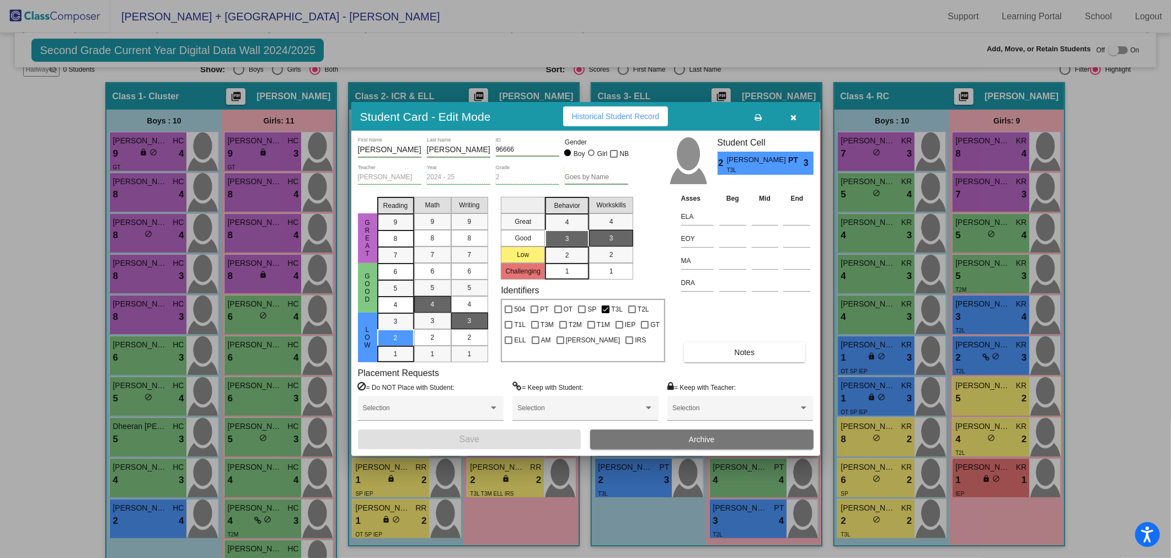
click at [600, 308] on div "T3L" at bounding box center [612, 307] width 26 height 15
click at [629, 307] on div at bounding box center [632, 310] width 8 height 8
click at [631, 313] on input "T2L" at bounding box center [631, 313] width 1 height 1
checkbox input "true"
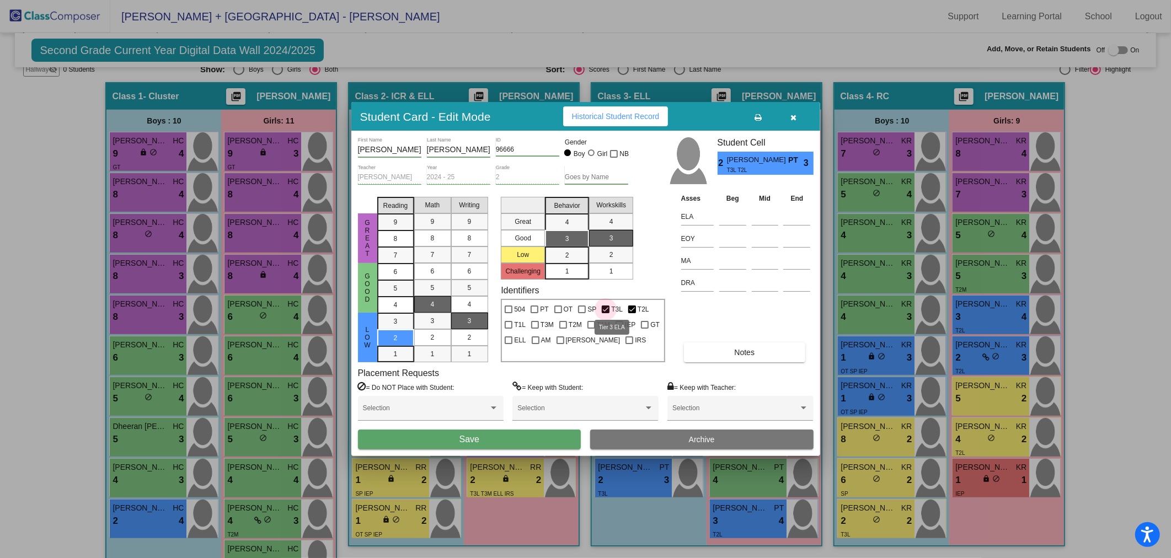
click at [611, 308] on span "T3L" at bounding box center [617, 309] width 12 height 13
click at [606, 313] on input "T3L" at bounding box center [605, 313] width 1 height 1
checkbox input "false"
click at [529, 443] on button "Save" at bounding box center [469, 440] width 223 height 20
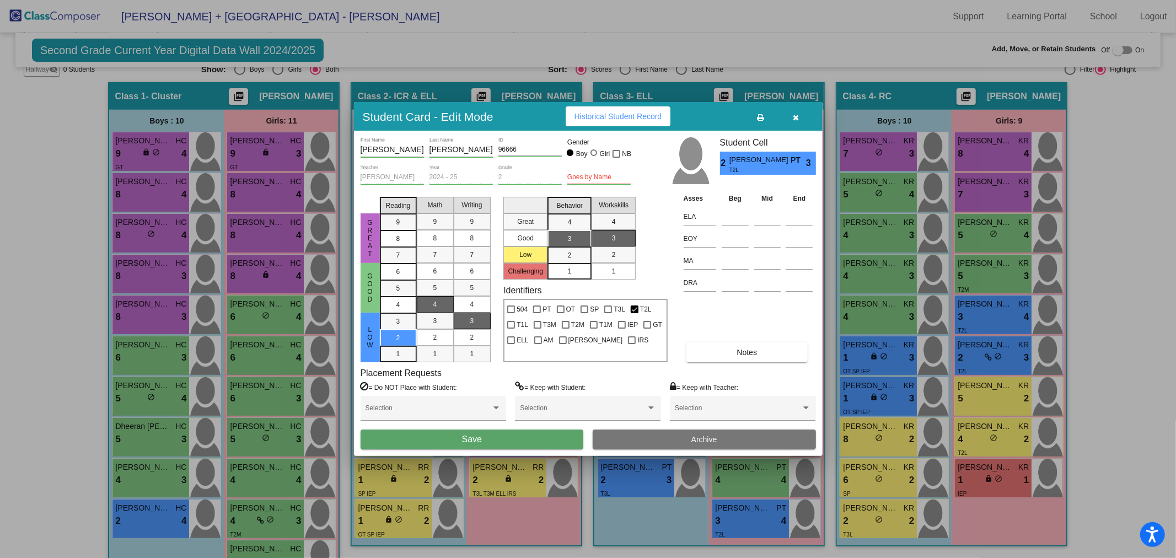
click at [528, 447] on div "SP IEP" at bounding box center [508, 453] width 71 height 12
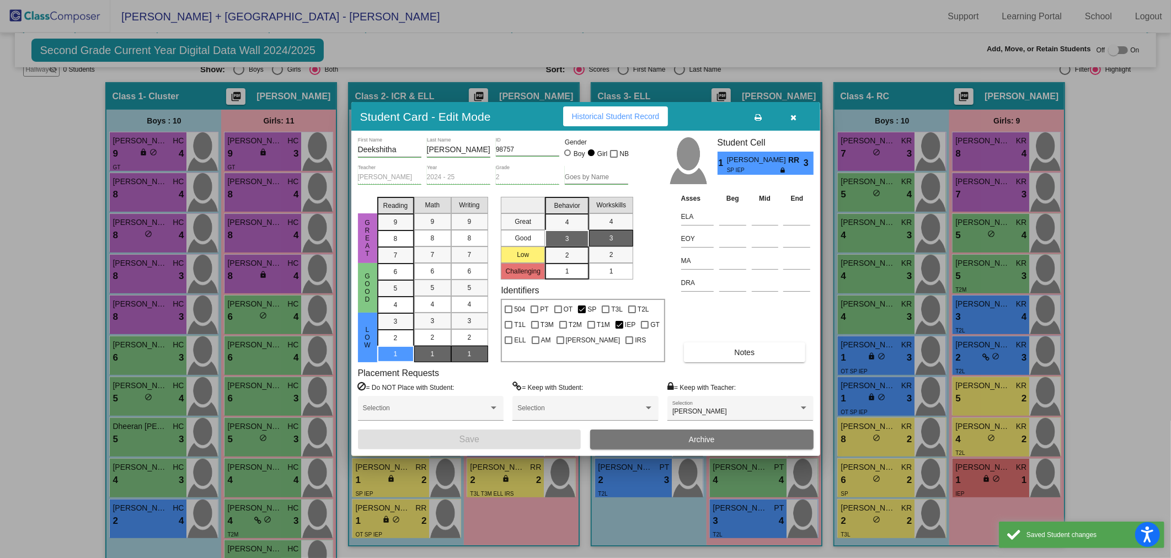
click at [787, 111] on button "button" at bounding box center [793, 116] width 35 height 20
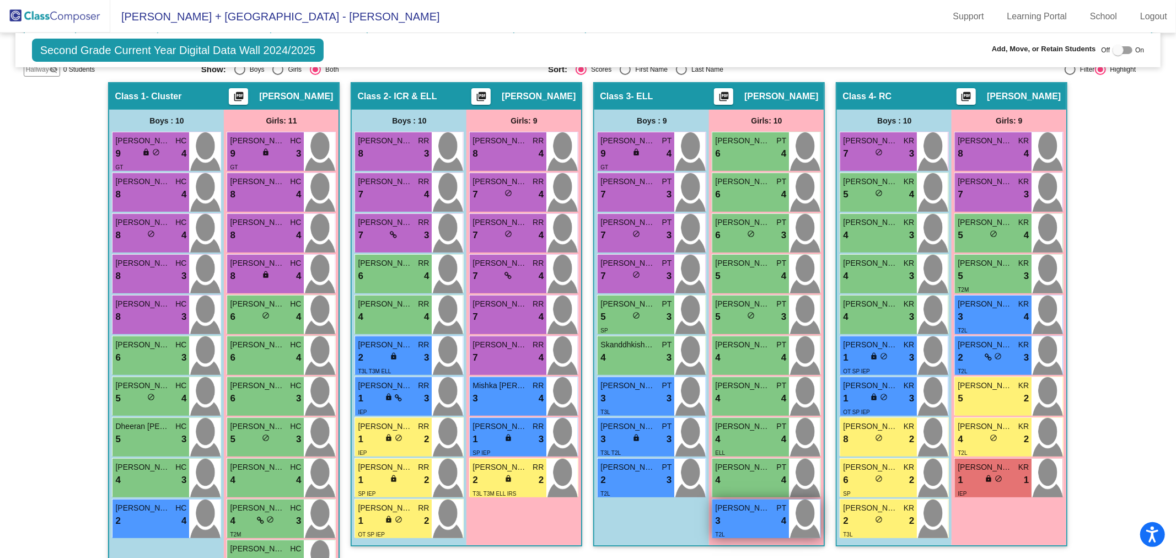
click at [720, 517] on div "3 lock do_not_disturb_alt 4" at bounding box center [750, 521] width 71 height 14
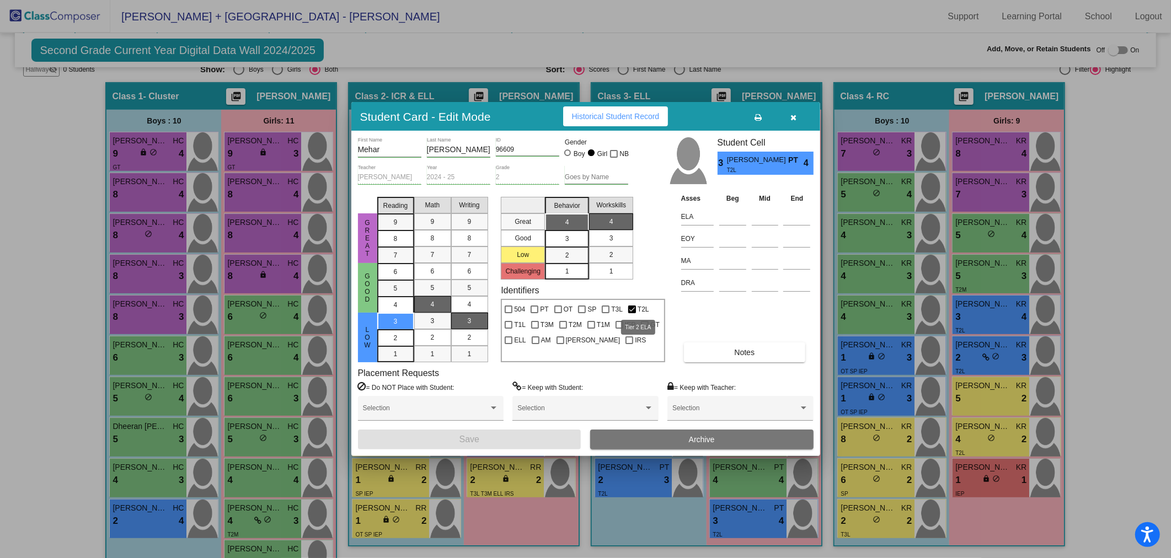
click at [640, 309] on span "T2L" at bounding box center [643, 309] width 12 height 13
click at [632, 313] on input "T2L" at bounding box center [631, 313] width 1 height 1
checkbox input "false"
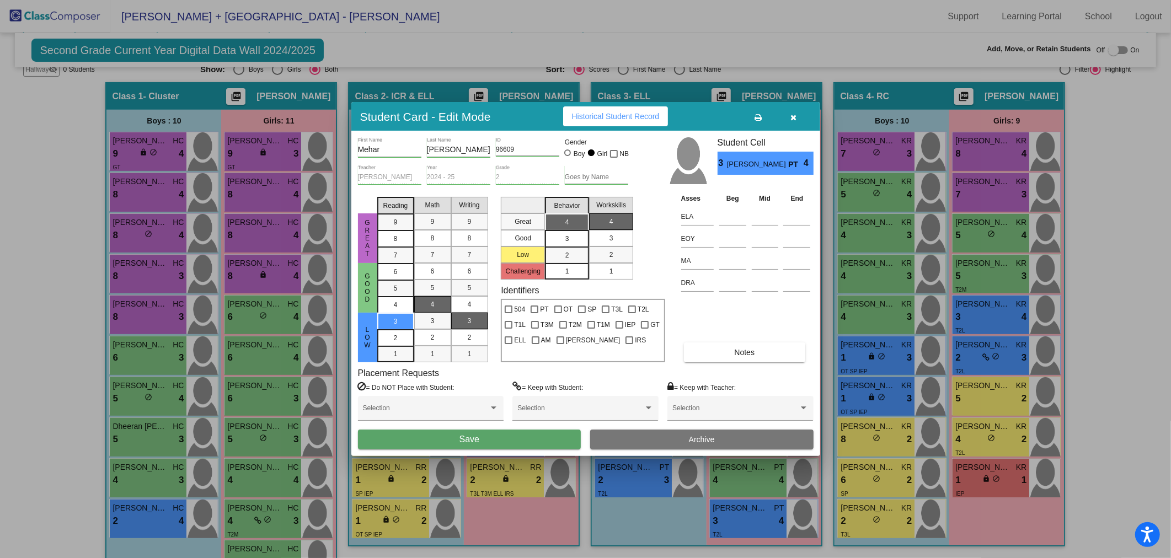
click at [538, 438] on button "Save" at bounding box center [469, 440] width 223 height 20
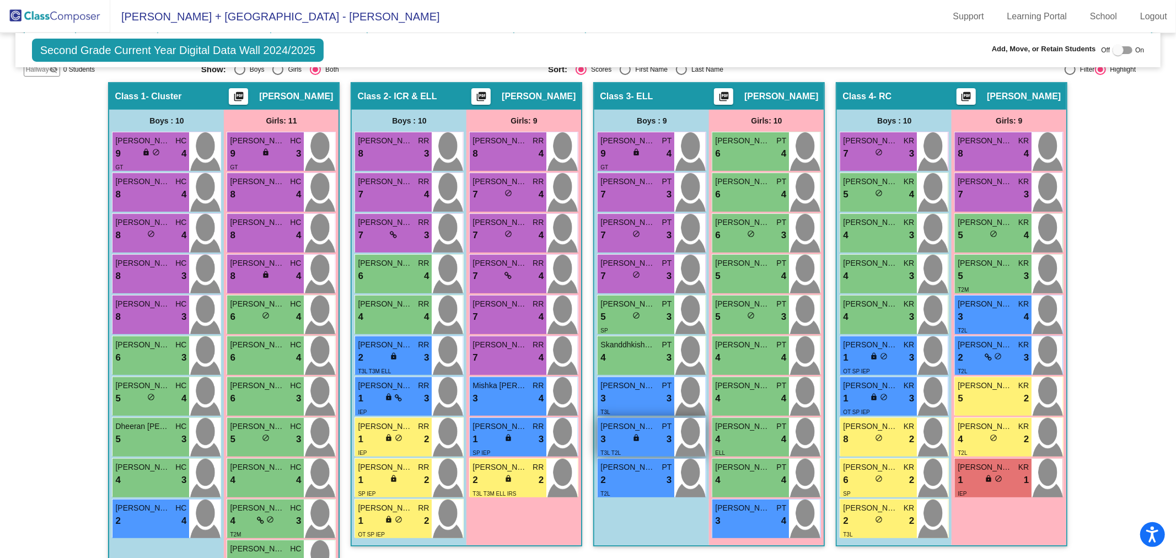
click at [635, 434] on span "lock" at bounding box center [637, 438] width 8 height 8
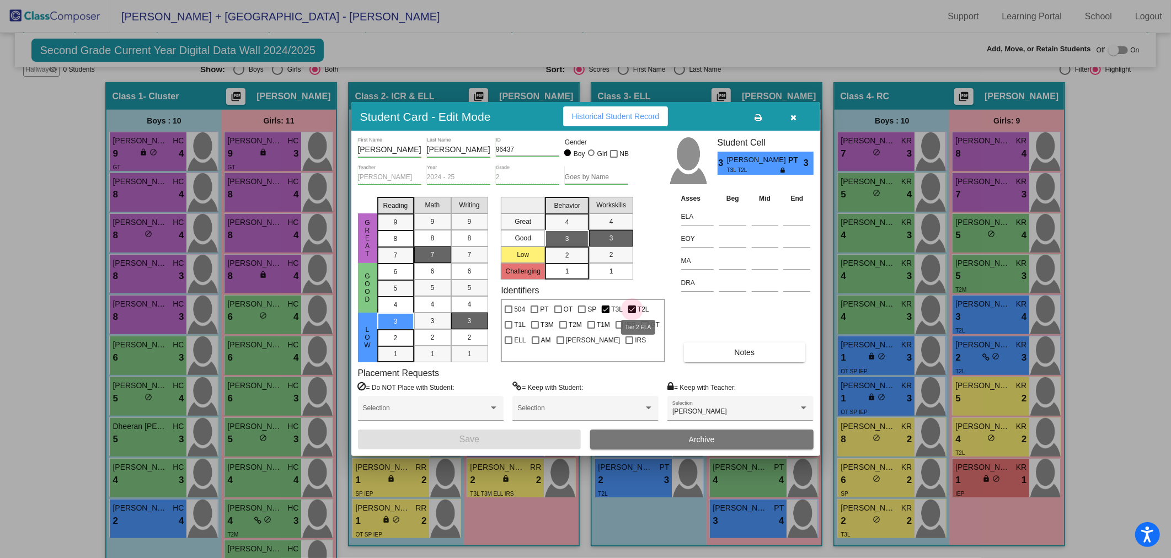
click at [632, 309] on div at bounding box center [632, 310] width 8 height 8
click at [632, 313] on input "T2L" at bounding box center [631, 313] width 1 height 1
checkbox input "false"
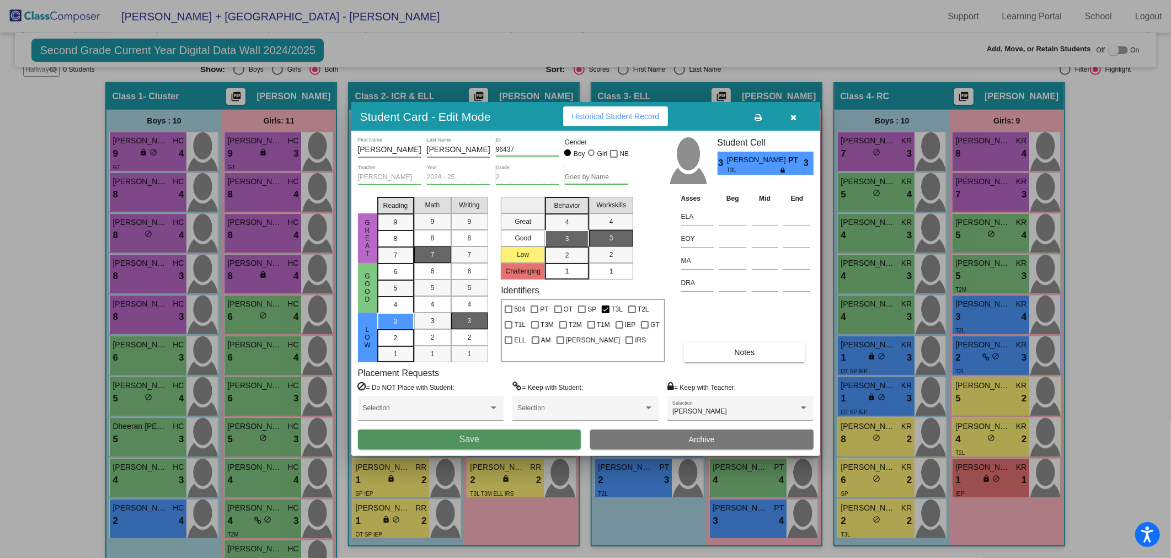
click at [553, 442] on button "Save" at bounding box center [469, 440] width 223 height 20
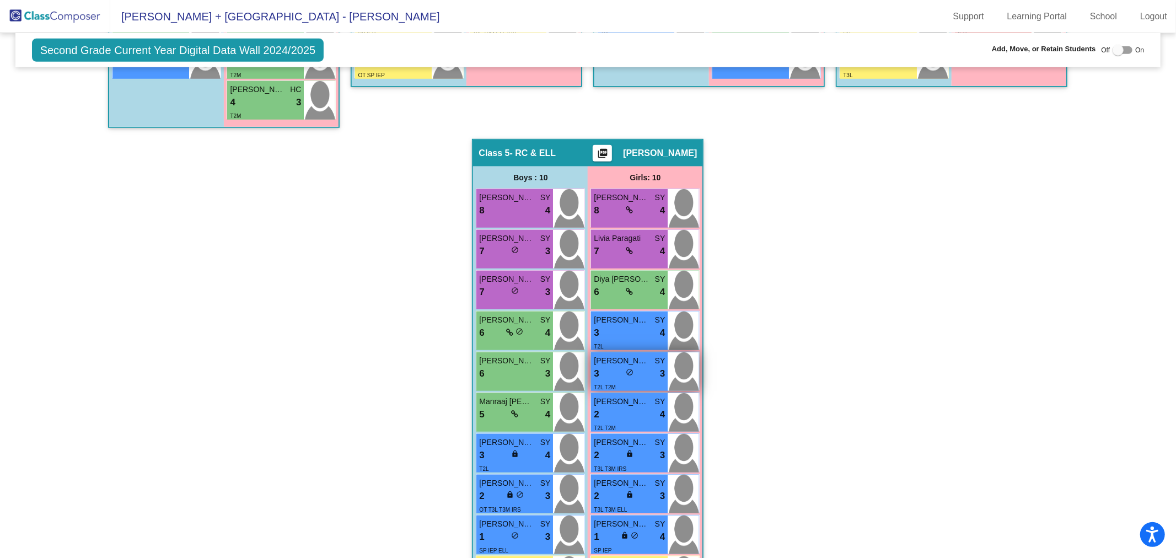
scroll to position [757, 0]
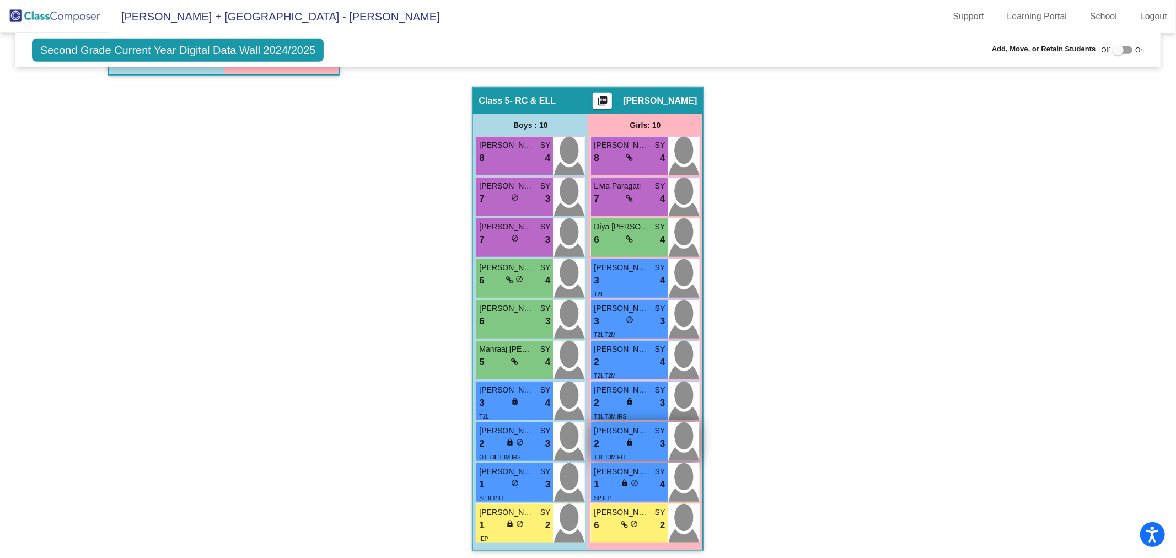
click at [630, 444] on div "lock do_not_disturb_alt" at bounding box center [630, 444] width 8 height 12
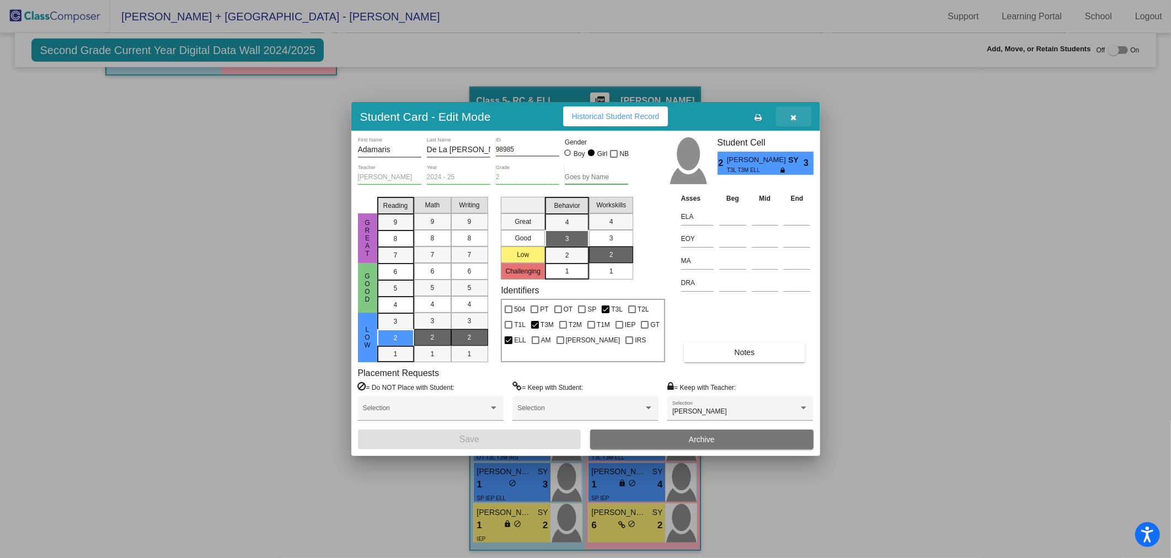
click at [794, 110] on button "button" at bounding box center [793, 116] width 35 height 20
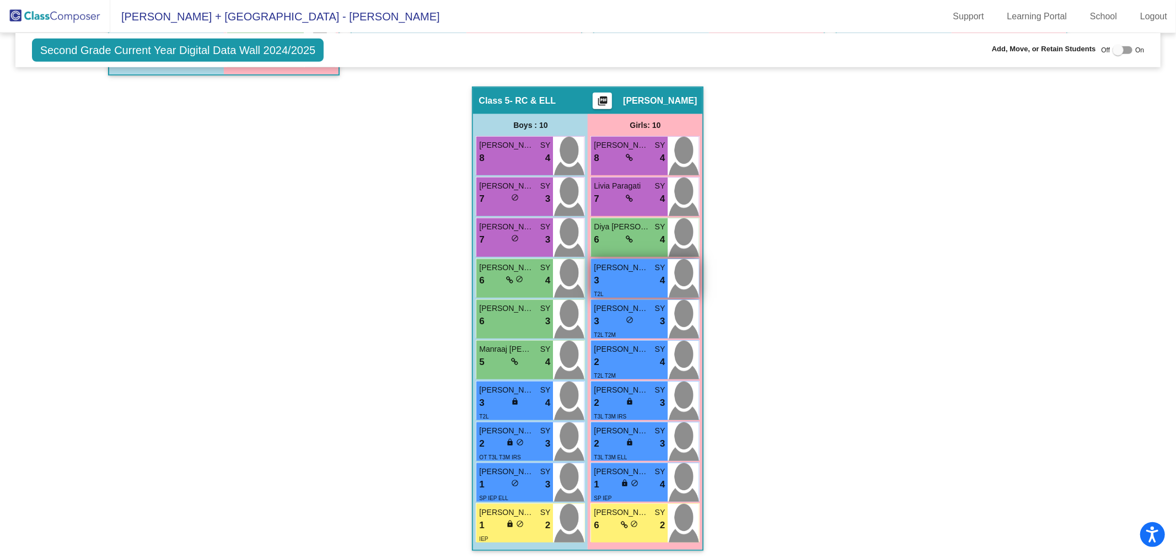
click at [619, 265] on span "Esha Kulkarni" at bounding box center [621, 268] width 55 height 12
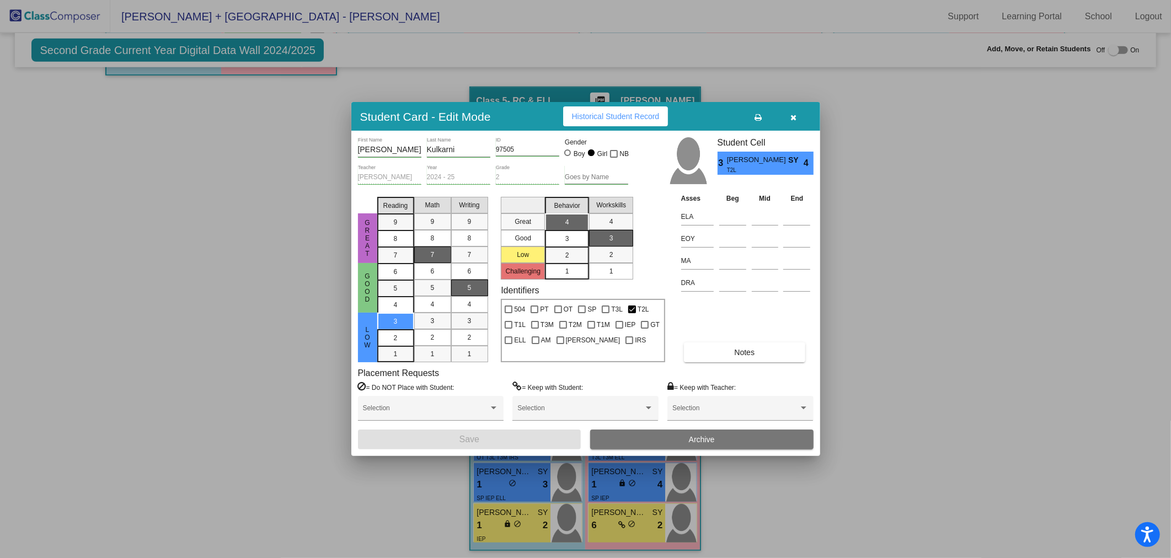
click at [789, 109] on button "button" at bounding box center [793, 116] width 35 height 20
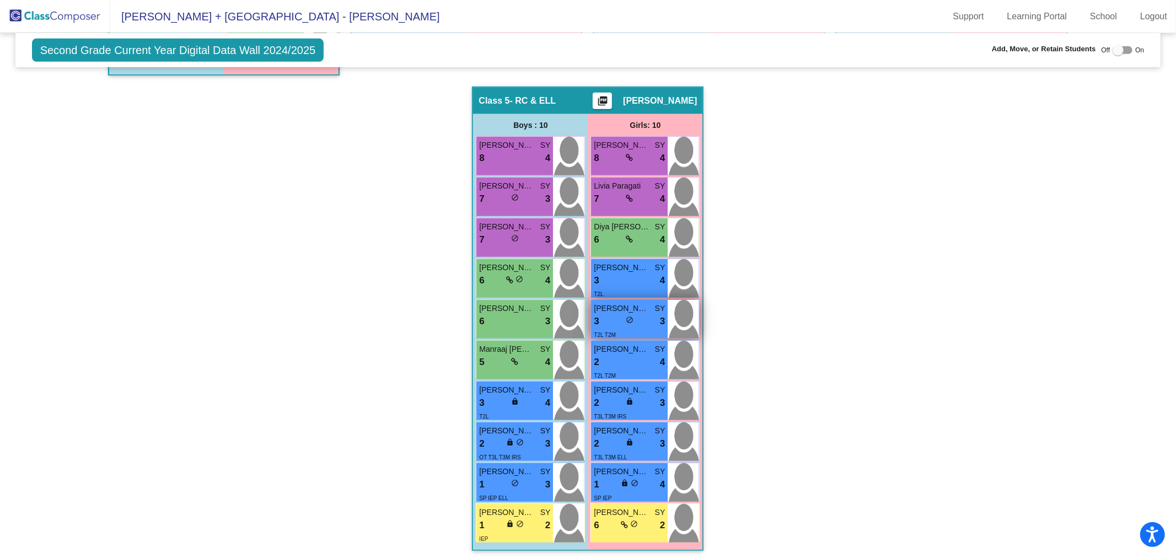
click at [640, 314] on div "3 lock do_not_disturb_alt 3" at bounding box center [629, 321] width 71 height 14
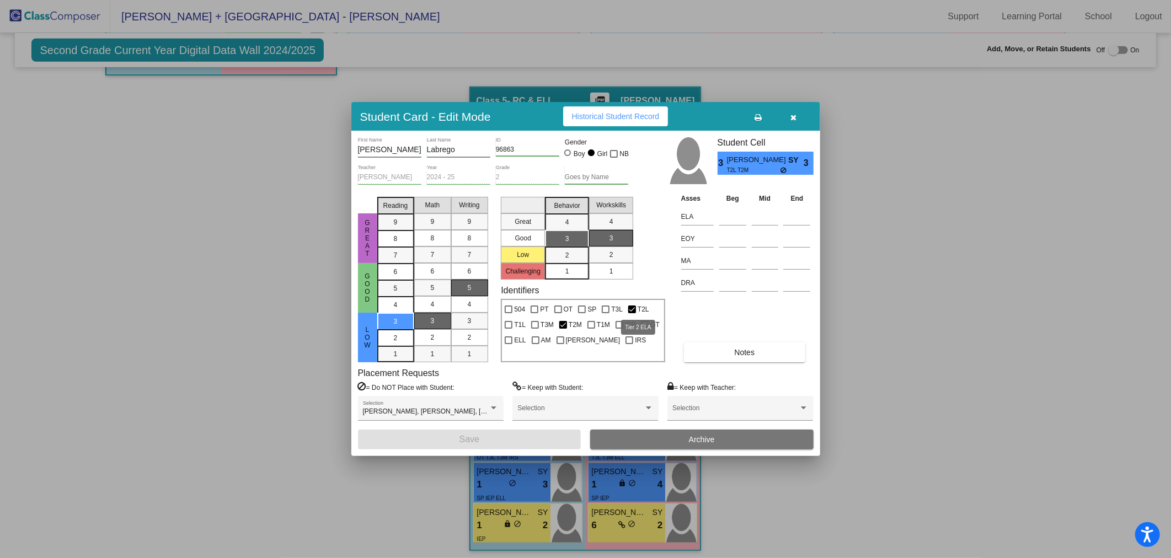
click at [633, 306] on div at bounding box center [632, 310] width 8 height 8
click at [632, 313] on input "T2L" at bounding box center [631, 313] width 1 height 1
checkbox input "false"
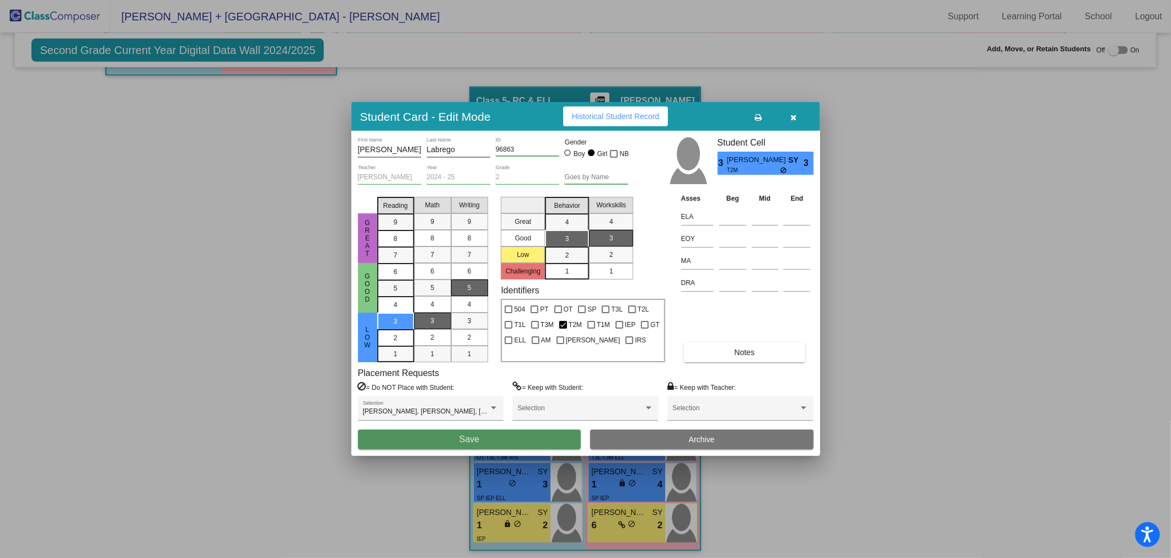
click at [542, 433] on button "Save" at bounding box center [469, 440] width 223 height 20
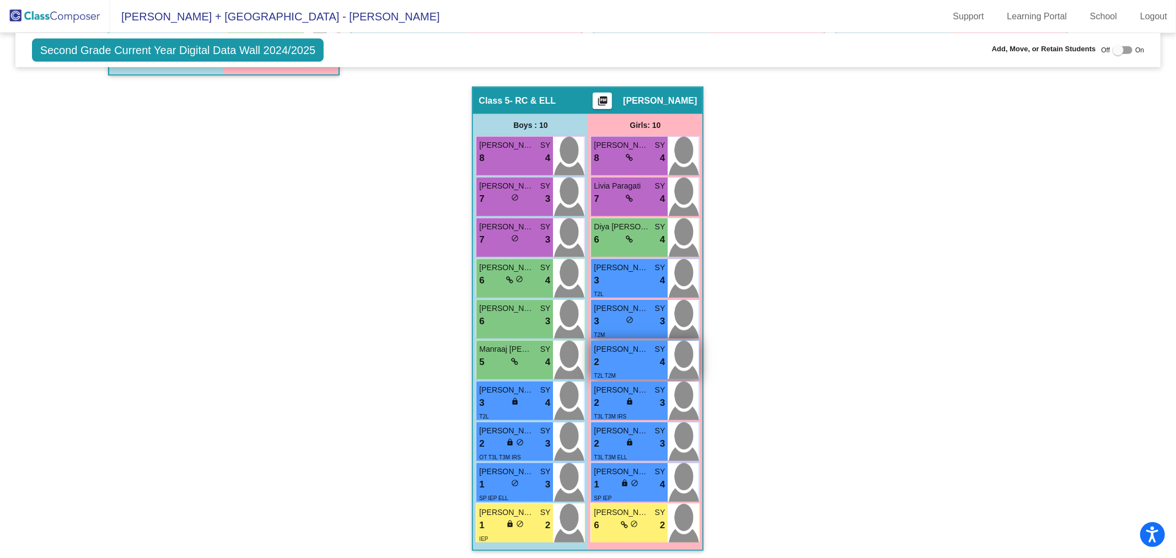
click at [621, 363] on div "2 lock do_not_disturb_alt 4" at bounding box center [629, 362] width 71 height 14
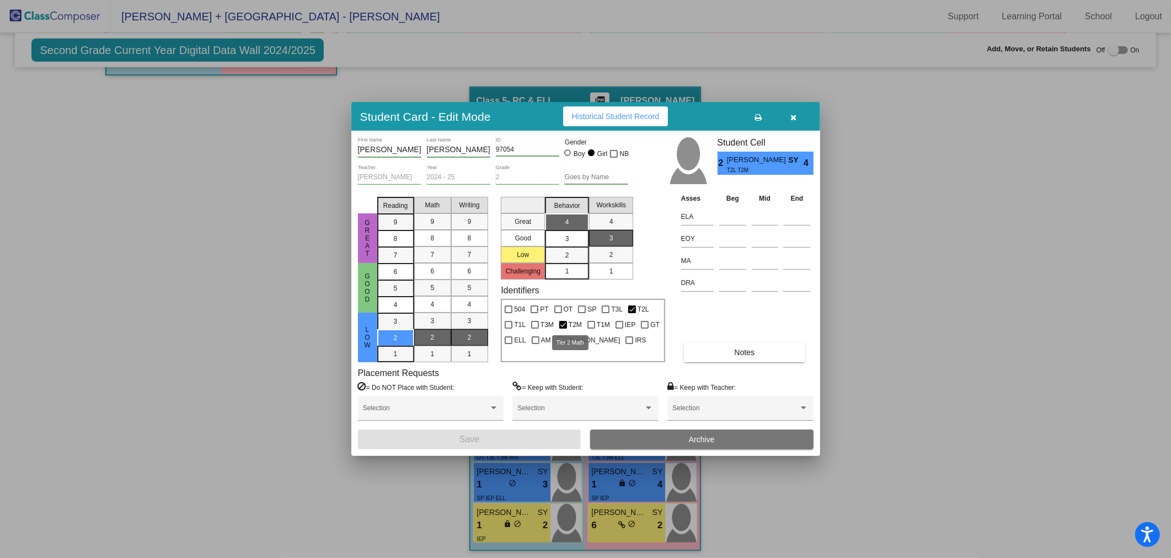
click at [564, 326] on div at bounding box center [563, 325] width 8 height 8
click at [563, 329] on input "T2M" at bounding box center [562, 329] width 1 height 1
checkbox input "false"
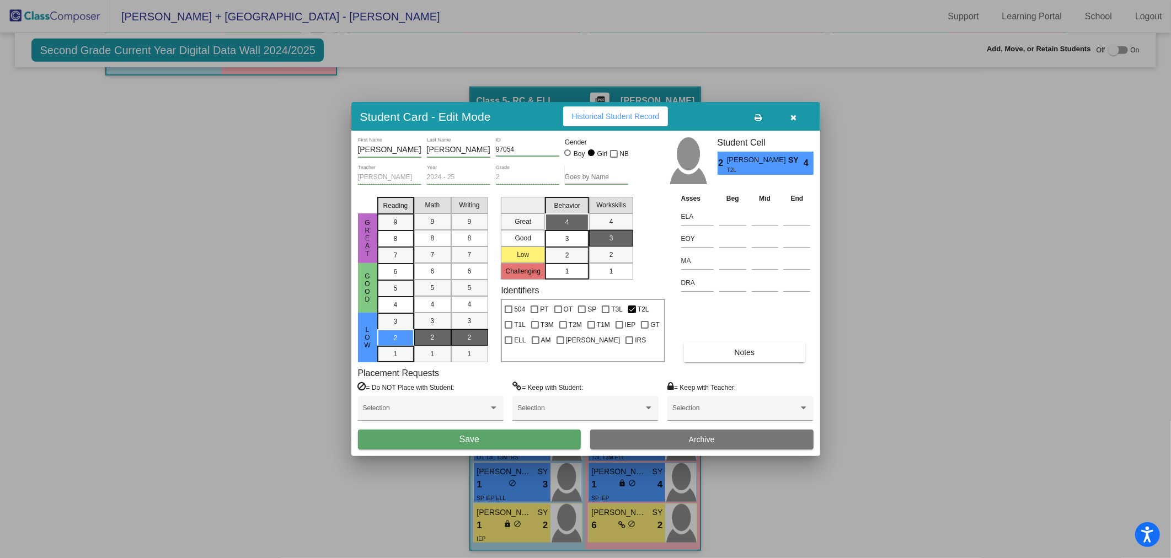
click at [560, 436] on button "Save" at bounding box center [469, 440] width 223 height 20
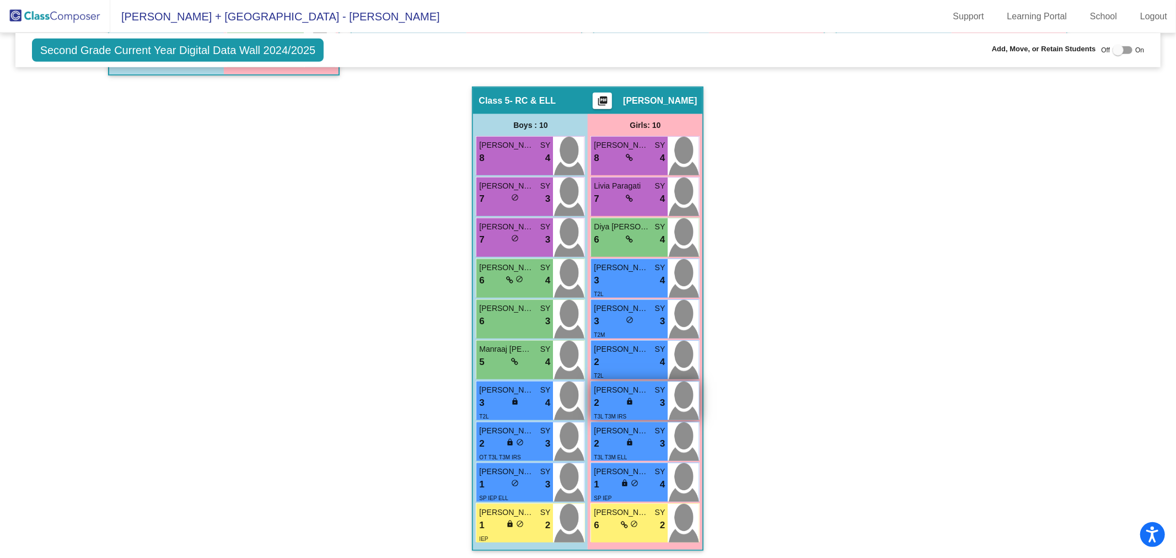
click at [629, 399] on span "lock" at bounding box center [630, 402] width 8 height 8
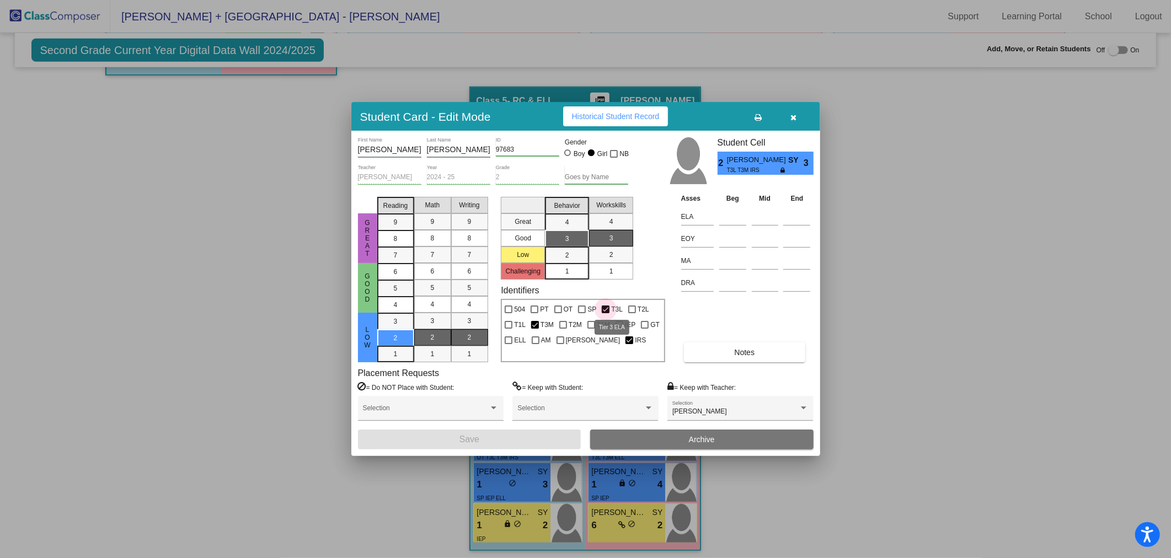
click at [602, 306] on div at bounding box center [606, 310] width 8 height 8
click at [605, 313] on input "T3L" at bounding box center [605, 313] width 1 height 1
checkbox input "false"
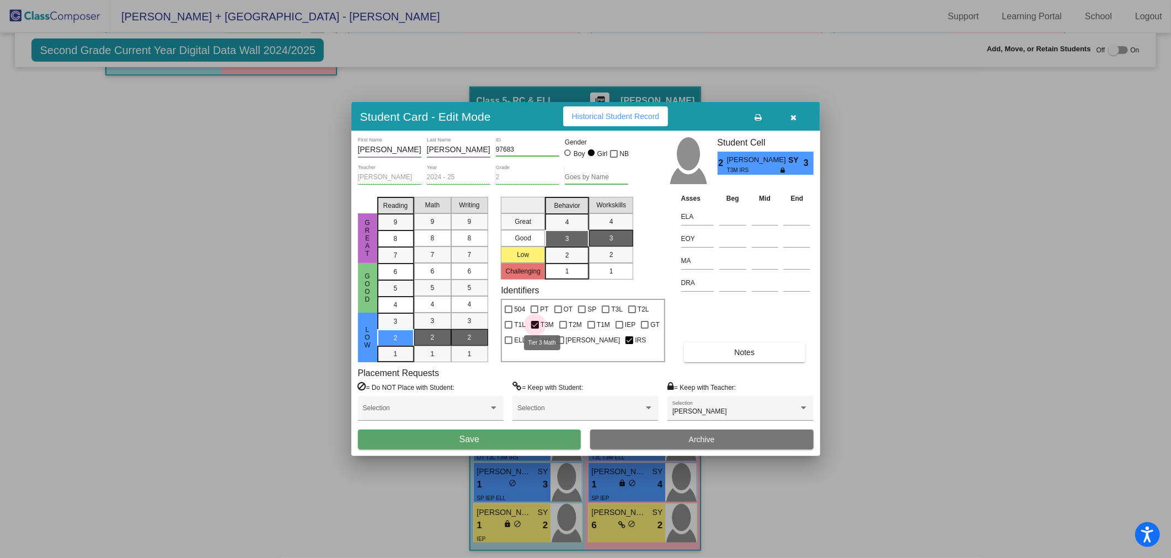
click at [534, 321] on div at bounding box center [535, 325] width 8 height 8
click at [534, 329] on input "T3M" at bounding box center [534, 329] width 1 height 1
checkbox input "false"
click at [619, 323] on div at bounding box center [619, 325] width 8 height 8
click at [619, 329] on input "IEP" at bounding box center [619, 329] width 1 height 1
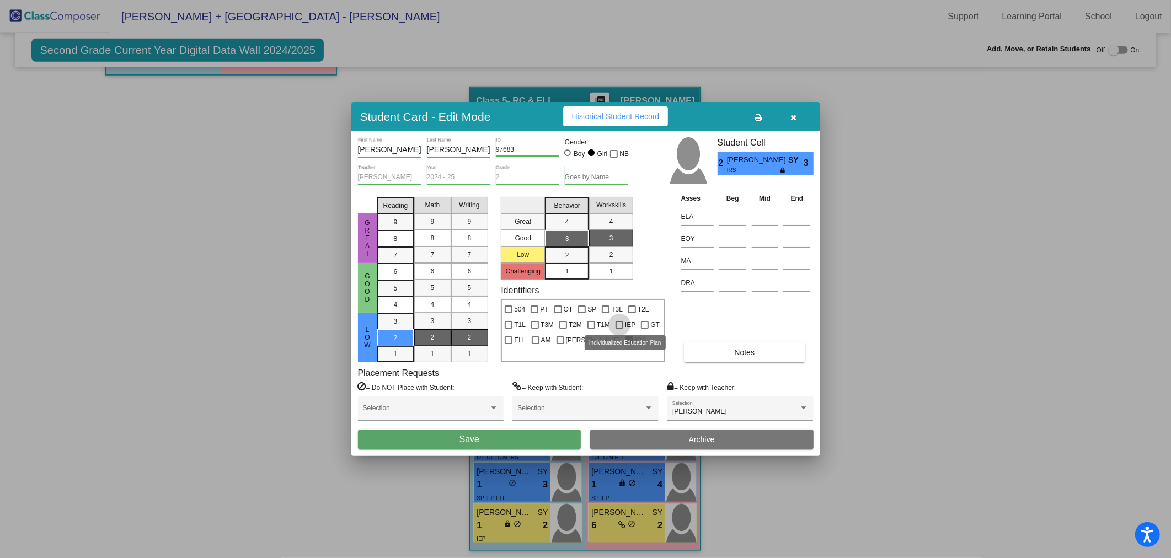
checkbox input "true"
click at [546, 437] on button "Save" at bounding box center [469, 440] width 223 height 20
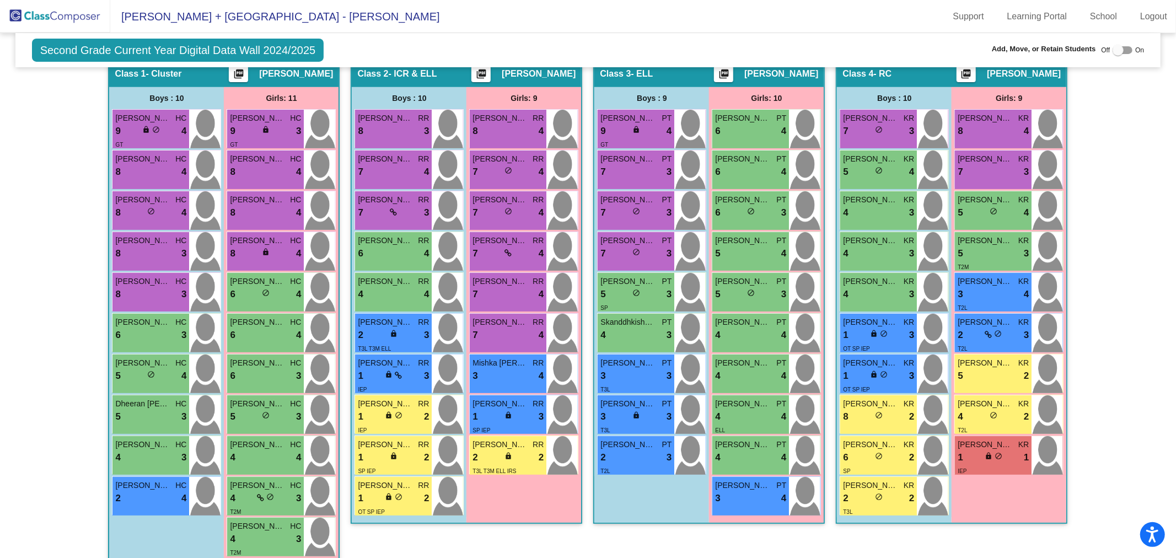
scroll to position [266, 0]
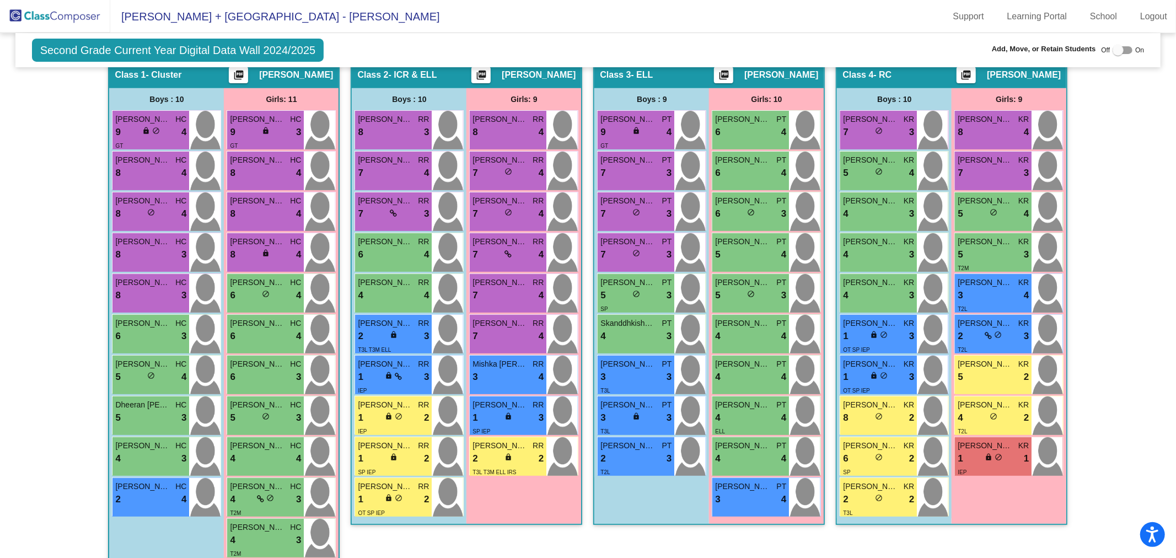
click at [70, 13] on img at bounding box center [55, 16] width 110 height 33
